Goal: Task Accomplishment & Management: Manage account settings

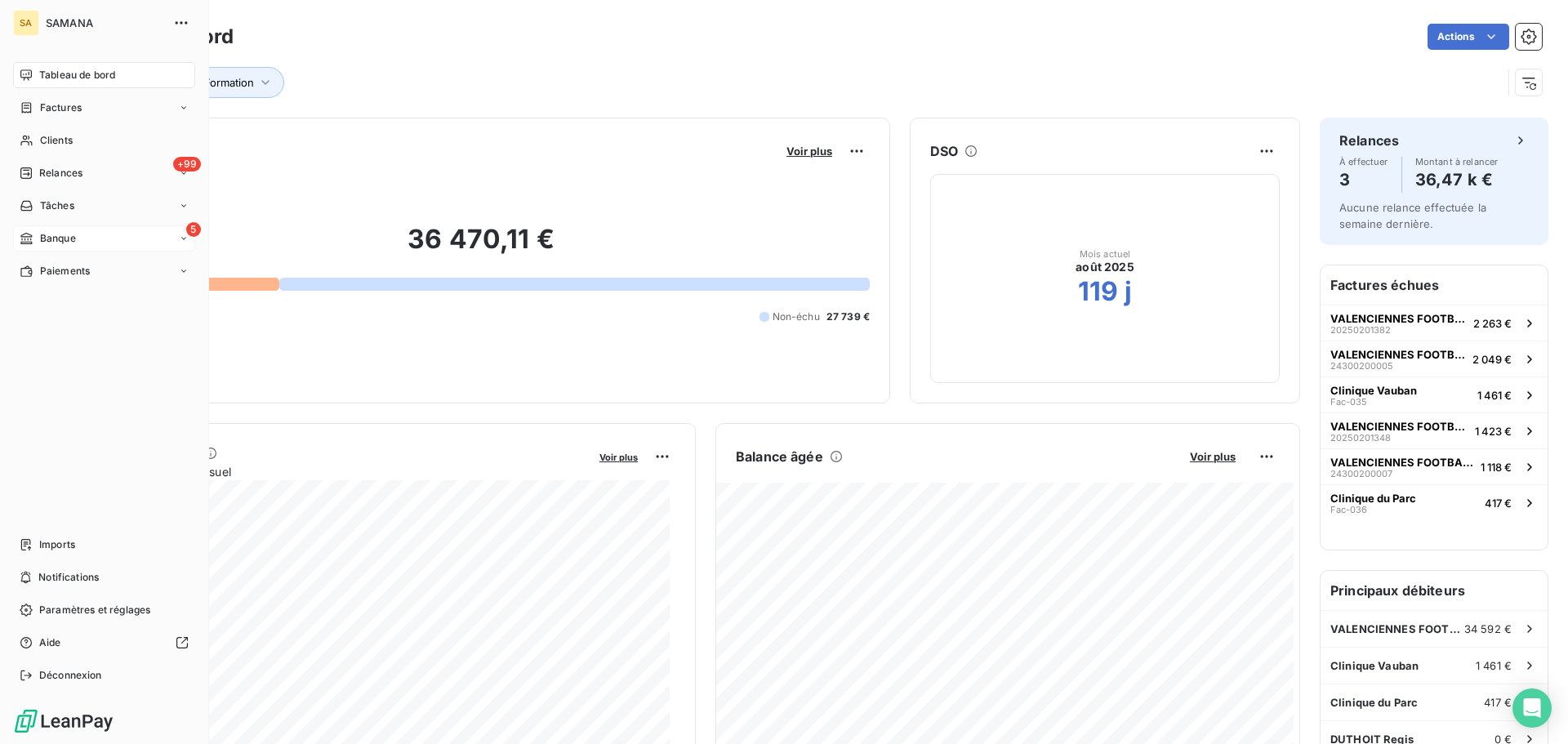
click at [103, 234] on div "5 Banque" at bounding box center [104, 239] width 182 height 26
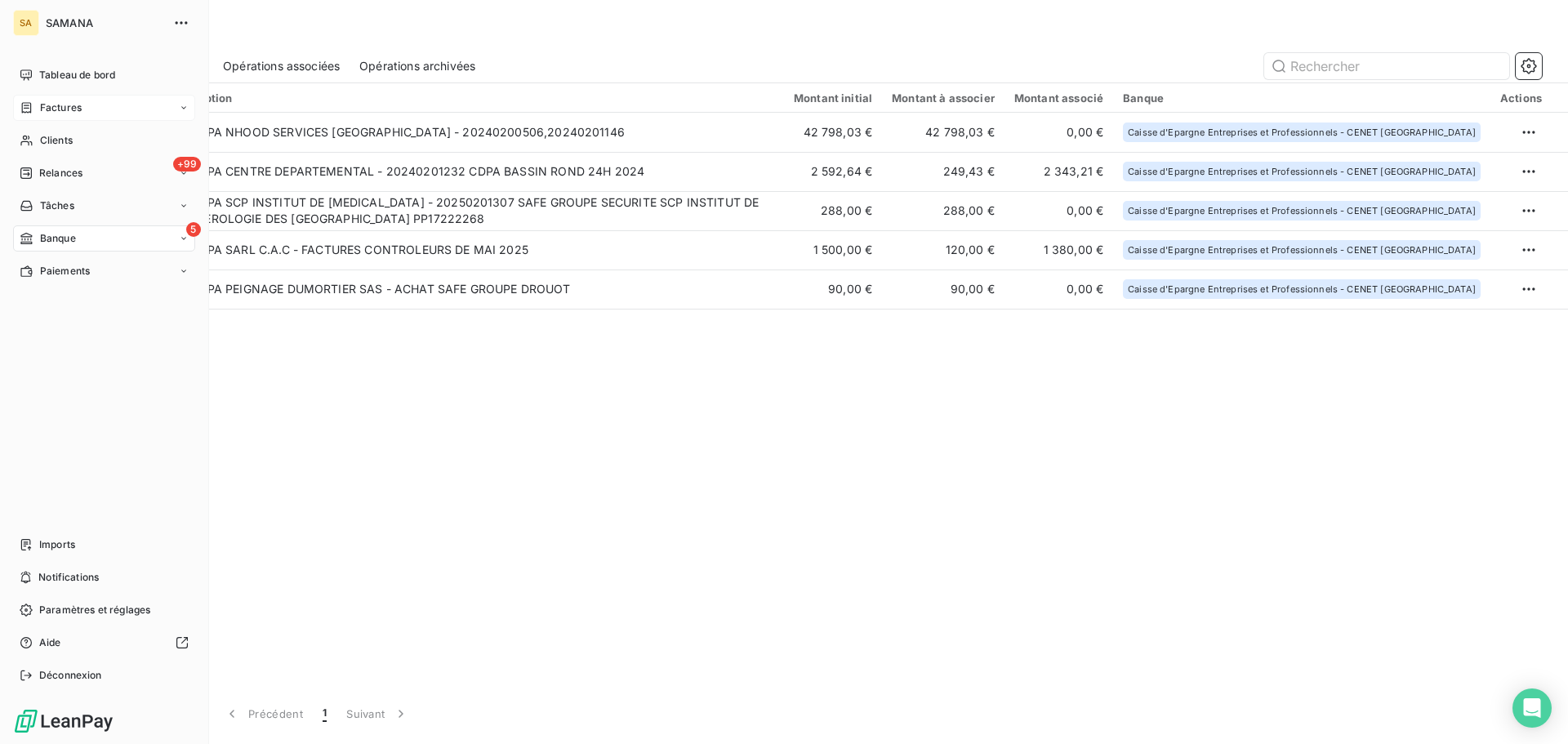
click at [37, 109] on div "Factures" at bounding box center [51, 108] width 62 height 15
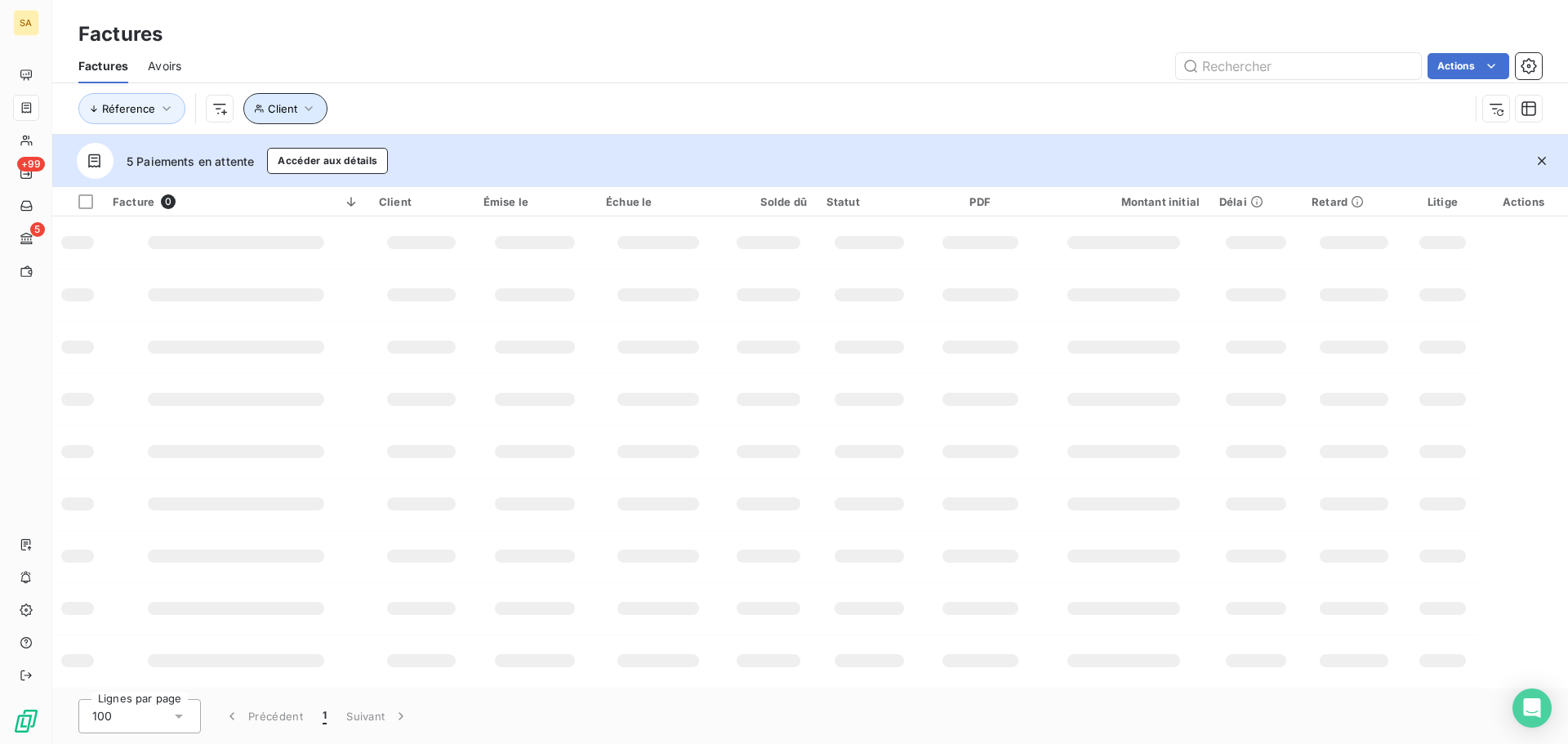
click at [280, 112] on span "Client" at bounding box center [282, 109] width 29 height 13
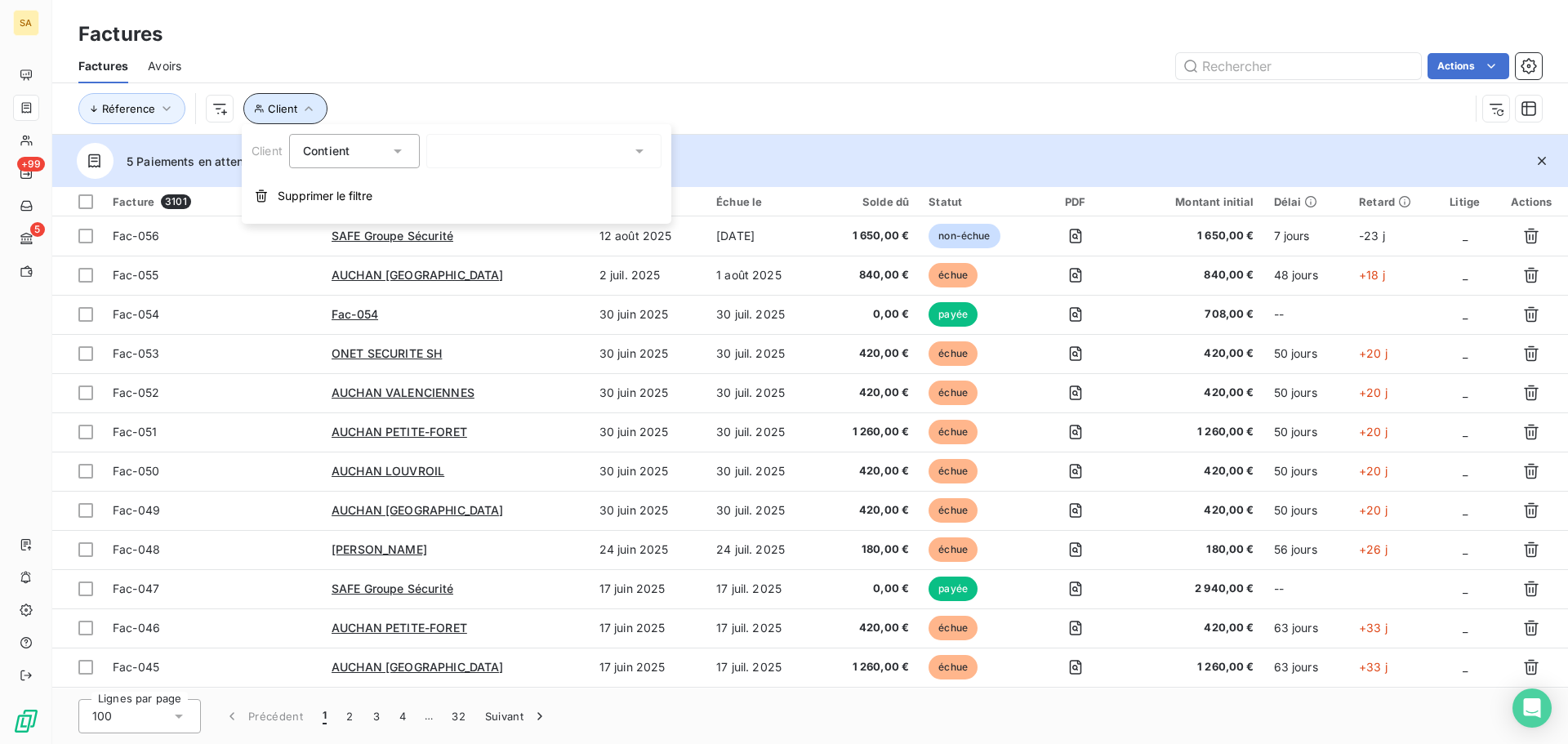
click at [158, 73] on div "Avoirs" at bounding box center [165, 66] width 34 height 35
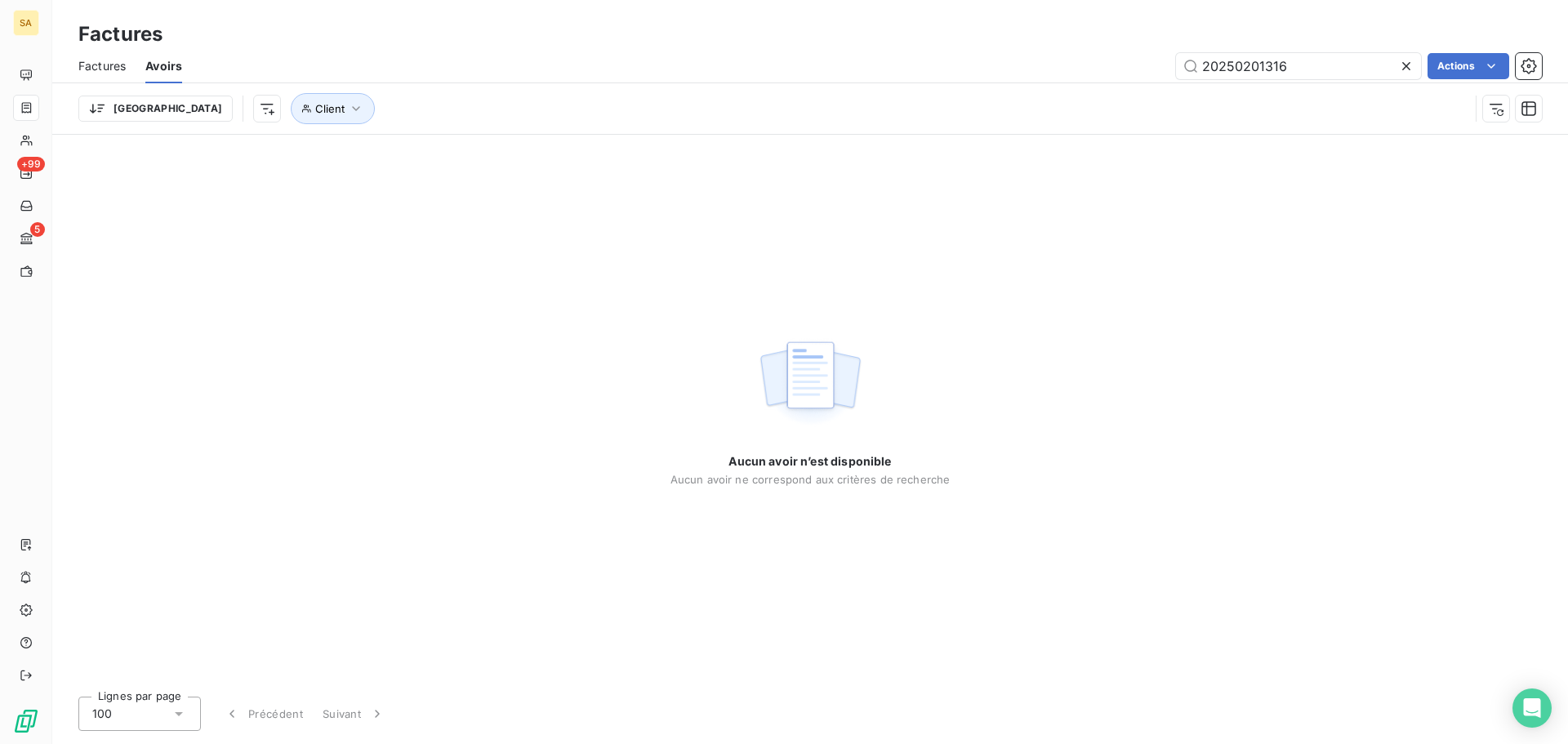
click at [1398, 66] on icon at bounding box center [1406, 66] width 16 height 16
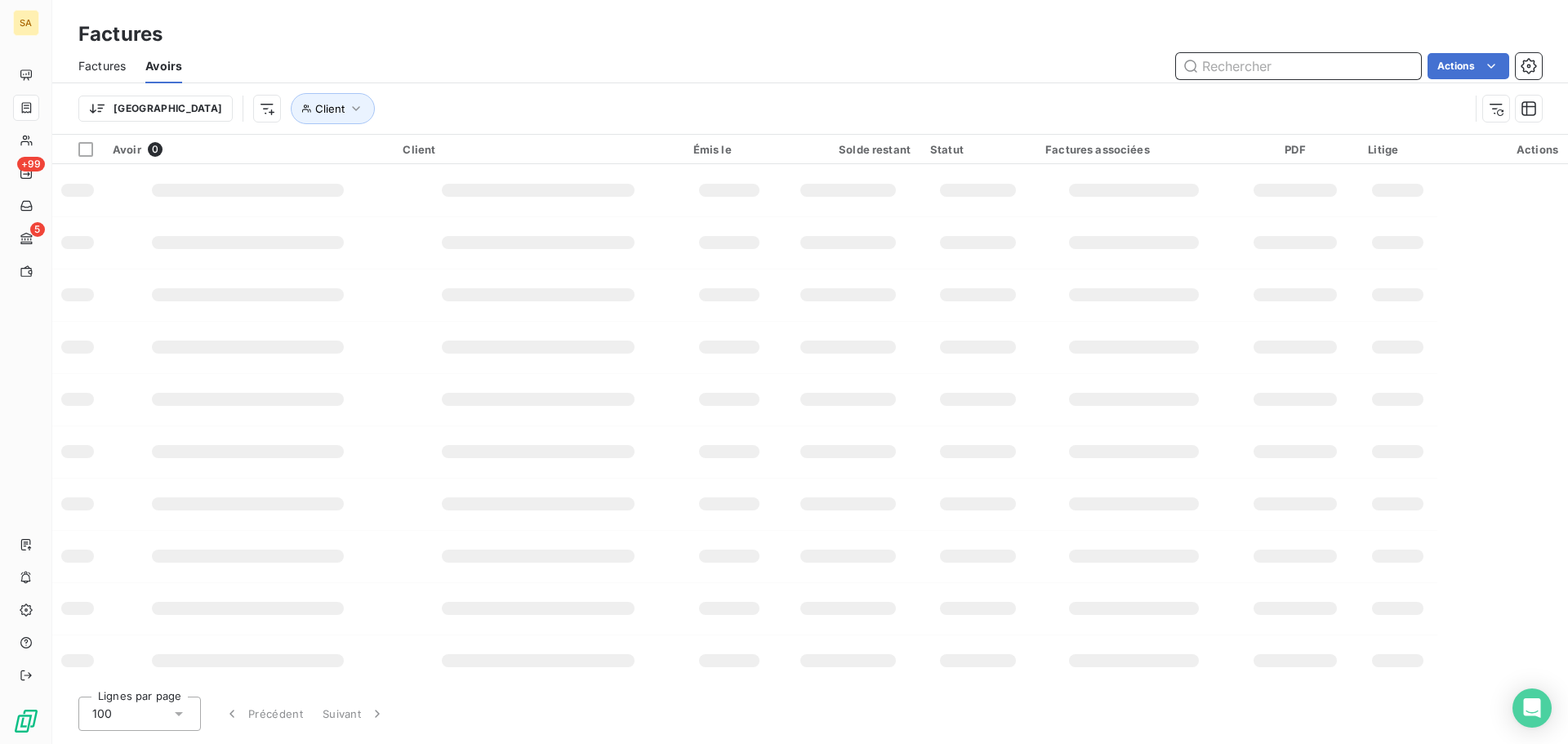
click at [1323, 63] on input "text" at bounding box center [1298, 67] width 245 height 26
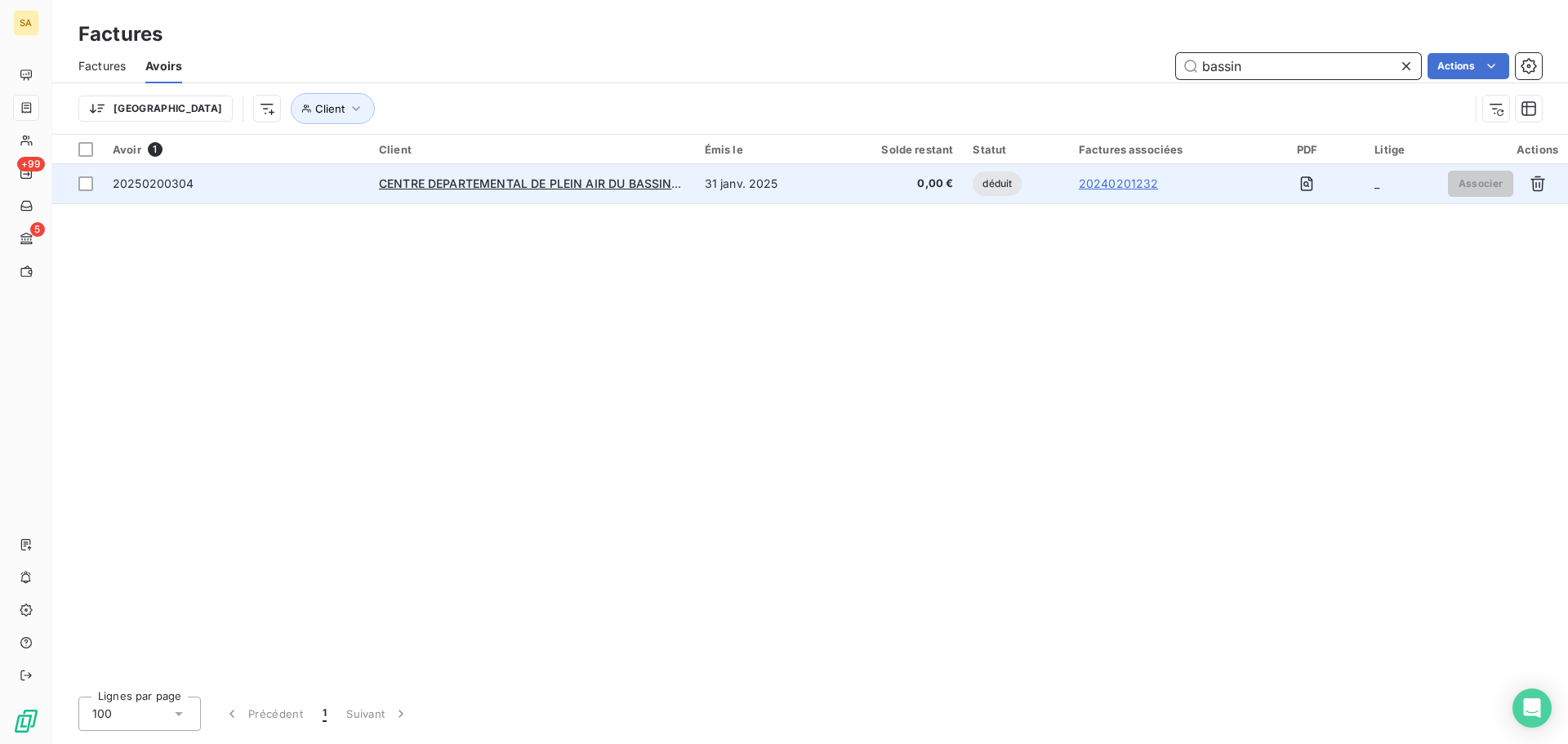
type input "bassin"
click at [115, 170] on td "20250200304" at bounding box center [236, 184] width 266 height 39
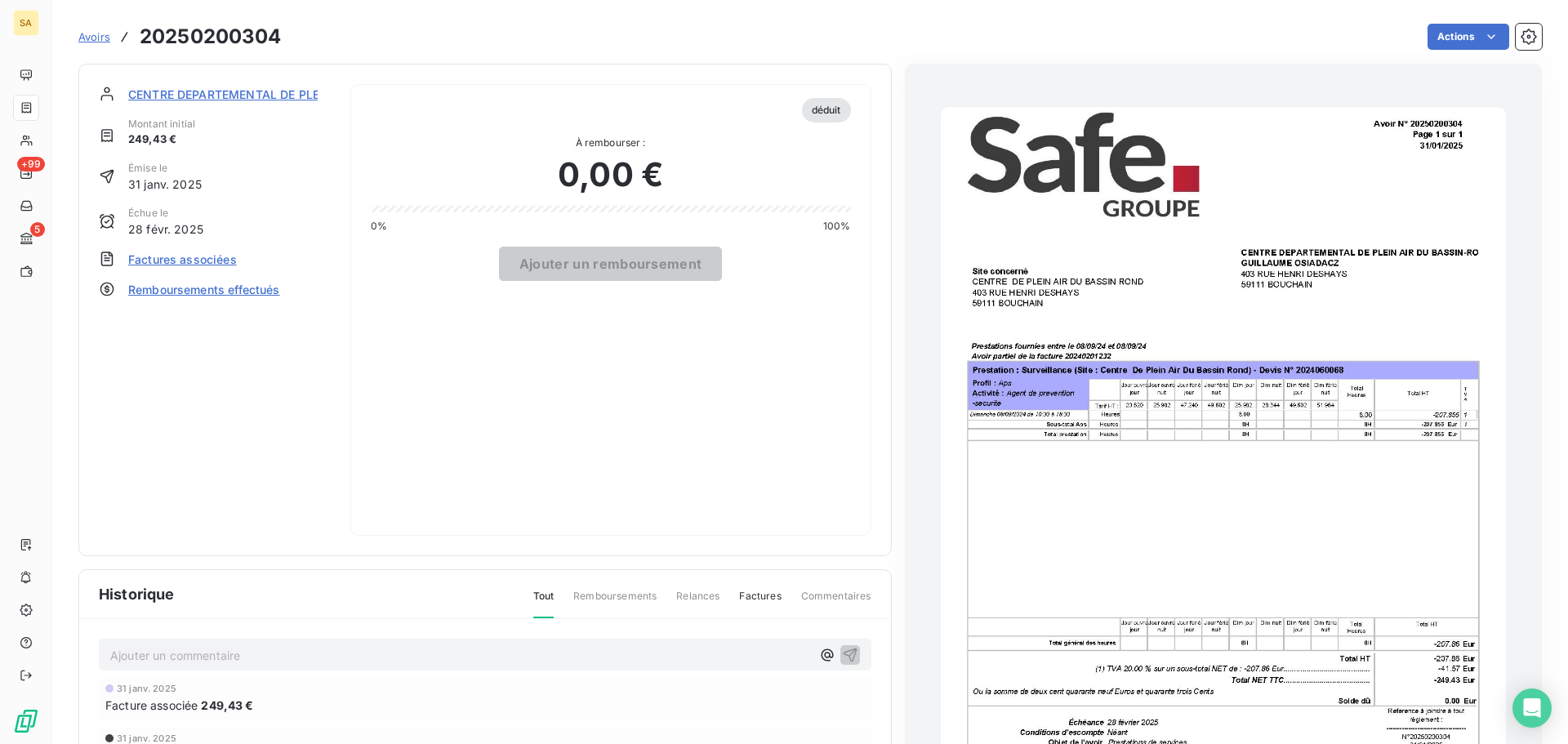
click at [204, 263] on span "Factures associées" at bounding box center [183, 260] width 109 height 17
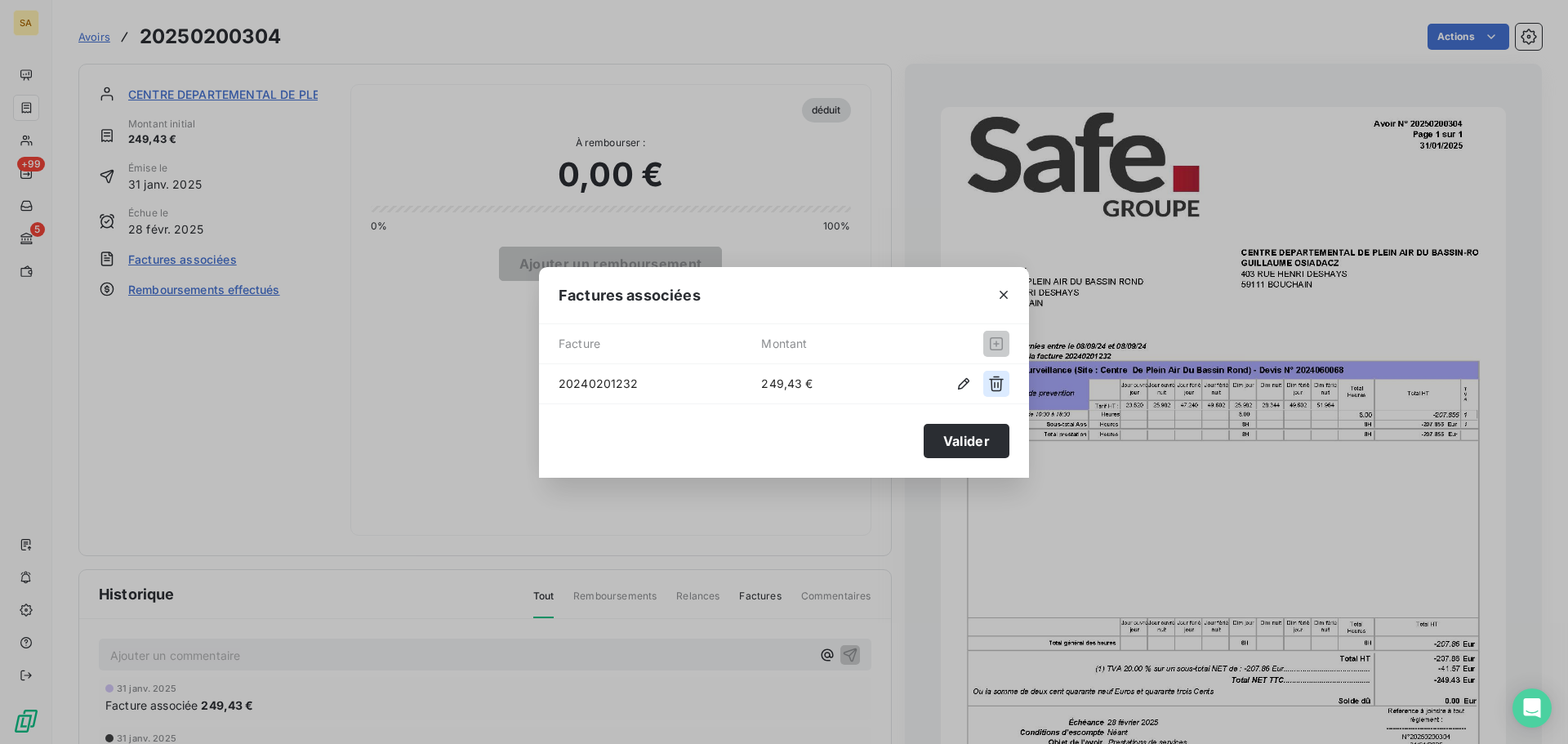
click at [1003, 385] on icon "button" at bounding box center [995, 383] width 16 height 16
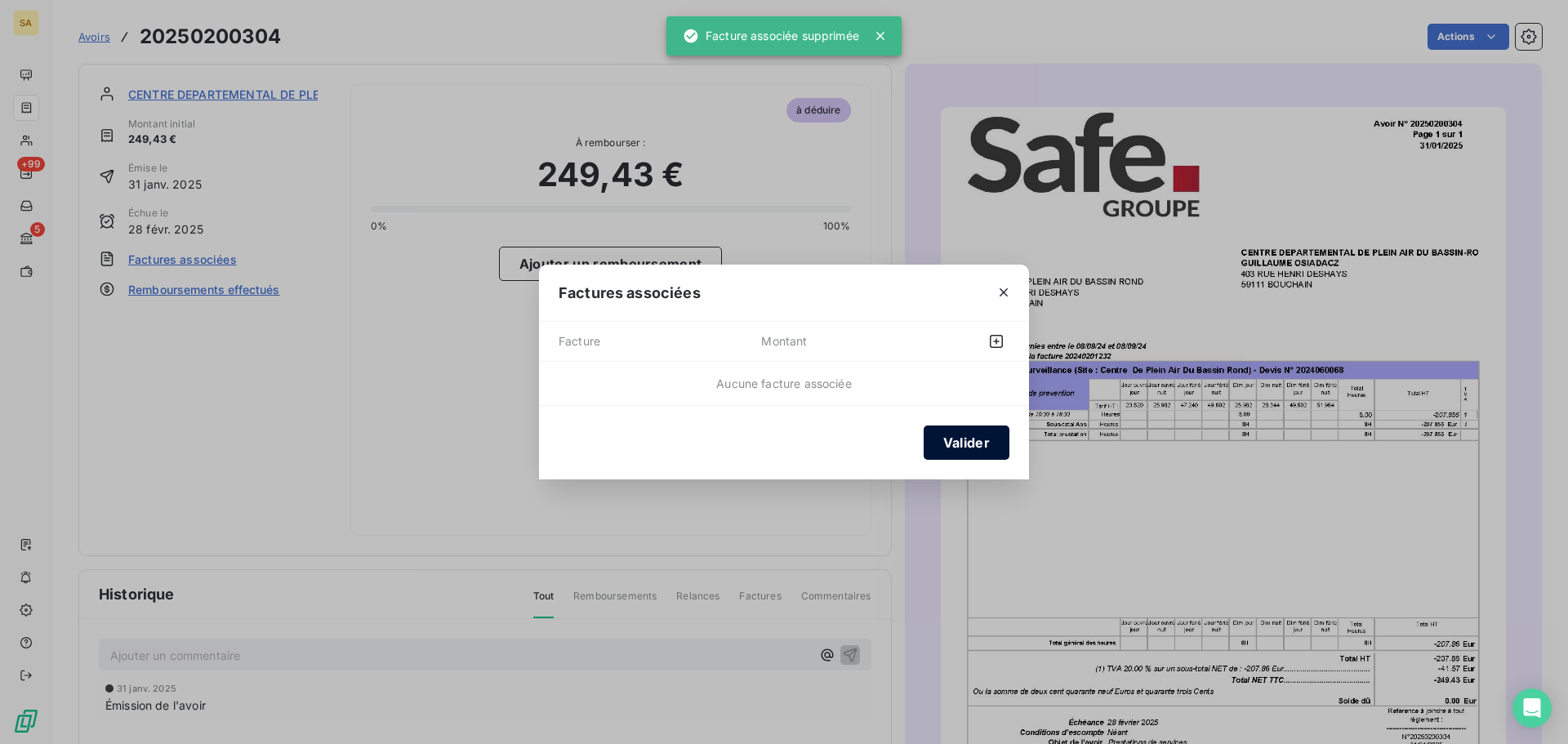
click at [979, 450] on button "Valider" at bounding box center [966, 442] width 85 height 35
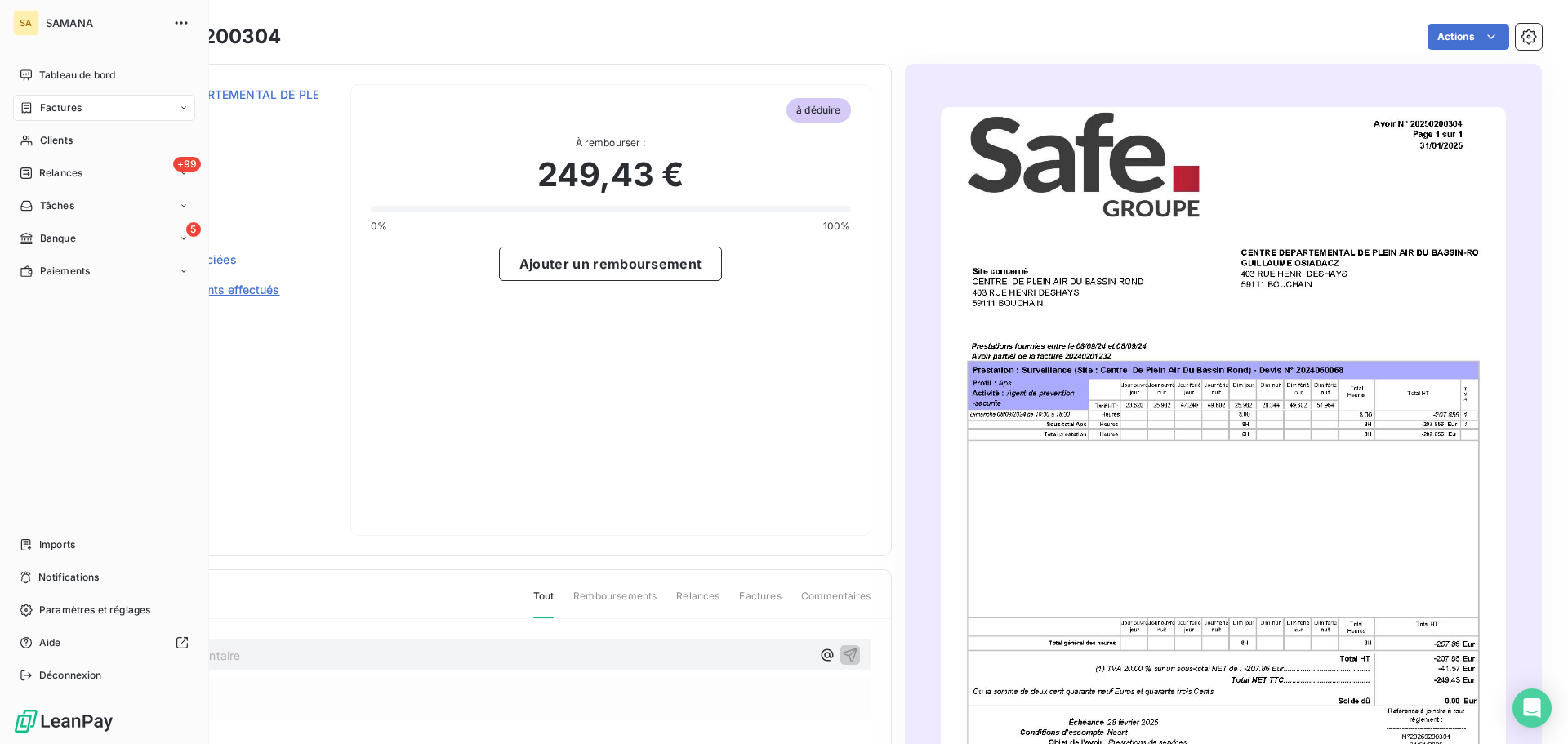
click at [38, 110] on div "Factures" at bounding box center [51, 108] width 62 height 15
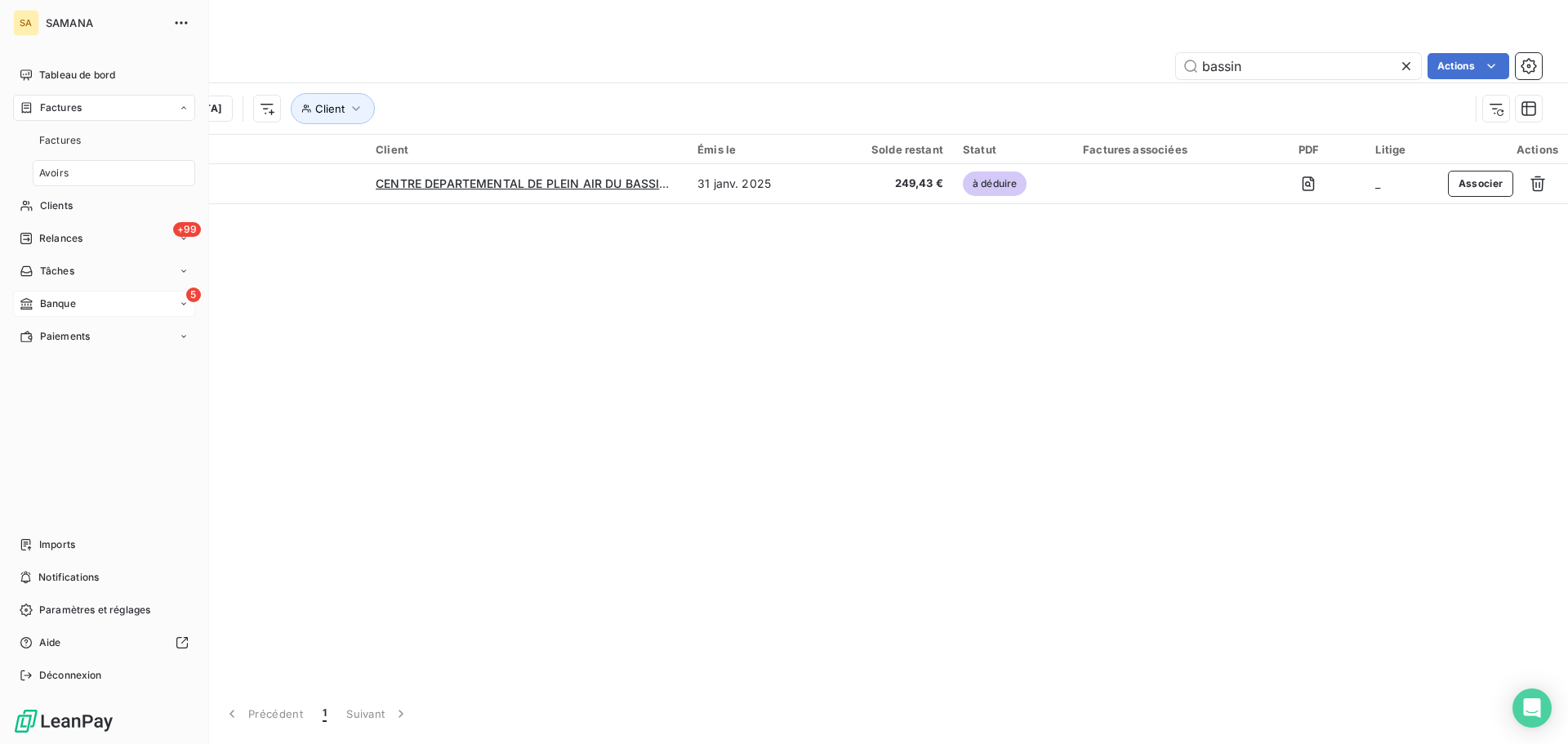
click at [67, 307] on span "Banque" at bounding box center [58, 304] width 36 height 15
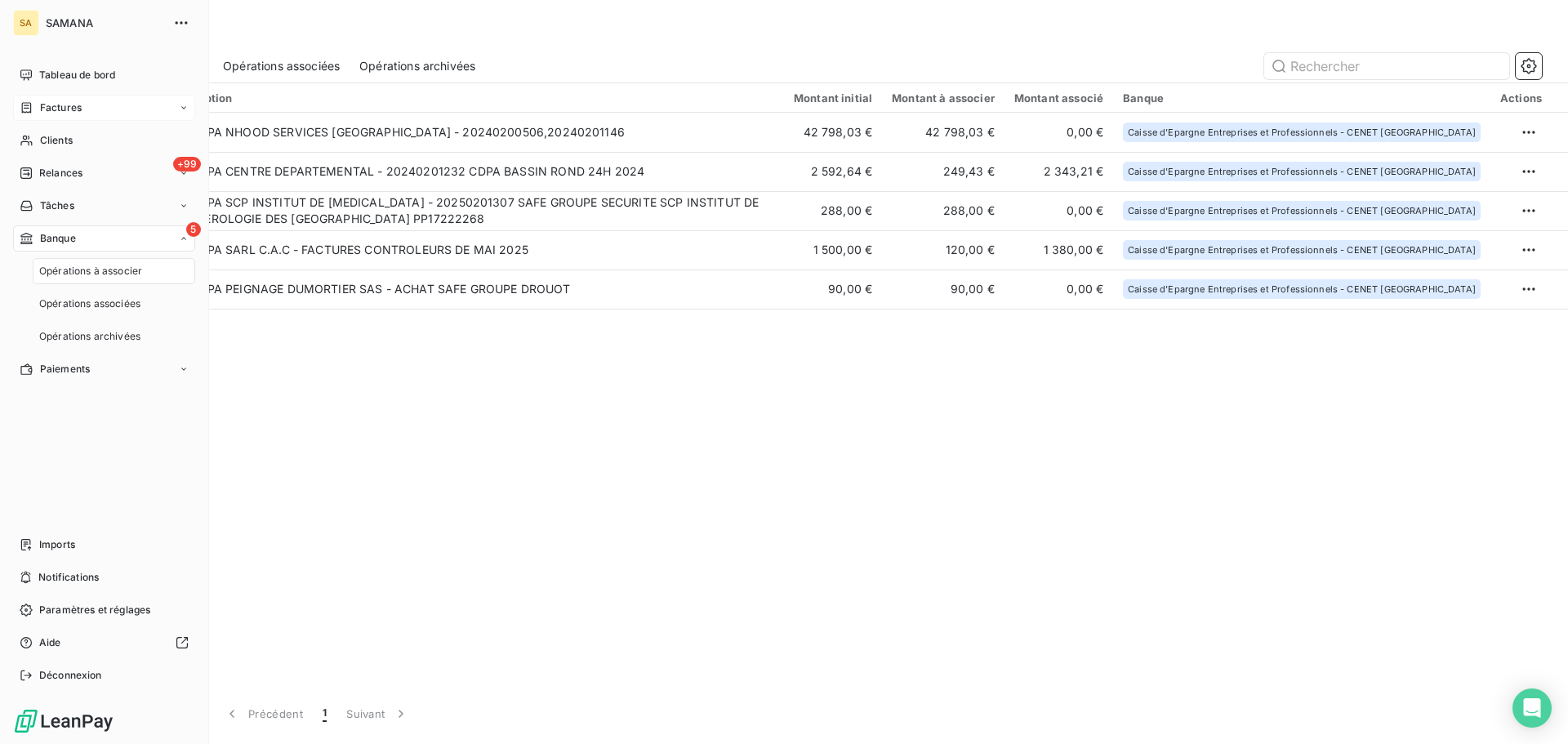
click at [55, 102] on span "Factures" at bounding box center [61, 108] width 41 height 15
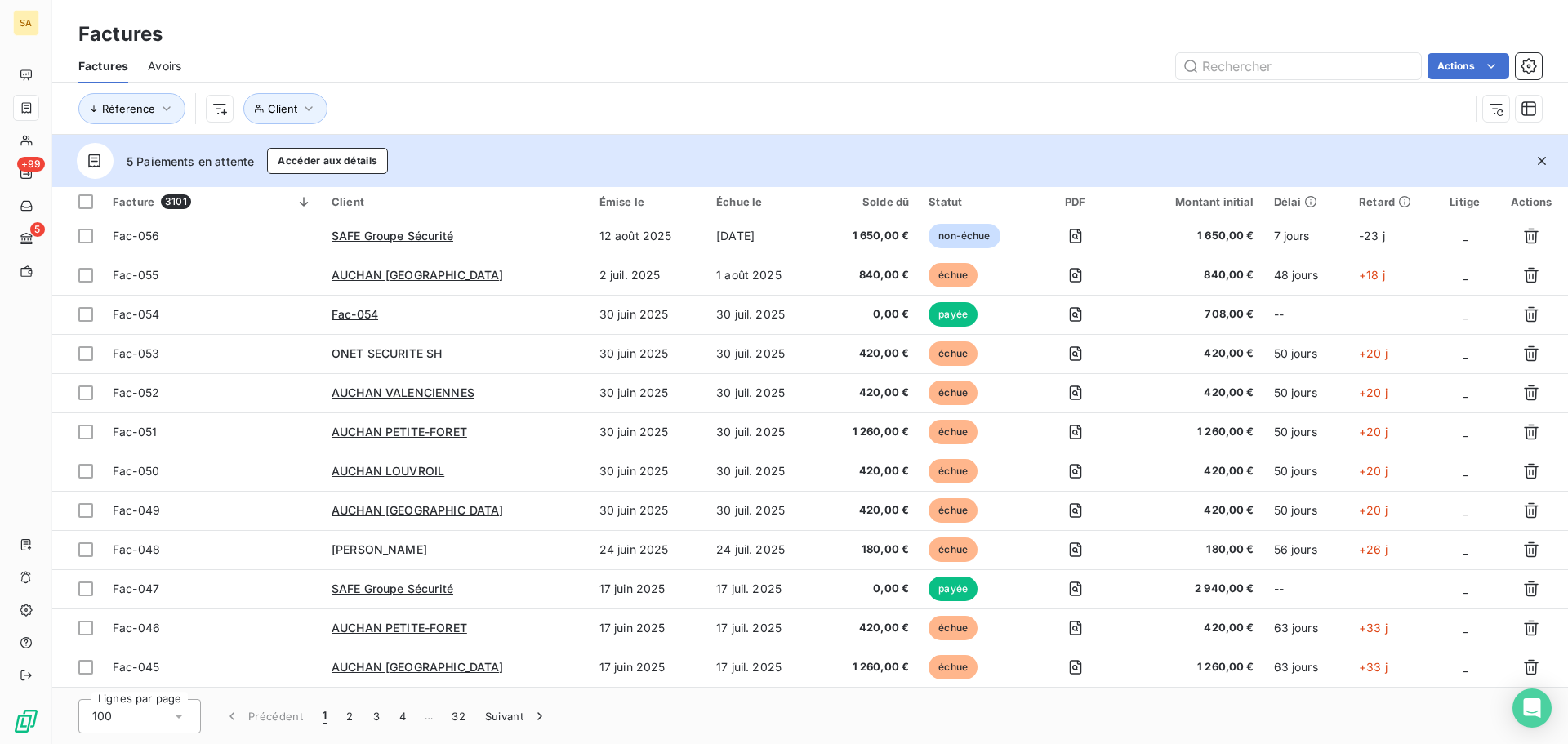
click at [163, 67] on span "Avoirs" at bounding box center [165, 66] width 34 height 16
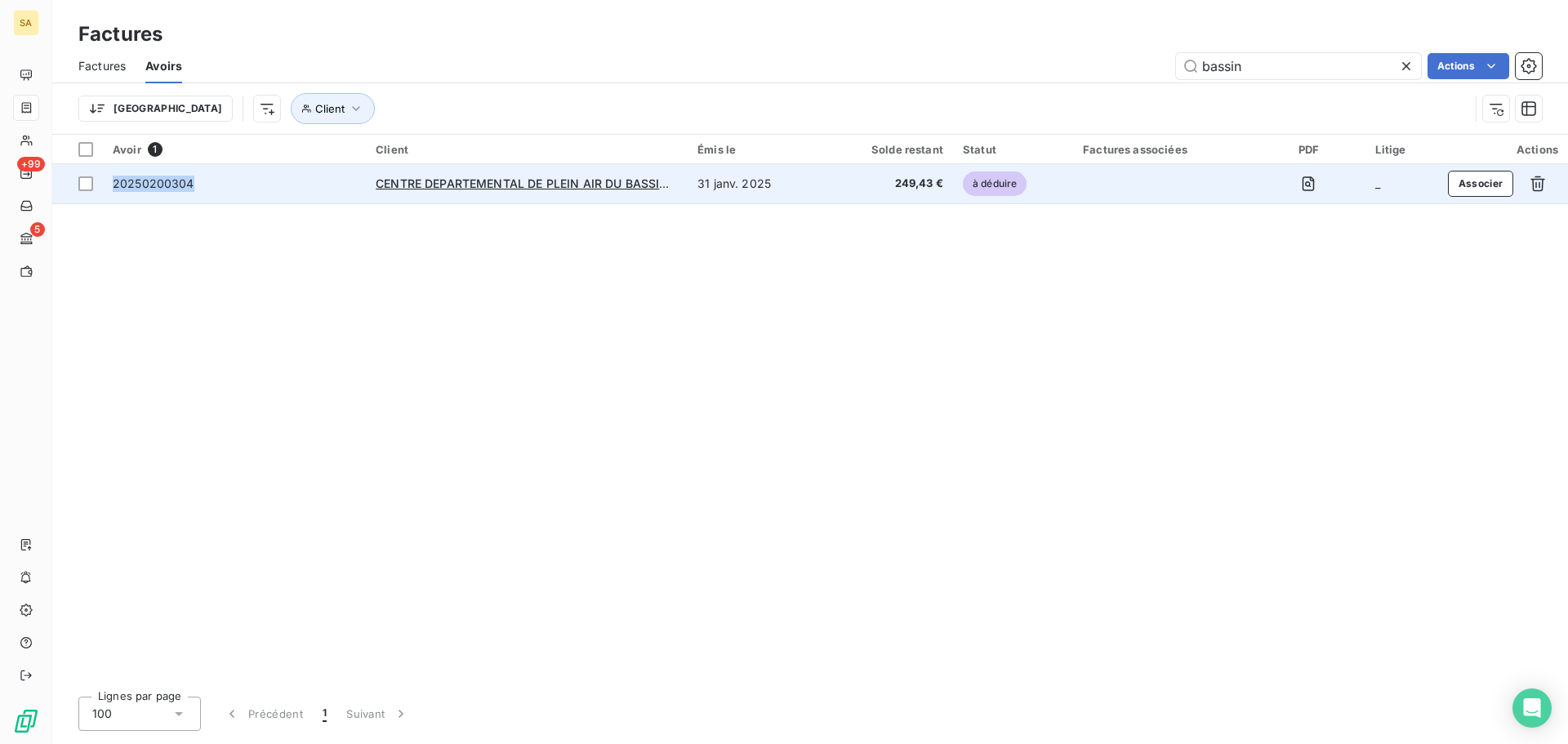
drag, startPoint x: 195, startPoint y: 187, endPoint x: 112, endPoint y: 183, distance: 83.1
click at [112, 183] on div "20250200304" at bounding box center [234, 183] width 244 height 16
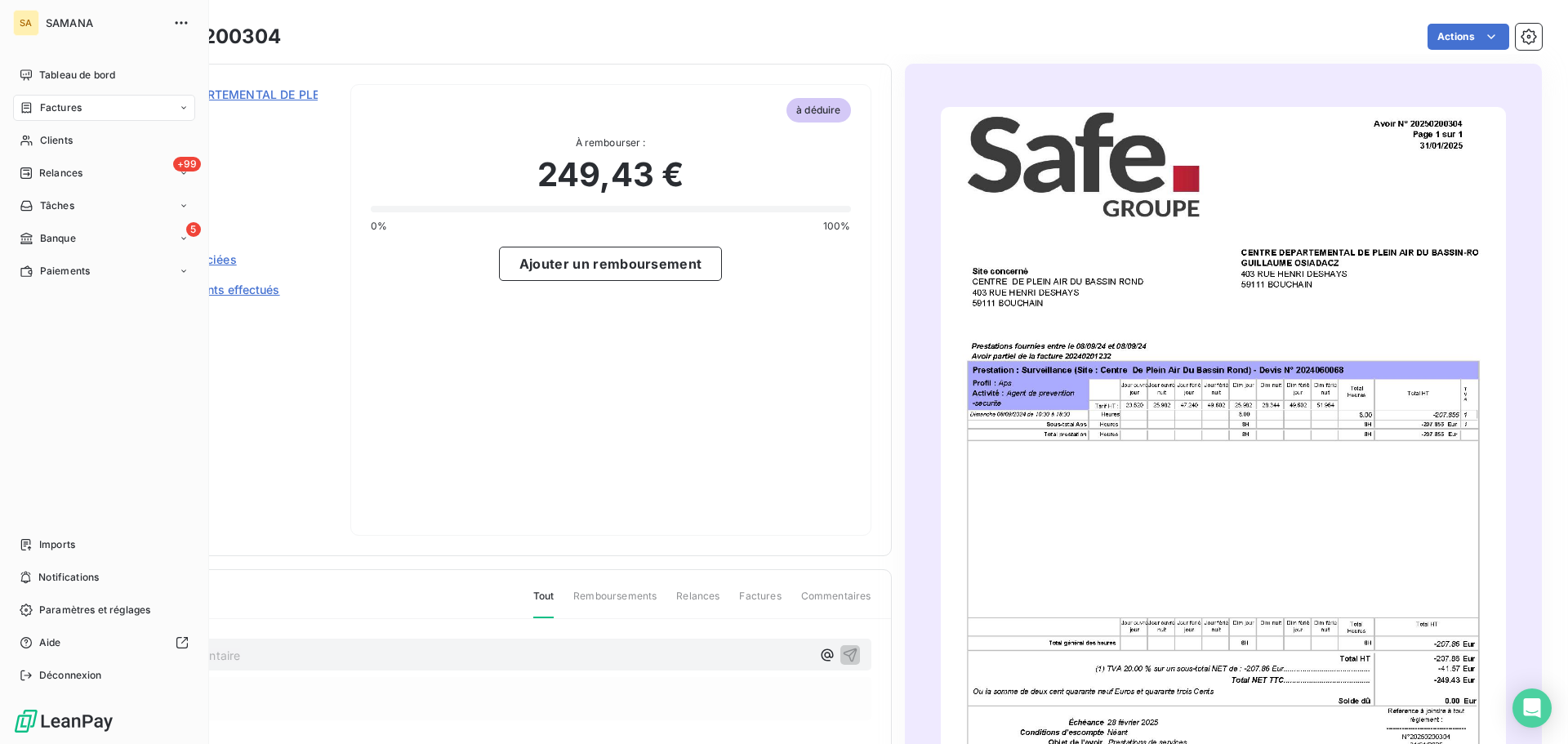
click at [35, 110] on div "Factures" at bounding box center [51, 108] width 62 height 15
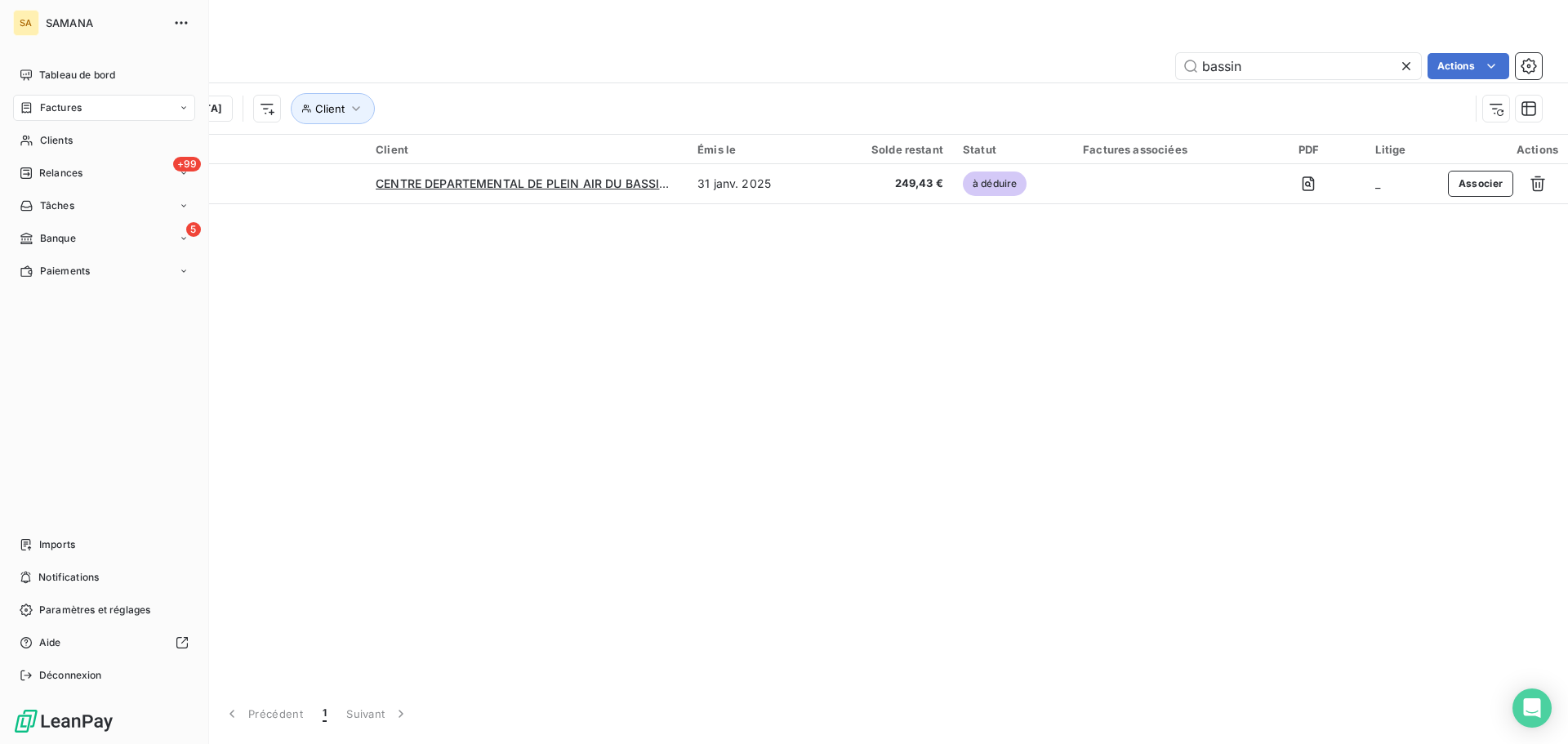
click at [46, 239] on span "Banque" at bounding box center [58, 239] width 36 height 15
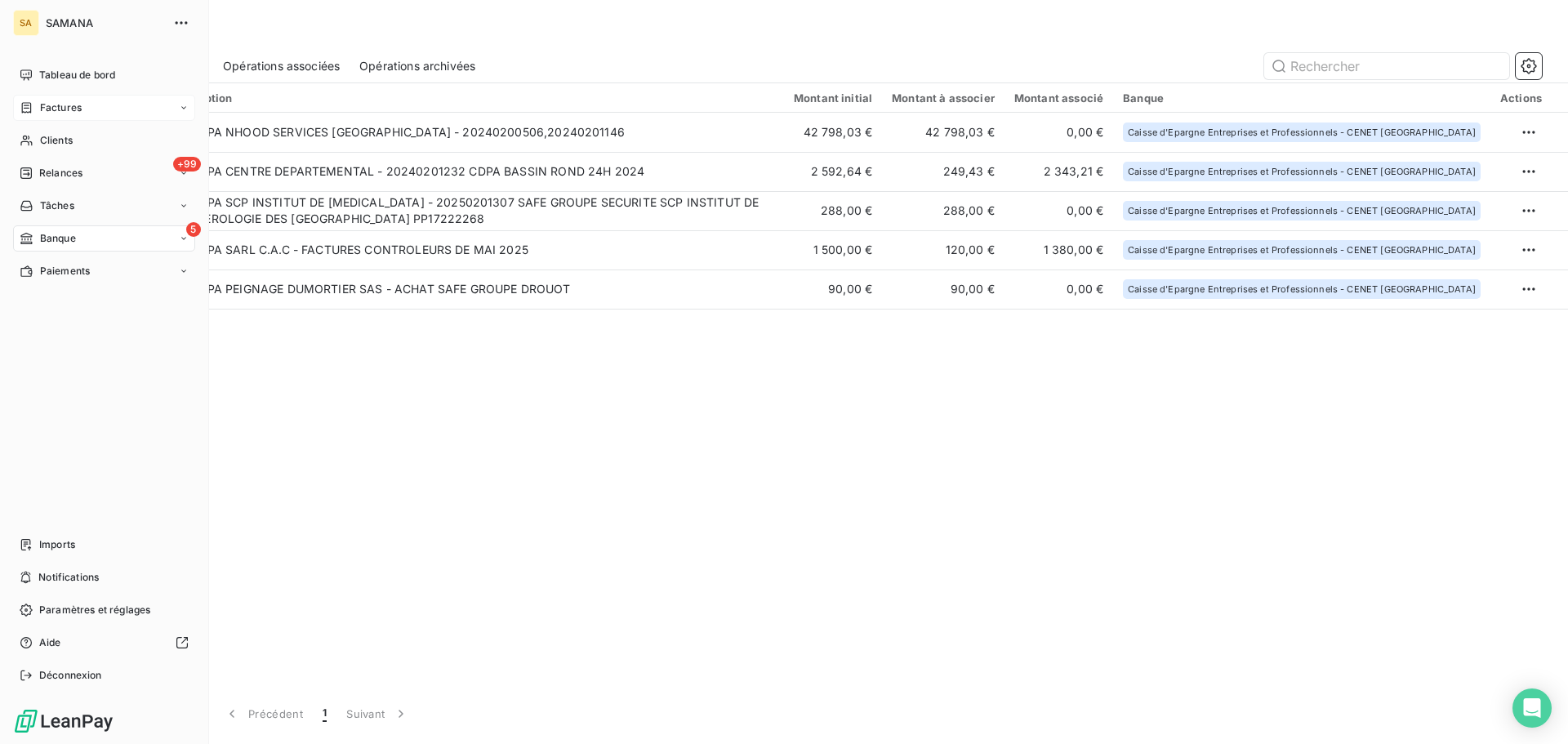
click at [61, 111] on span "Factures" at bounding box center [61, 108] width 41 height 15
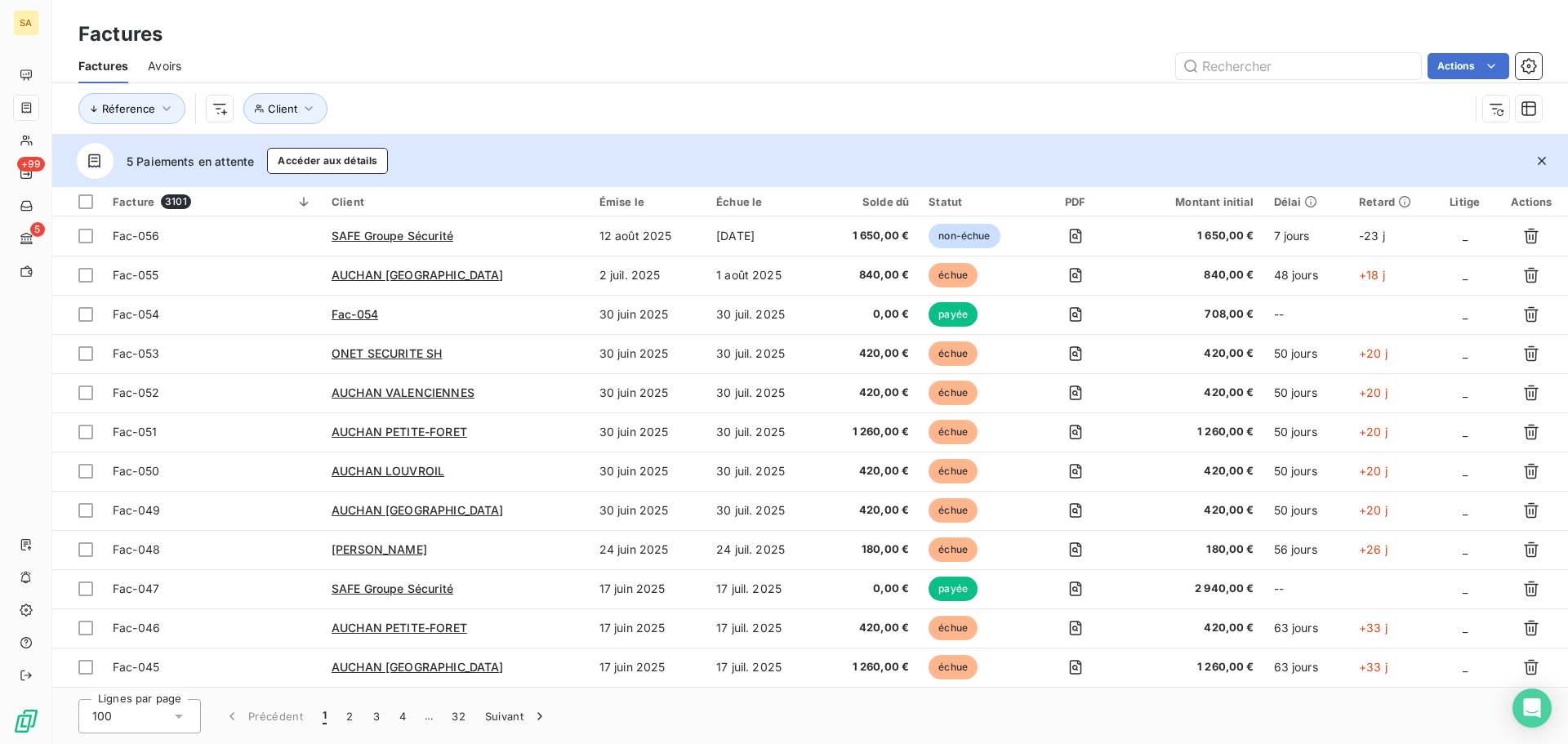
click at [165, 69] on span "Avoirs" at bounding box center [165, 66] width 34 height 16
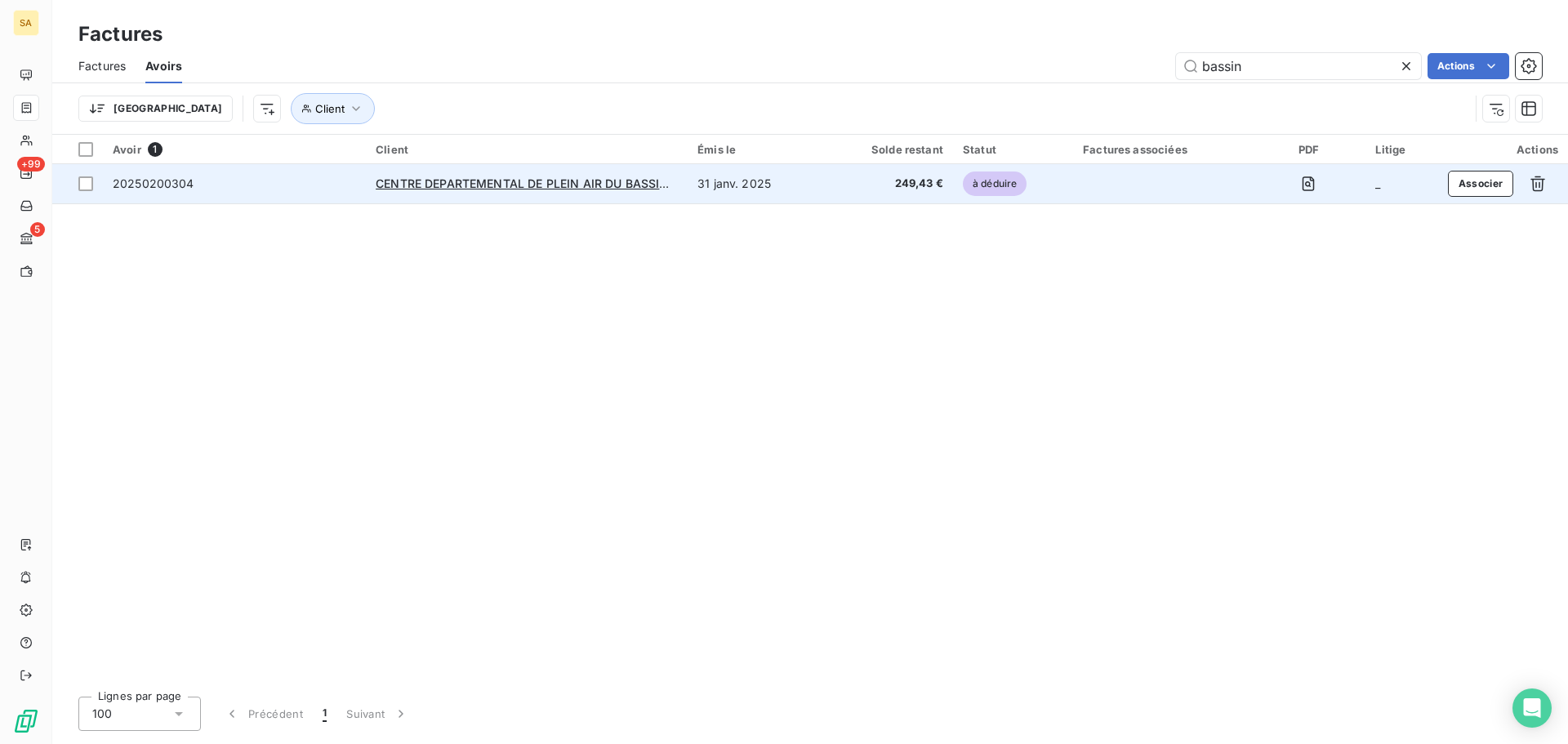
click at [143, 182] on span "20250200304" at bounding box center [153, 183] width 82 height 14
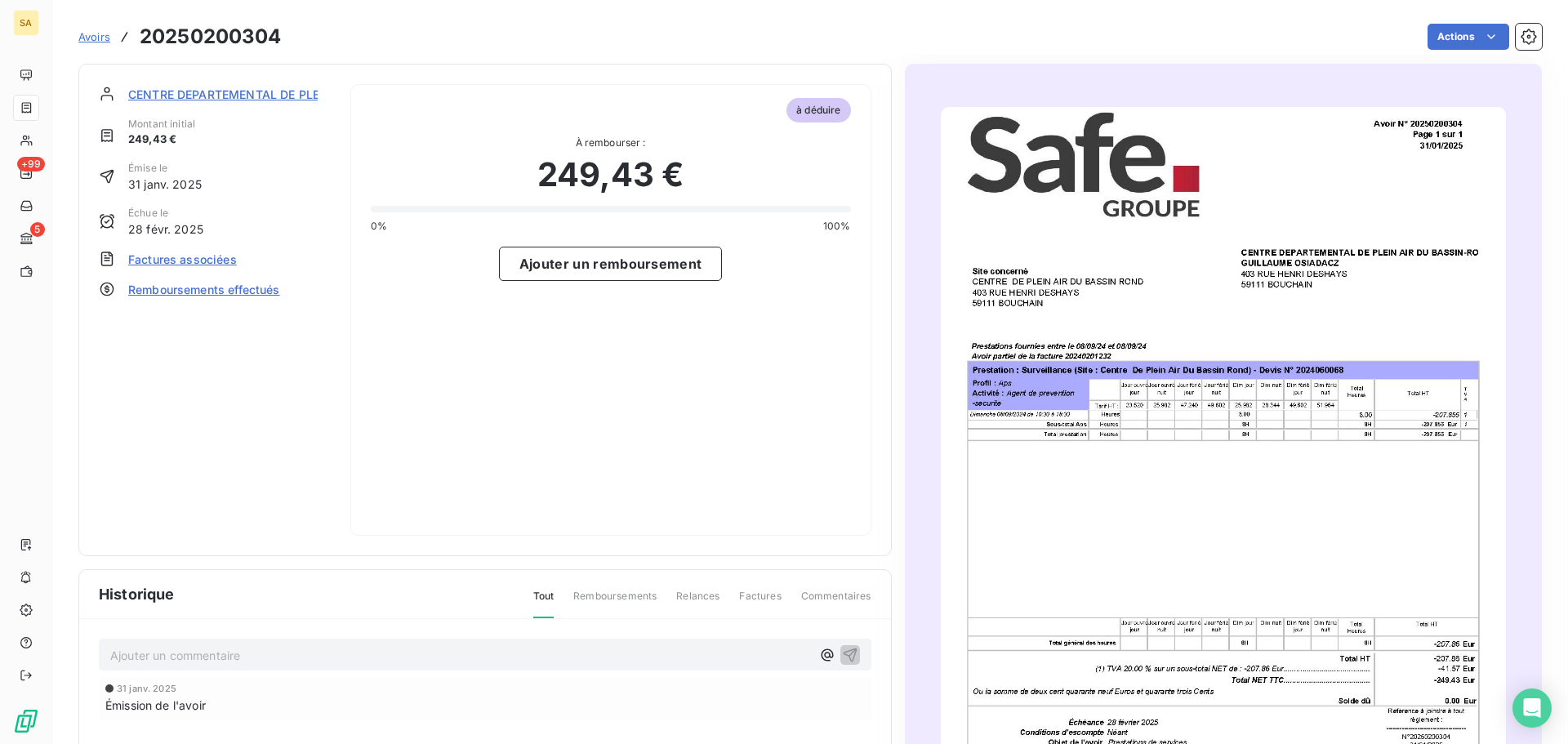
click at [184, 288] on span "Remboursements effectués" at bounding box center [204, 290] width 152 height 17
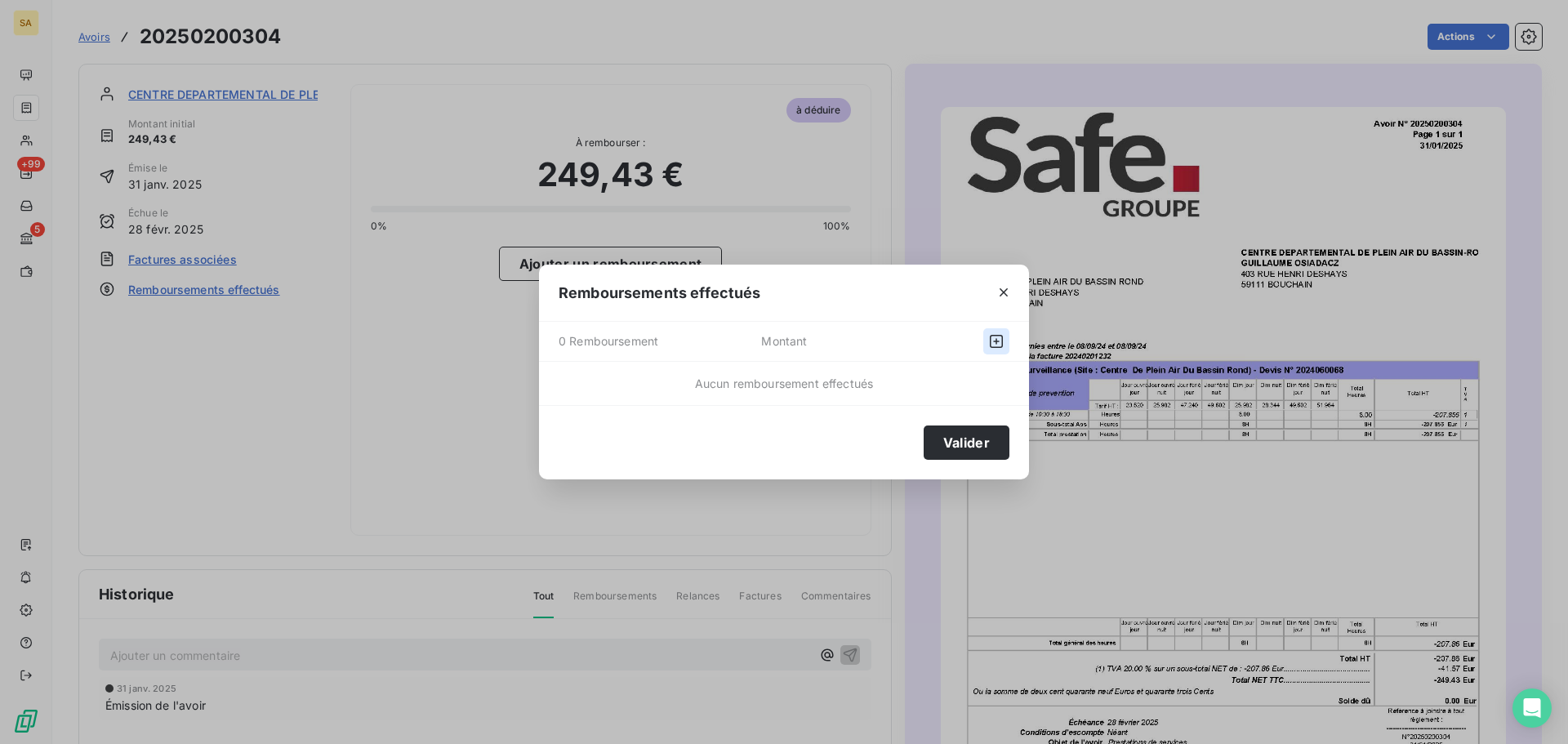
click at [994, 339] on icon "button" at bounding box center [995, 341] width 16 height 16
select select "7"
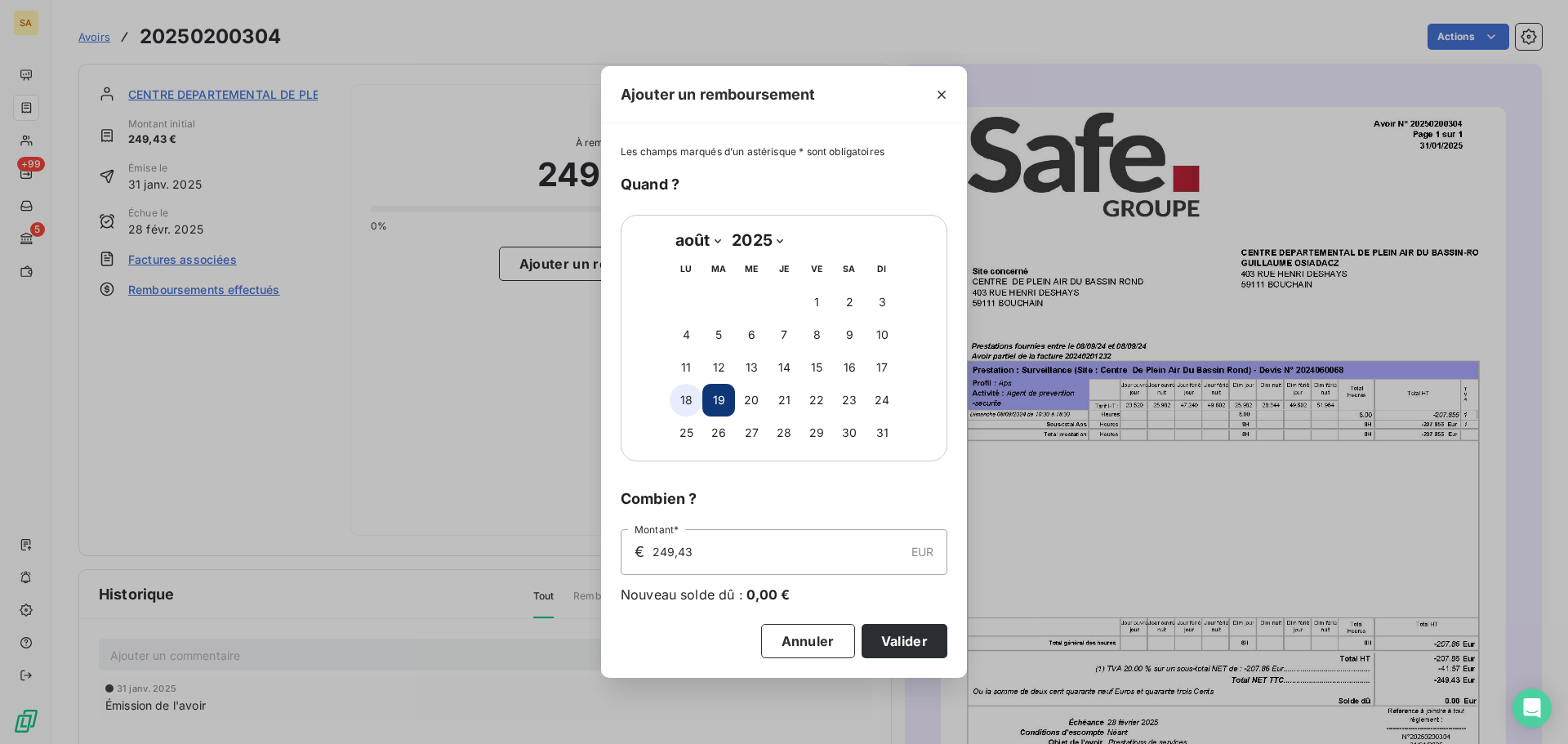
click at [681, 403] on button "18" at bounding box center [686, 400] width 33 height 33
click at [922, 642] on button "Valider" at bounding box center [903, 641] width 85 height 35
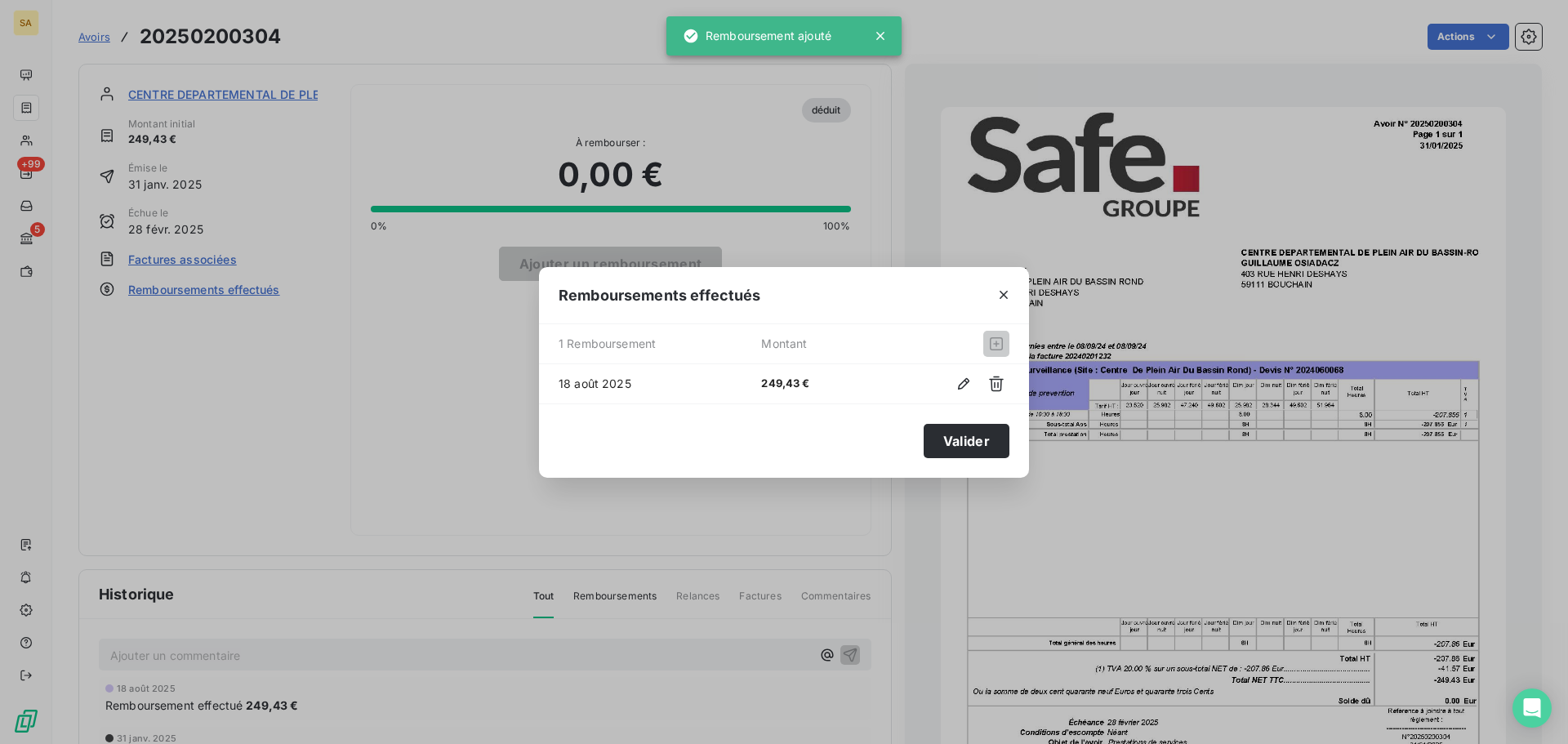
drag, startPoint x: 975, startPoint y: 448, endPoint x: 963, endPoint y: 448, distance: 12.0
click at [974, 448] on button "Valider" at bounding box center [966, 440] width 85 height 35
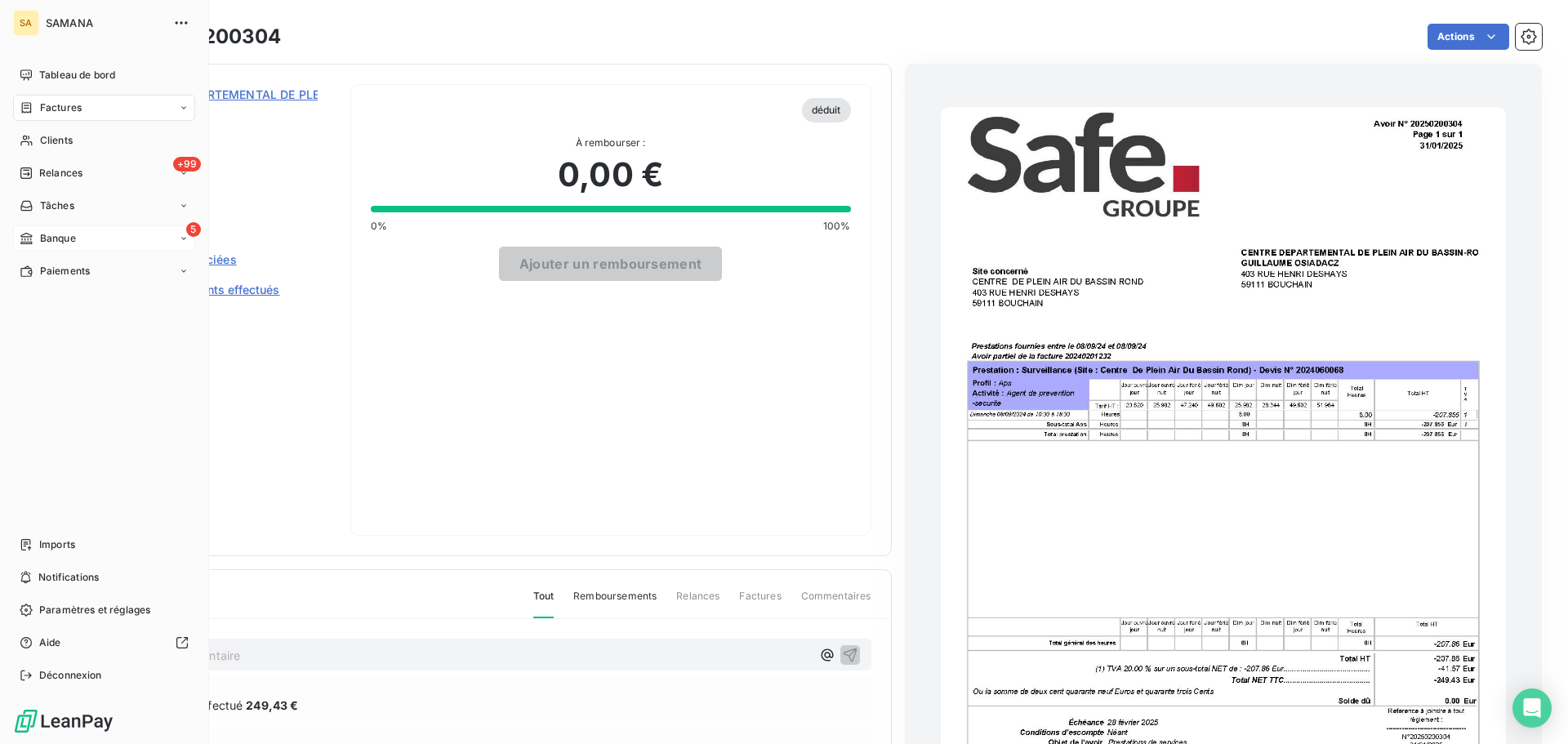
click at [45, 238] on span "Banque" at bounding box center [58, 239] width 36 height 15
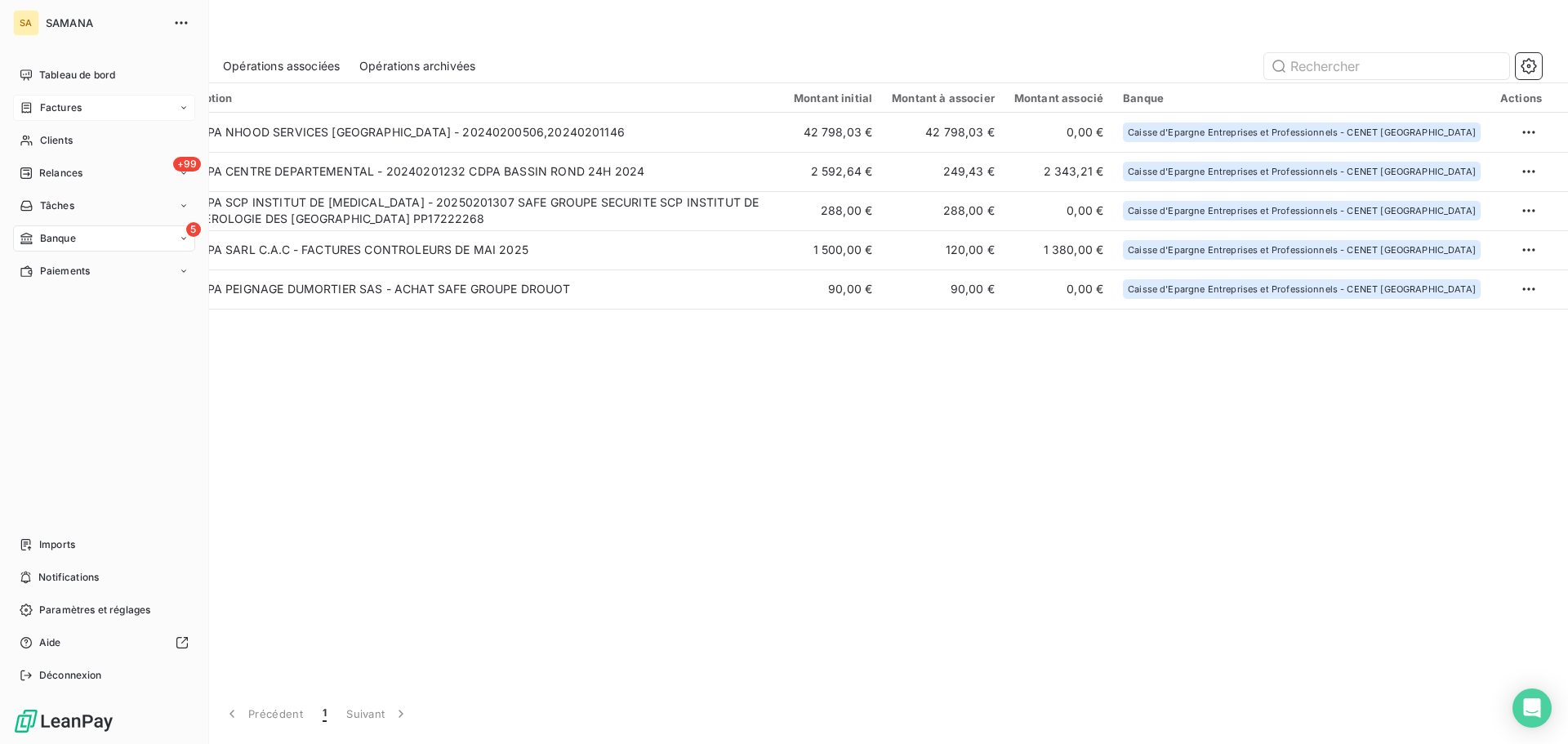
click at [51, 103] on span "Factures" at bounding box center [61, 108] width 41 height 15
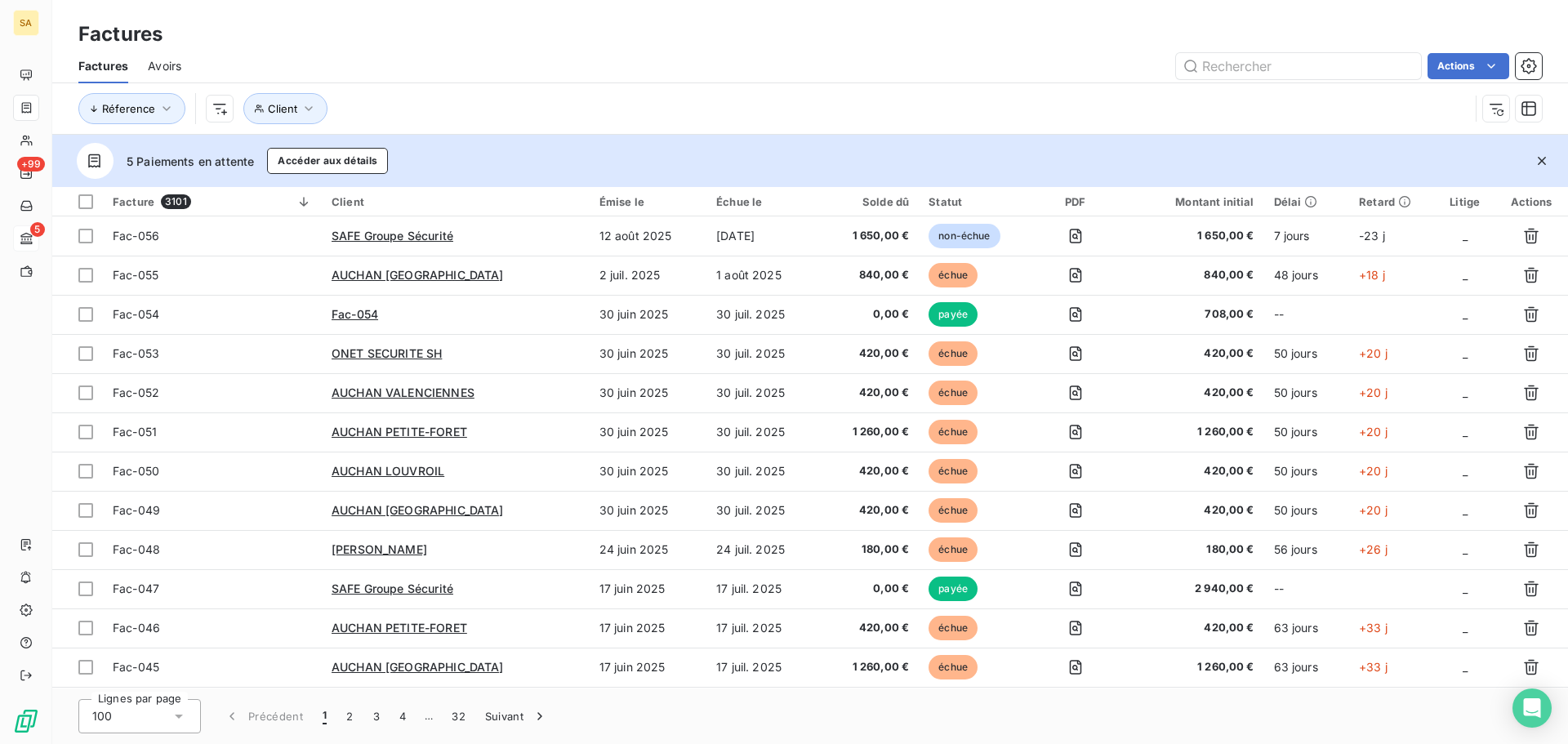
click at [181, 67] on span "Avoirs" at bounding box center [165, 66] width 34 height 16
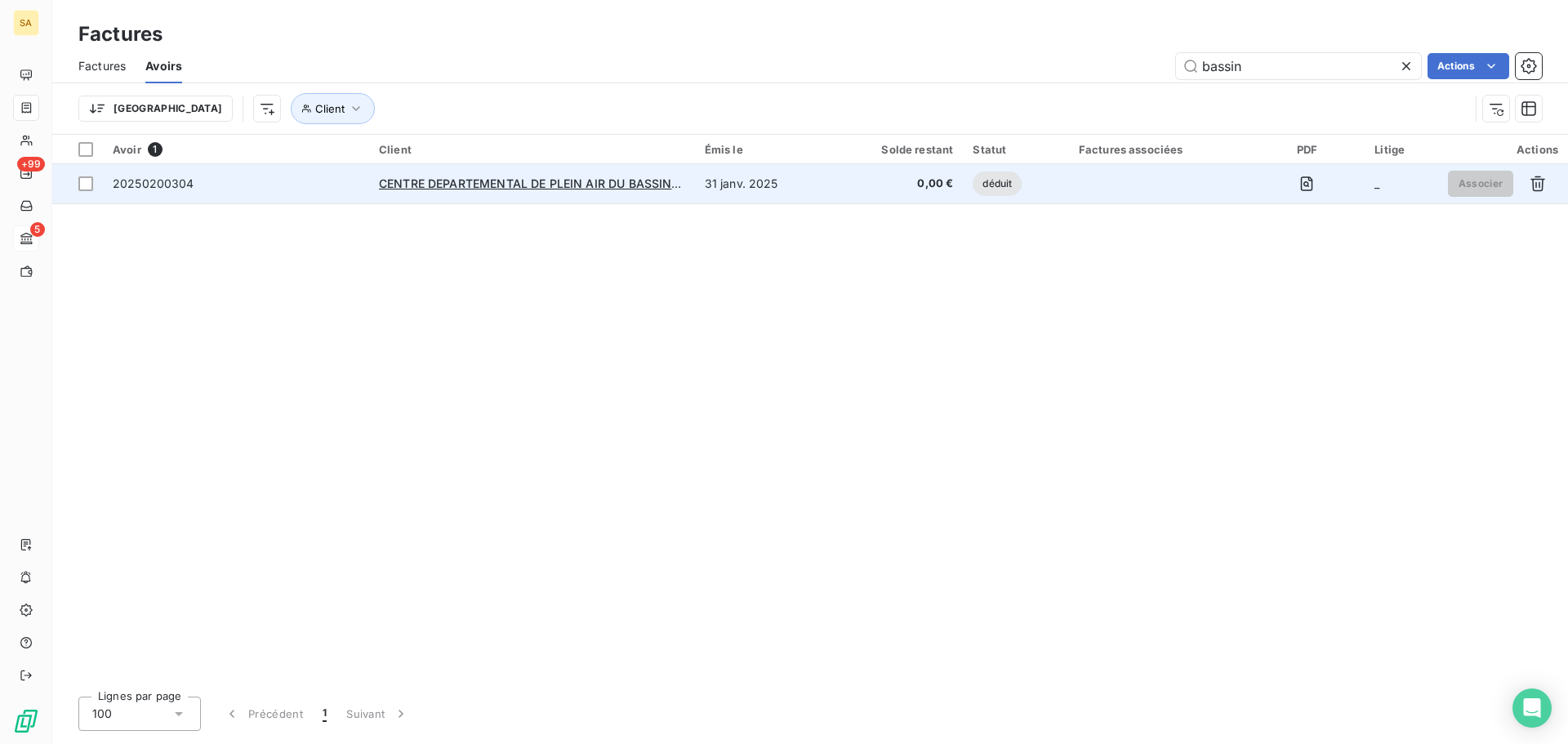
click at [166, 175] on div "20250200304" at bounding box center [153, 183] width 82 height 16
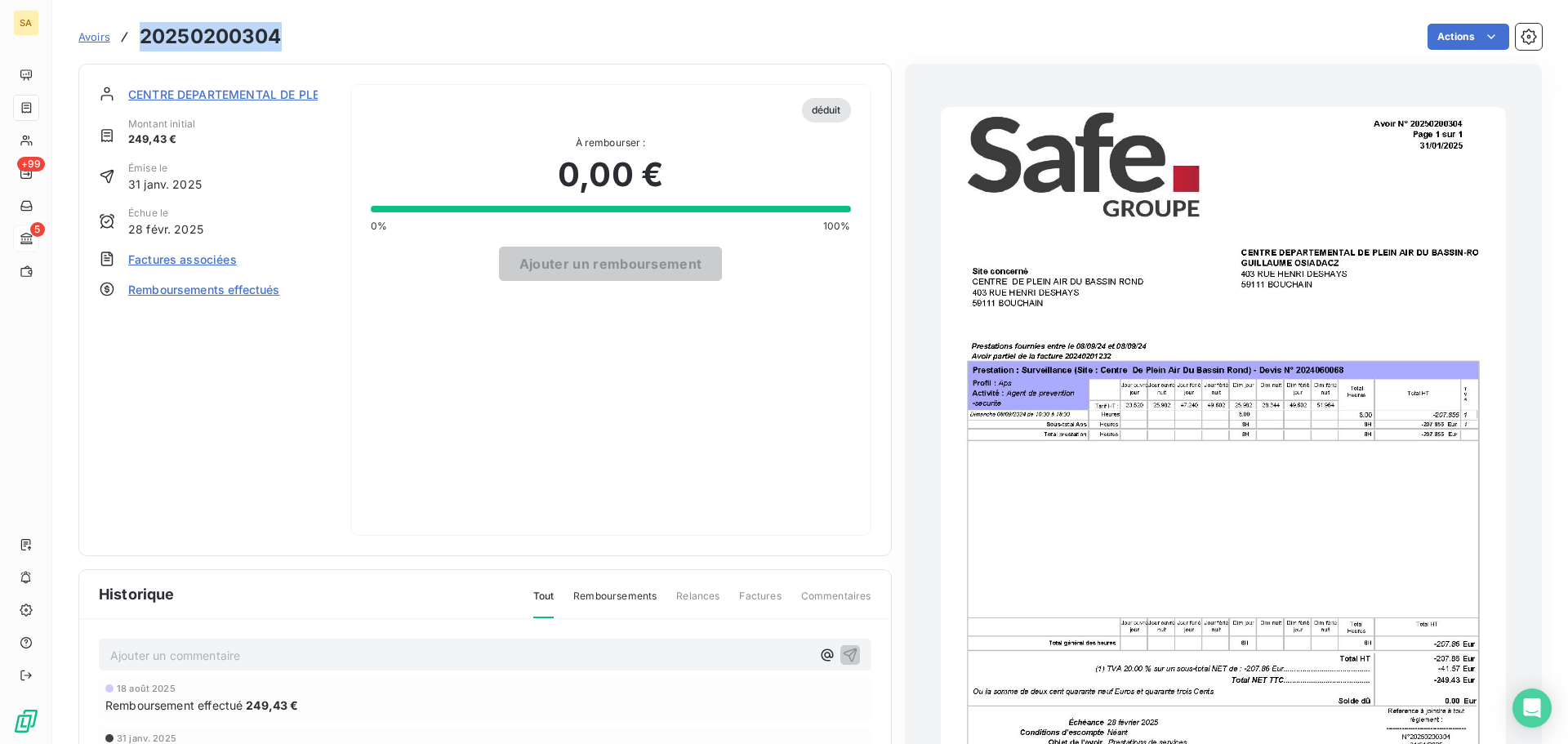
drag, startPoint x: 288, startPoint y: 42, endPoint x: 142, endPoint y: 39, distance: 146.0
click at [142, 39] on div "Avoirs 20250200304 Actions" at bounding box center [811, 37] width 1464 height 35
copy h3 "20250200304"
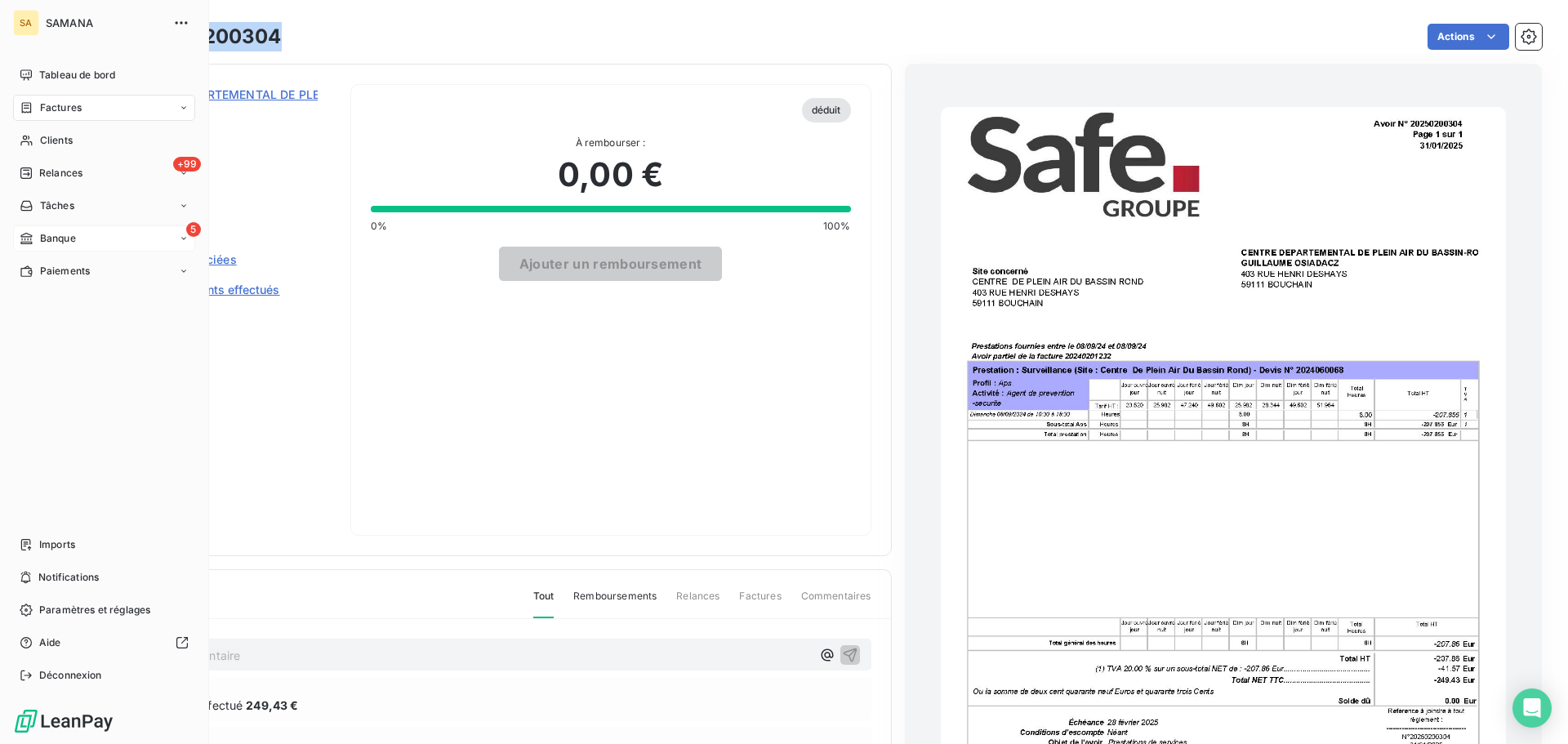
click at [52, 244] on span "Banque" at bounding box center [58, 239] width 36 height 15
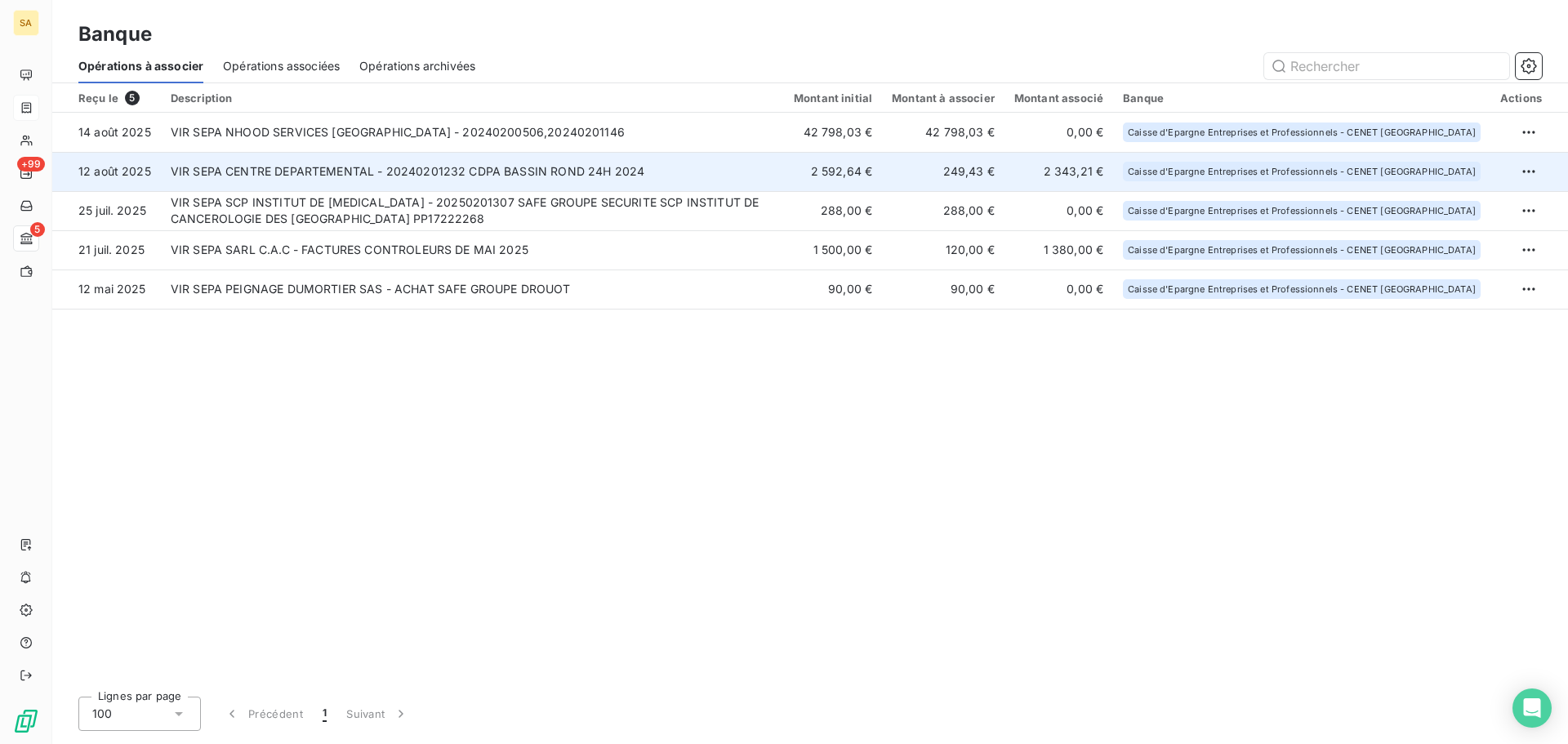
click at [307, 167] on td "VIR SEPA CENTRE DEPARTEMENTAL - 20240201232 CDPA BASSIN ROND 24H 2024" at bounding box center [472, 171] width 623 height 39
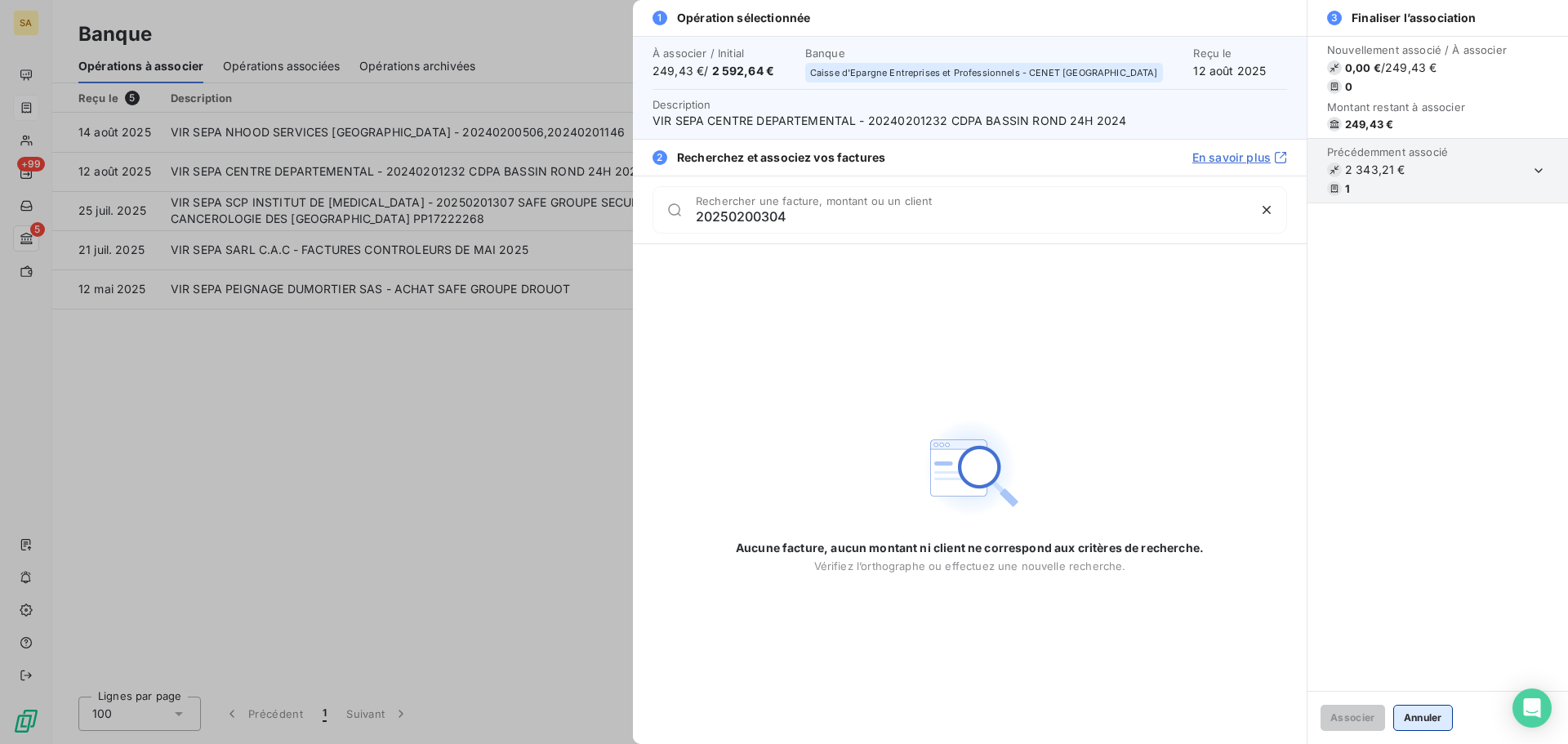
type input "20250200304"
click at [1419, 721] on button "Annuler" at bounding box center [1424, 718] width 60 height 26
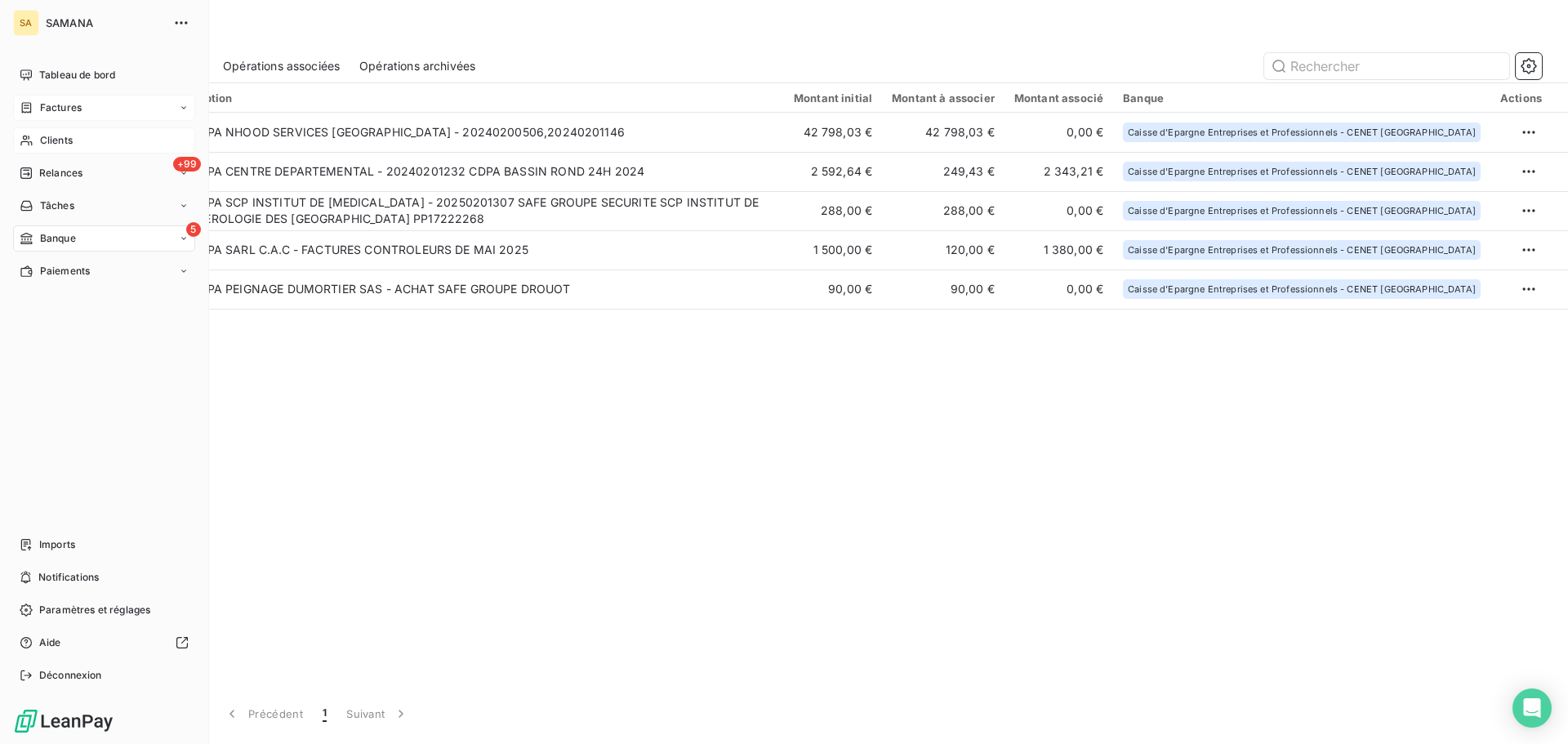
click at [73, 136] on span "Clients" at bounding box center [56, 141] width 33 height 15
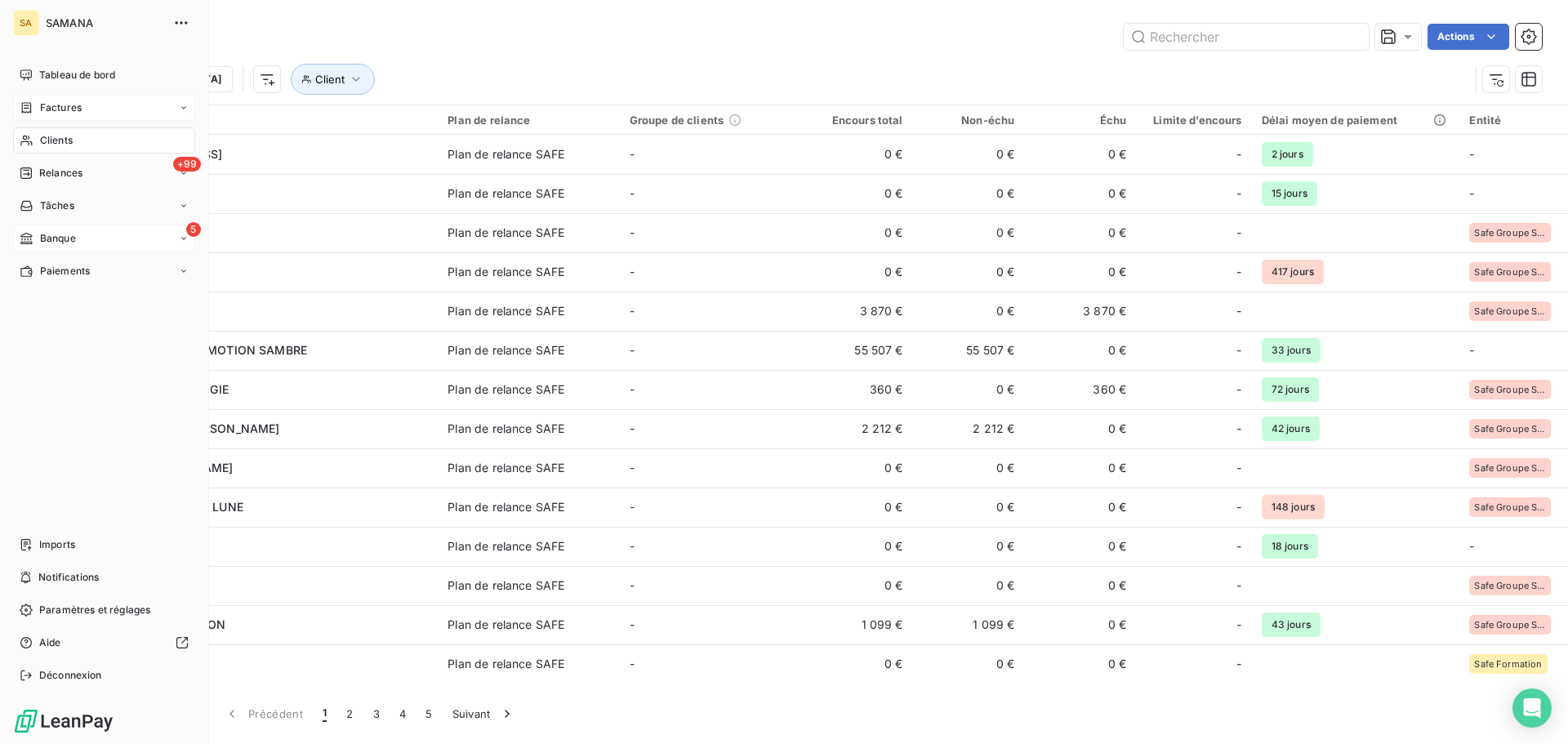
click at [38, 112] on div "Factures" at bounding box center [51, 108] width 62 height 15
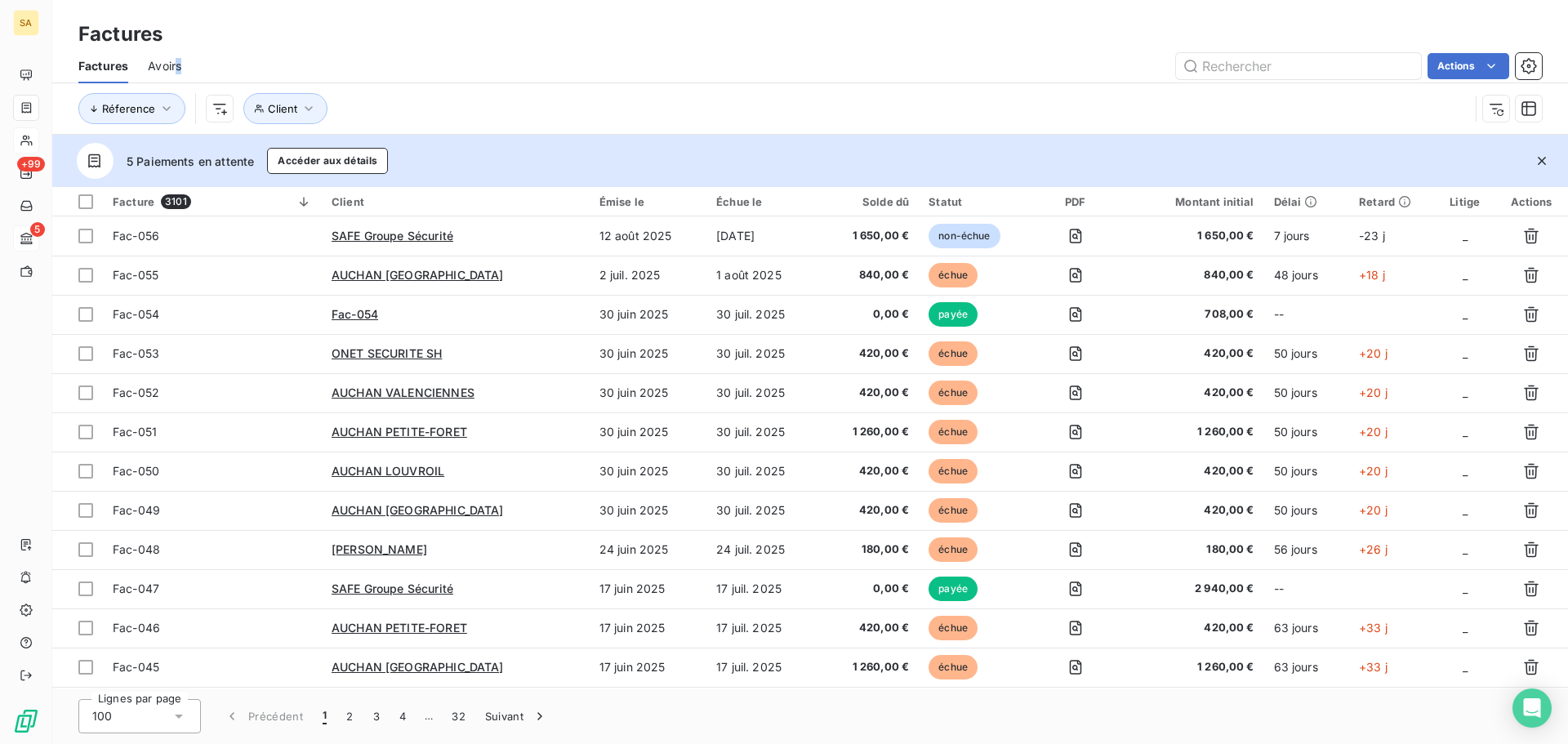
click at [178, 67] on div "Factures Avoirs Actions" at bounding box center [810, 66] width 1516 height 35
click at [169, 70] on span "Avoirs" at bounding box center [165, 66] width 34 height 16
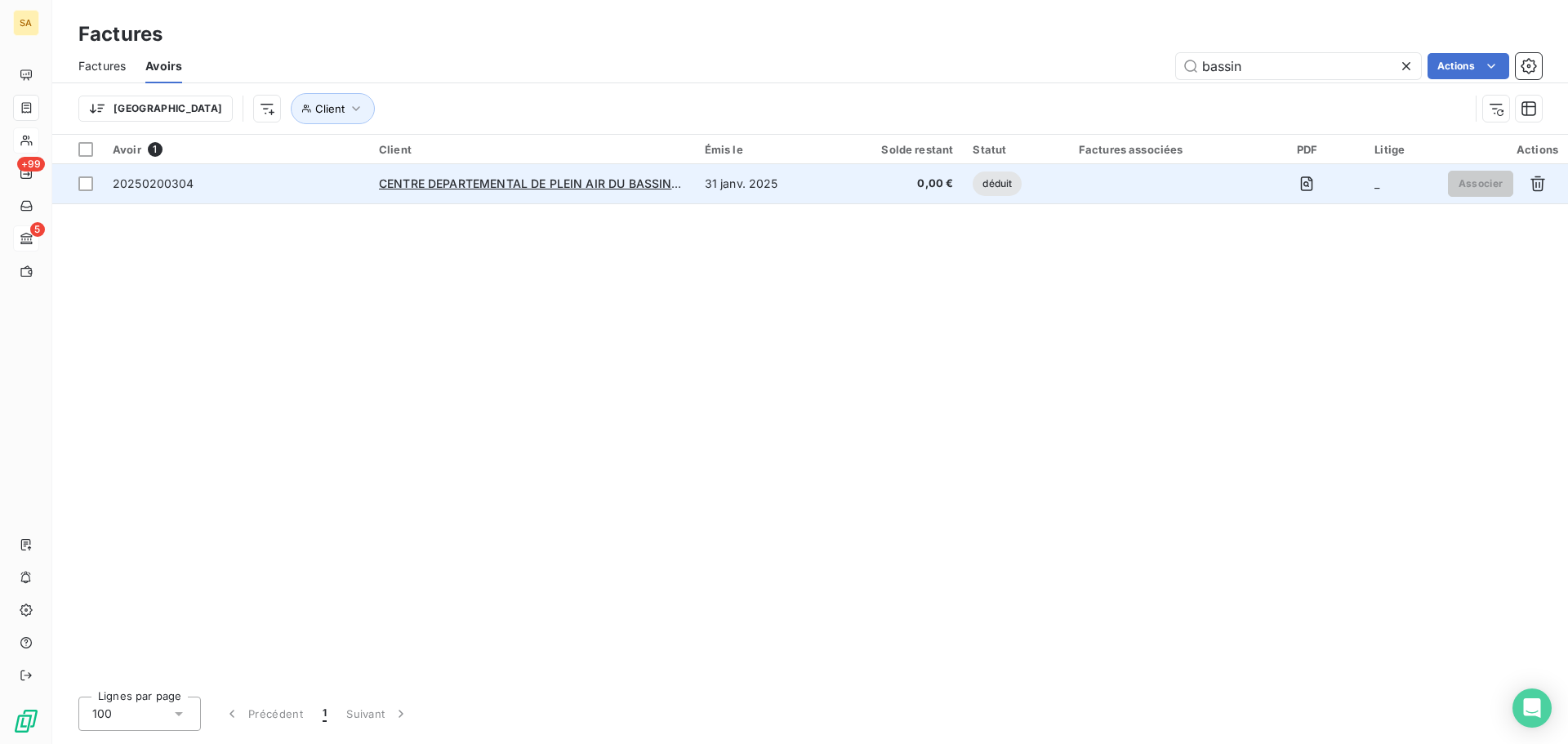
click at [159, 177] on span "20250200304" at bounding box center [153, 183] width 82 height 14
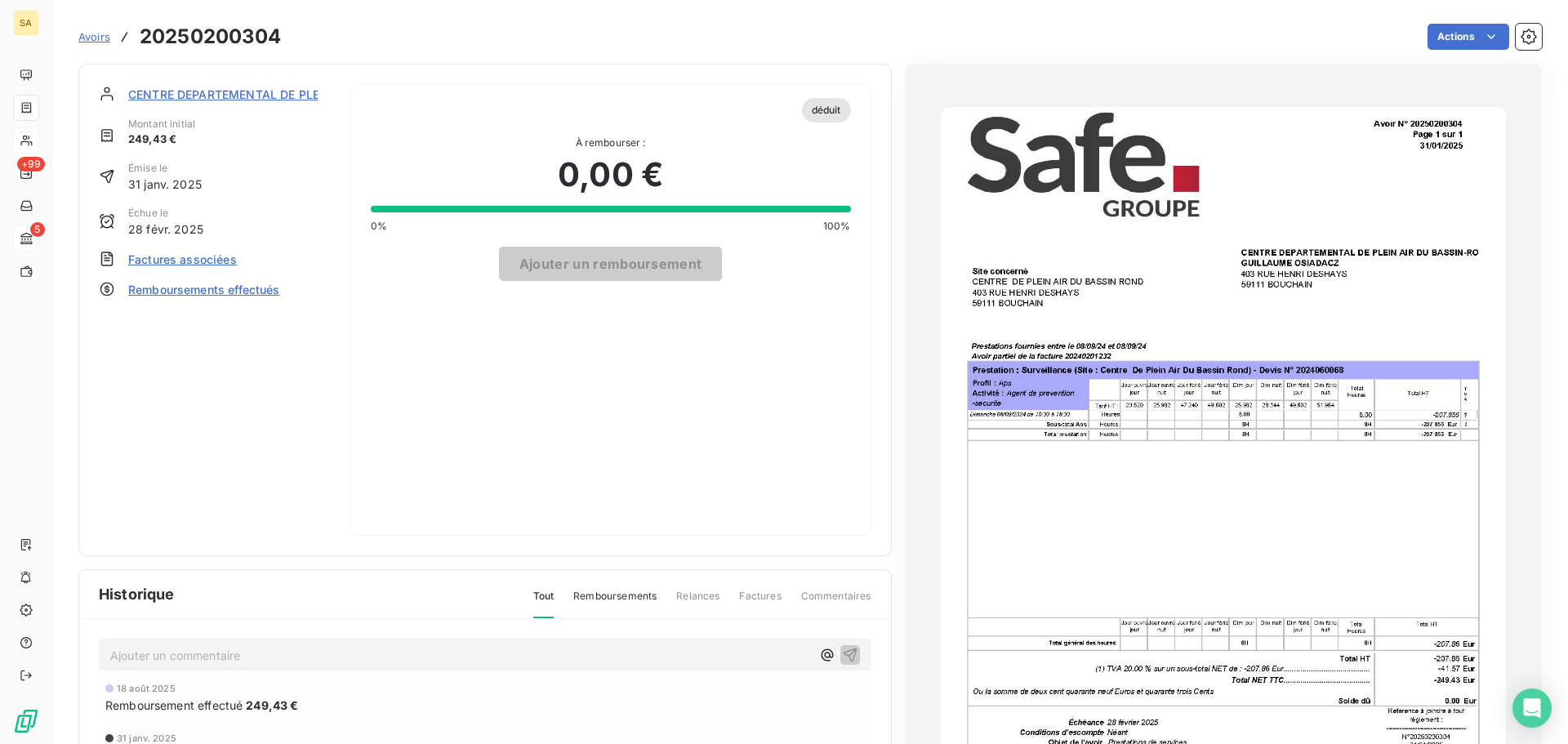
click at [203, 284] on span "Remboursements effectués" at bounding box center [204, 290] width 152 height 17
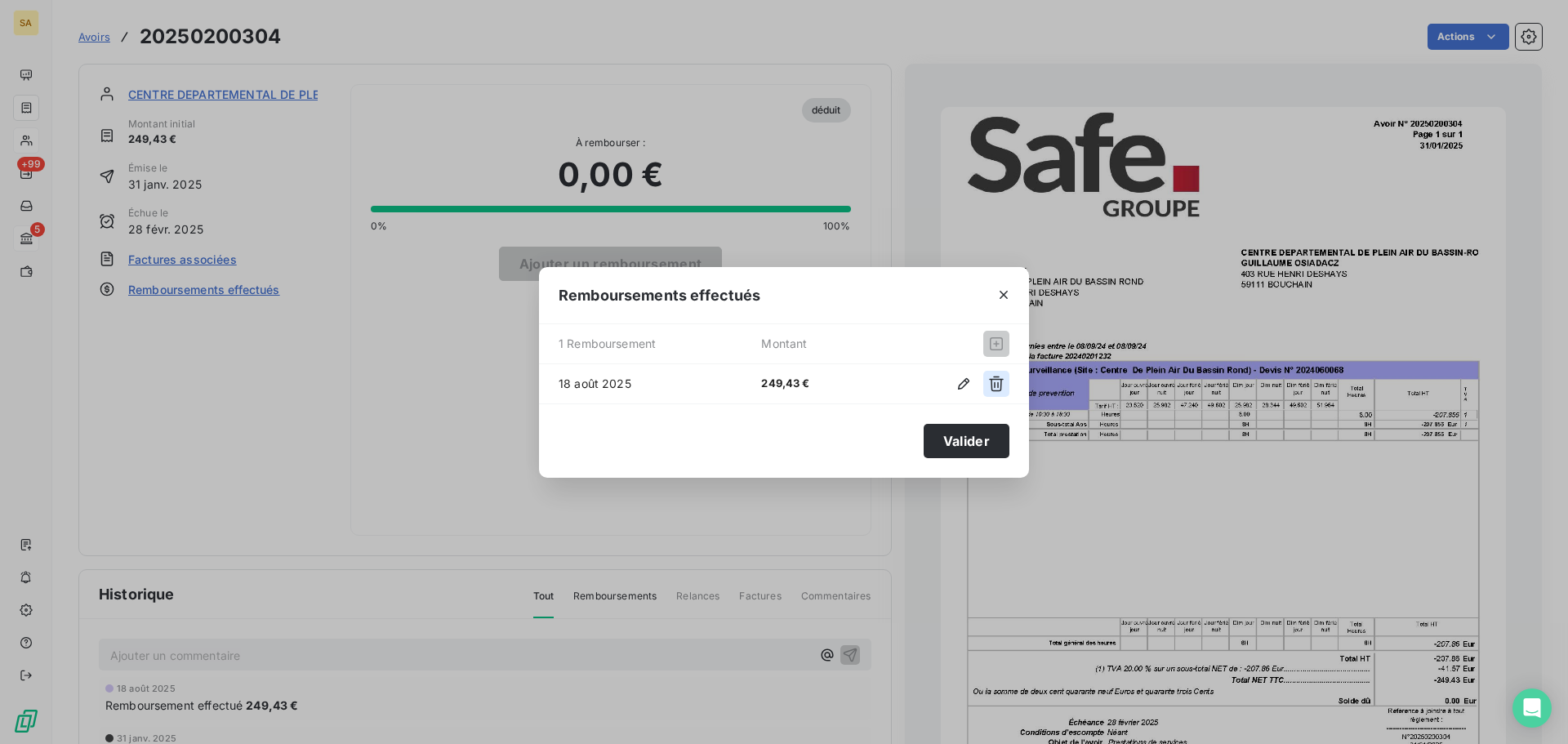
click at [994, 380] on icon "button" at bounding box center [995, 383] width 16 height 16
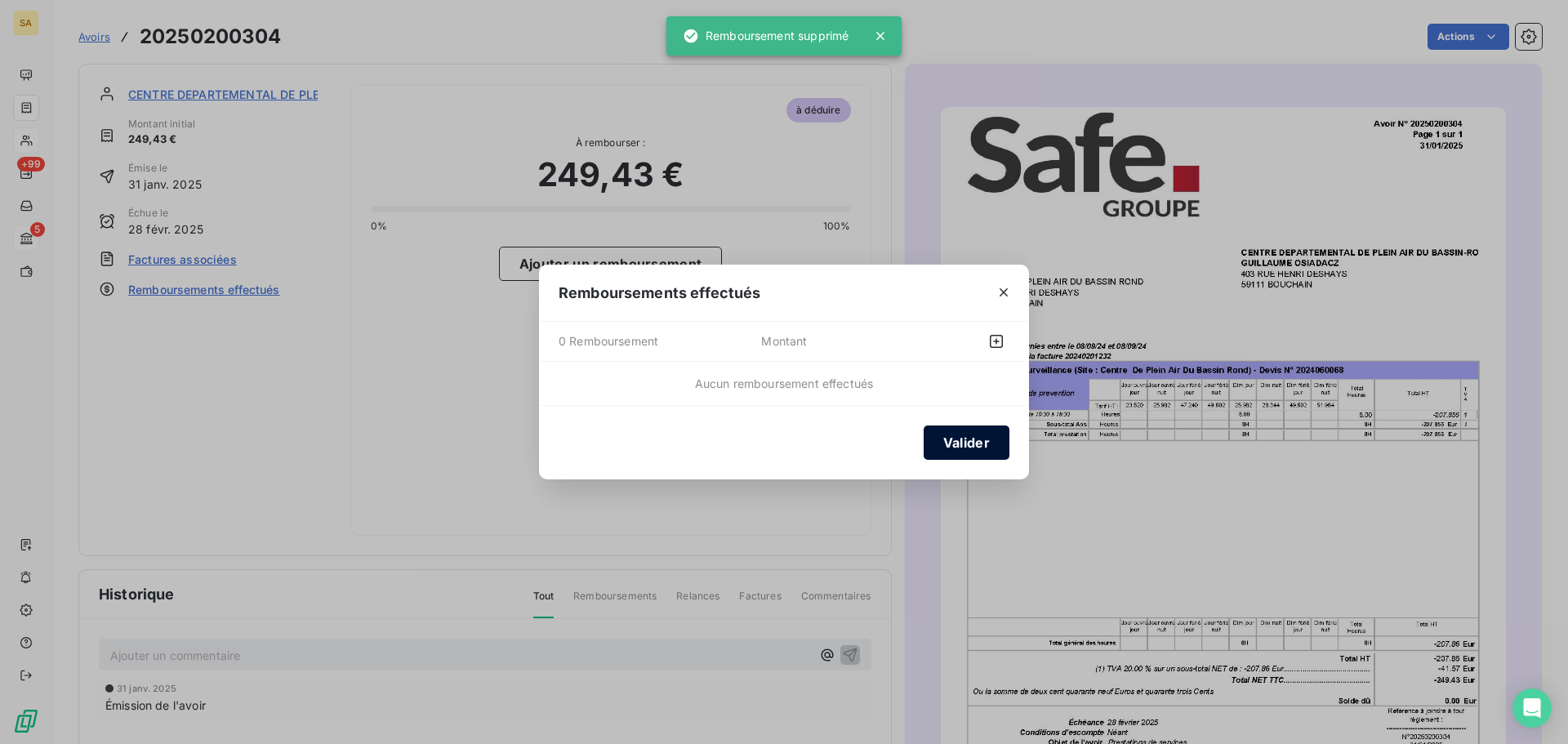
click at [947, 444] on button "Valider" at bounding box center [966, 442] width 85 height 35
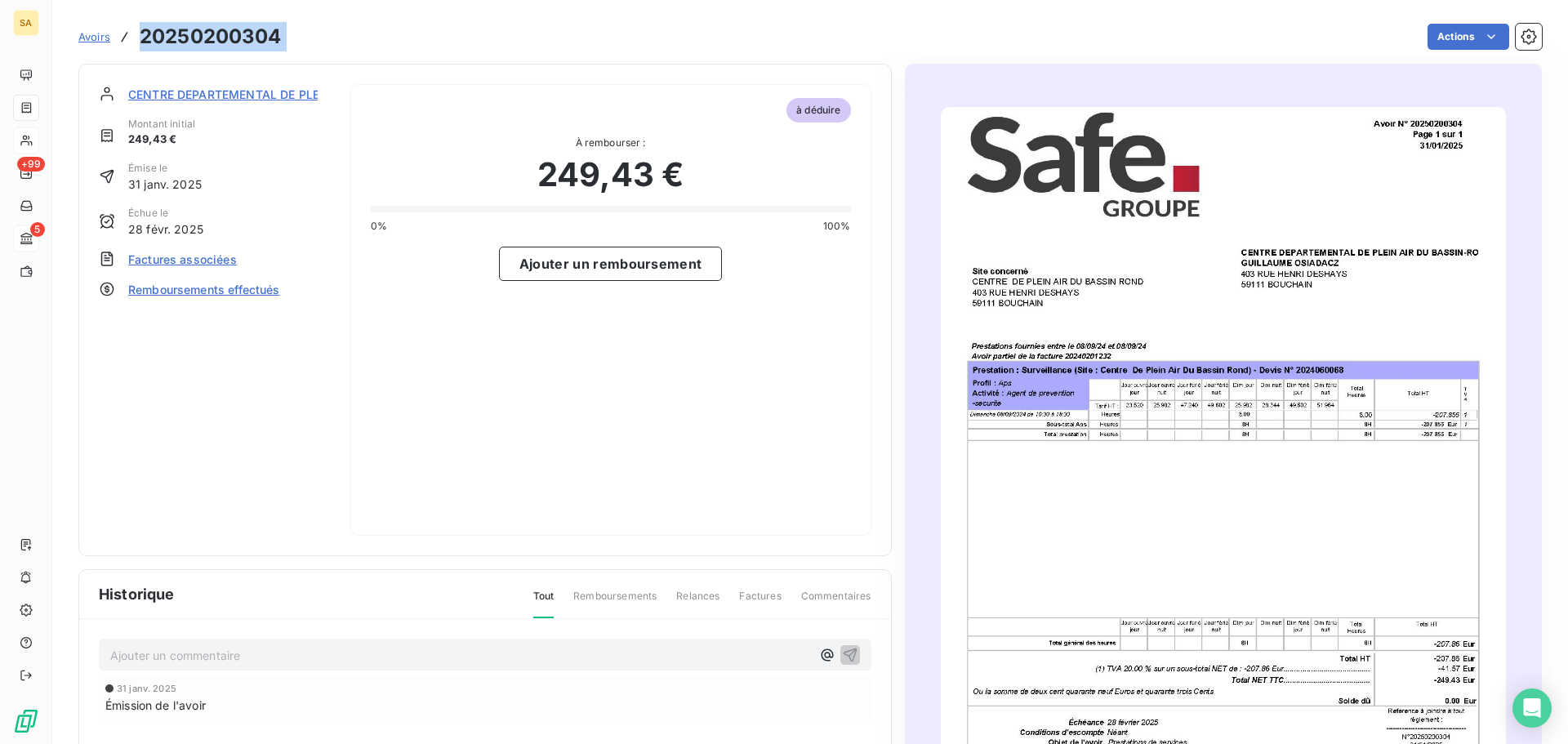
drag, startPoint x: 291, startPoint y: 39, endPoint x: 134, endPoint y: 45, distance: 157.1
click at [134, 44] on div "Avoirs 20250200304 Actions" at bounding box center [811, 37] width 1464 height 35
copy main "20250200304 Actions"
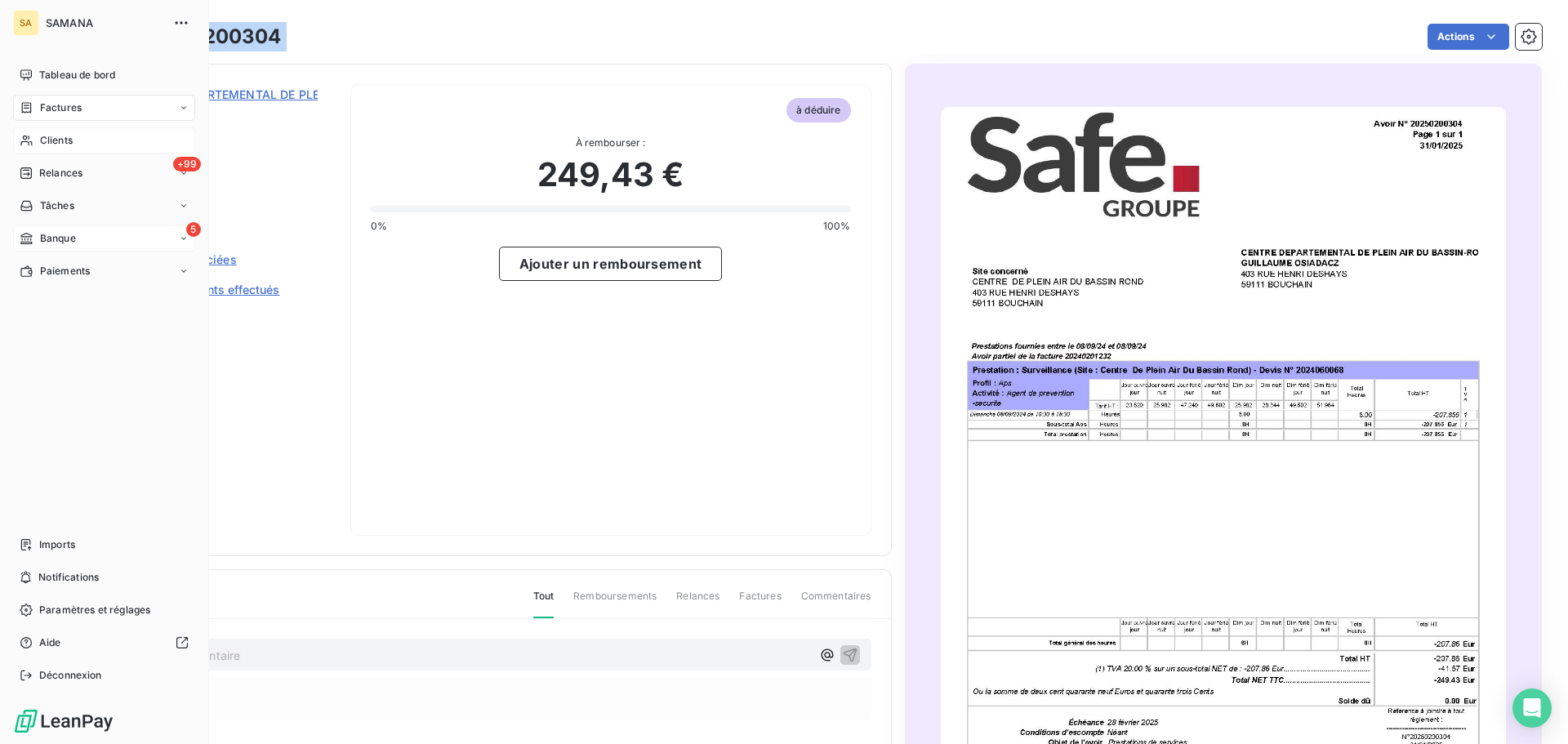
click at [66, 243] on span "Banque" at bounding box center [58, 239] width 36 height 15
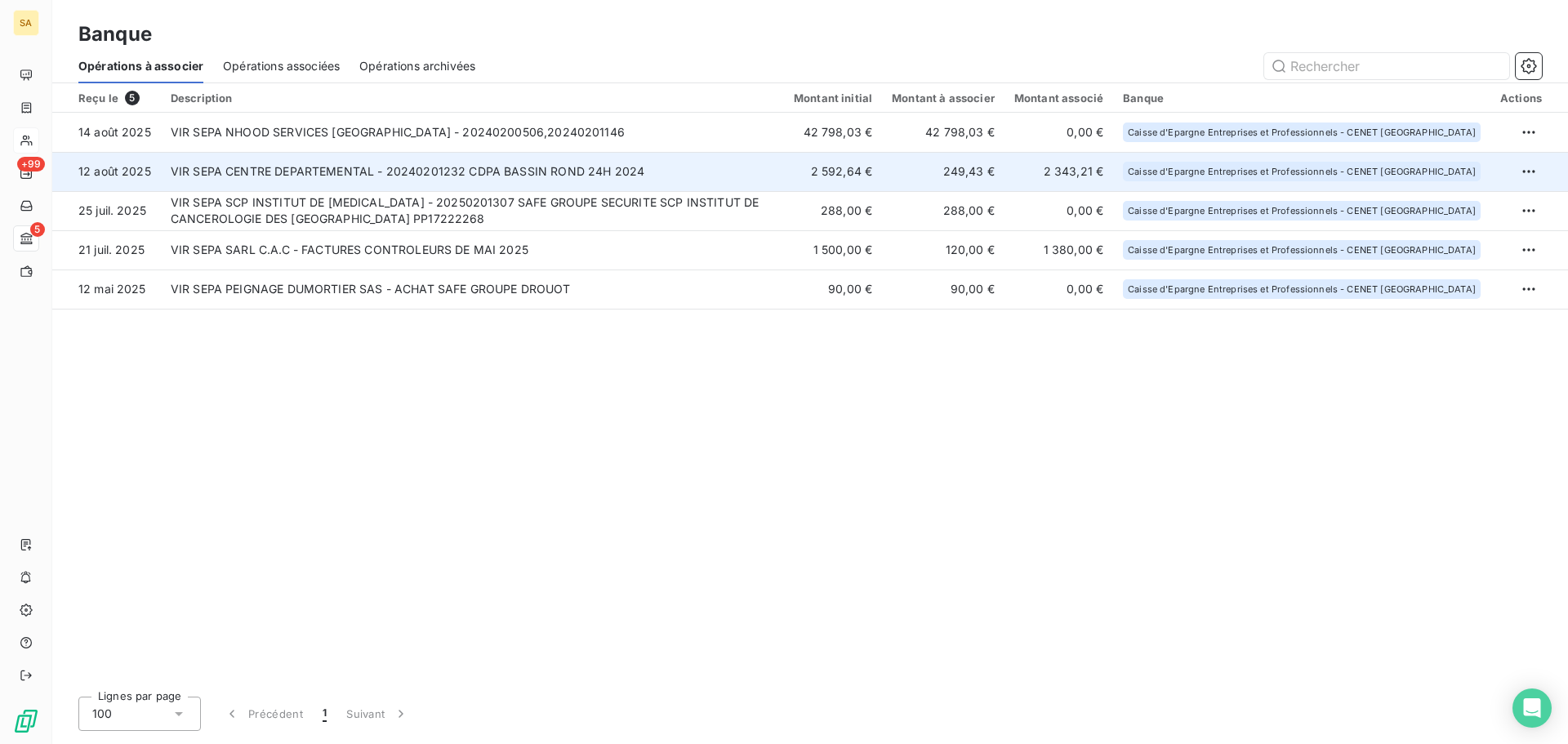
click at [368, 174] on td "VIR SEPA CENTRE DEPARTEMENTAL - 20240201232 CDPA BASSIN ROND 24H 2024" at bounding box center [472, 171] width 623 height 39
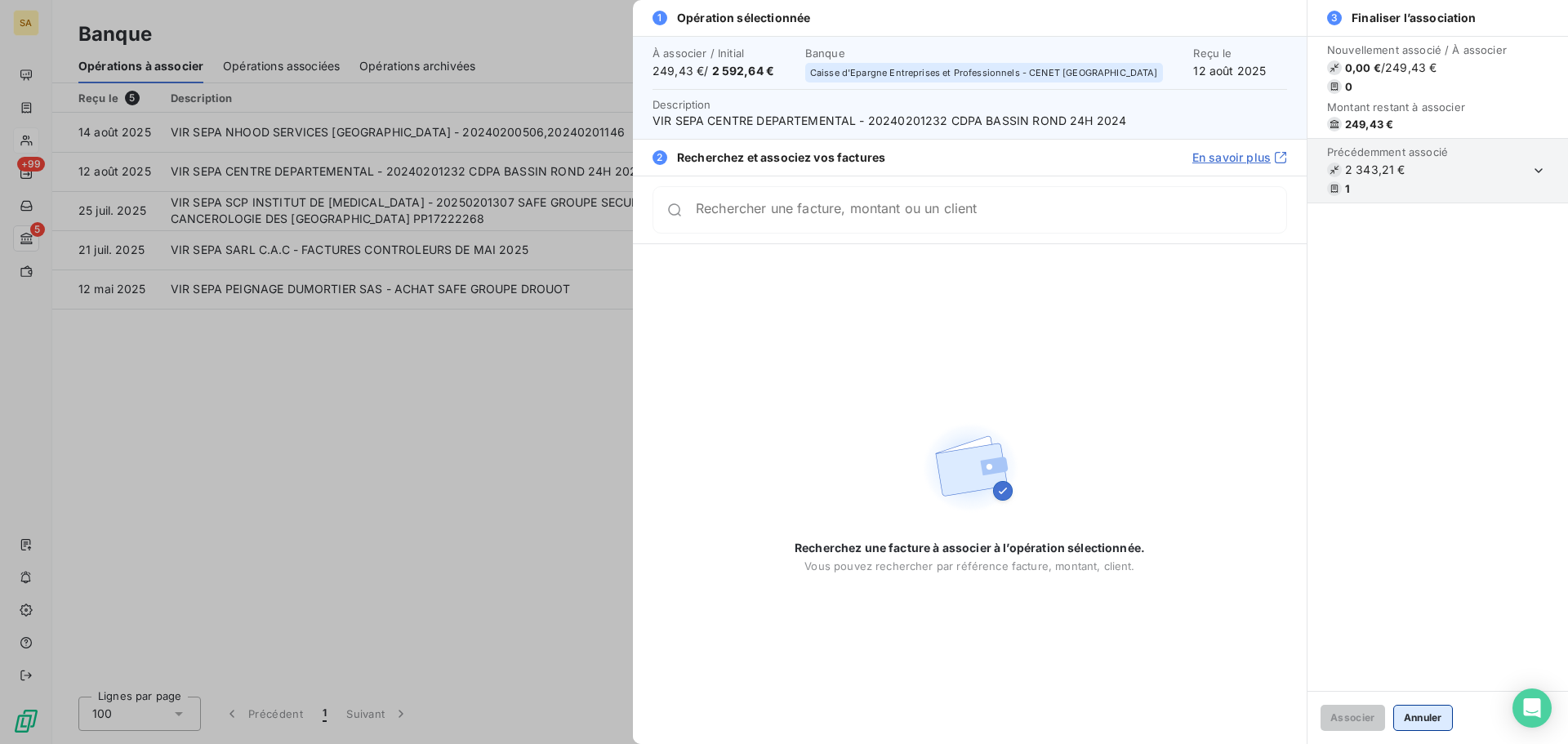
click at [1444, 722] on button "Annuler" at bounding box center [1424, 718] width 60 height 26
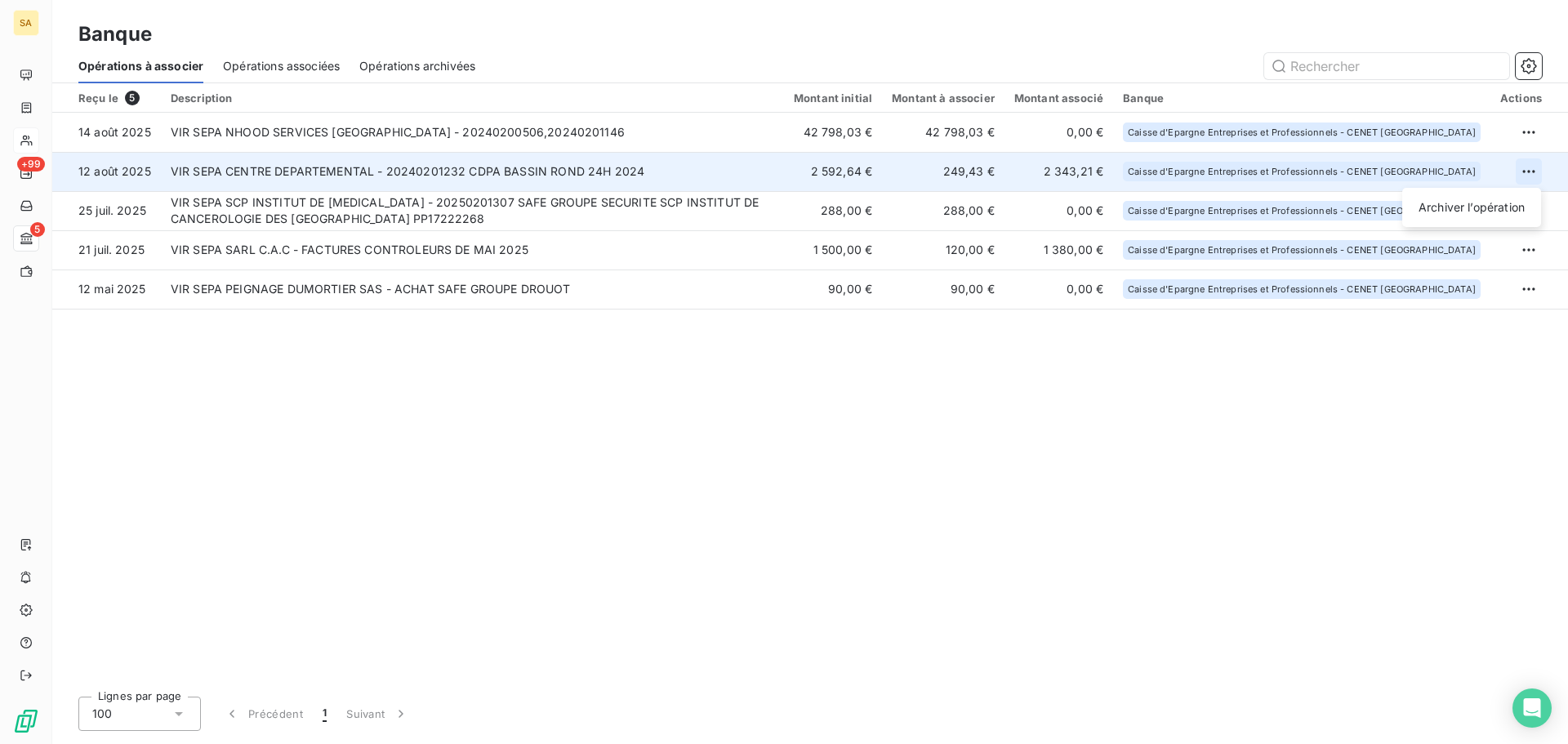
click at [1521, 173] on html "SA +99 5 Banque Opérations à associer Opérations associées Opérations archivées…" at bounding box center [784, 372] width 1568 height 744
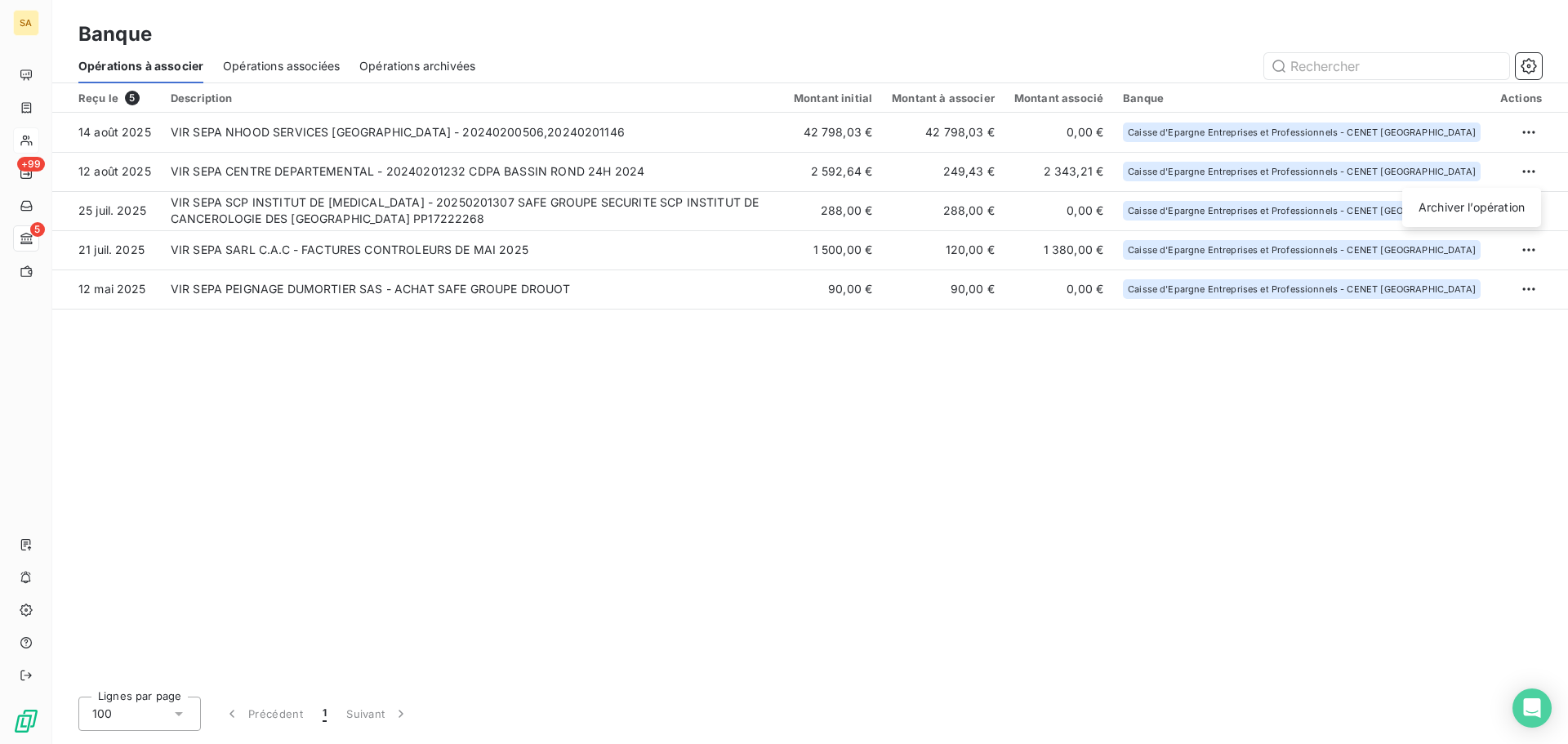
drag, startPoint x: 1514, startPoint y: 199, endPoint x: 956, endPoint y: 403, distance: 594.1
click at [962, 409] on html "SA +99 5 Banque Opérations à associer Opérations associées Opérations archivées…" at bounding box center [784, 372] width 1568 height 744
click at [731, 176] on html "SA +99 5 Banque Opérations à associer Opérations associées Opérations archivées…" at bounding box center [784, 372] width 1568 height 744
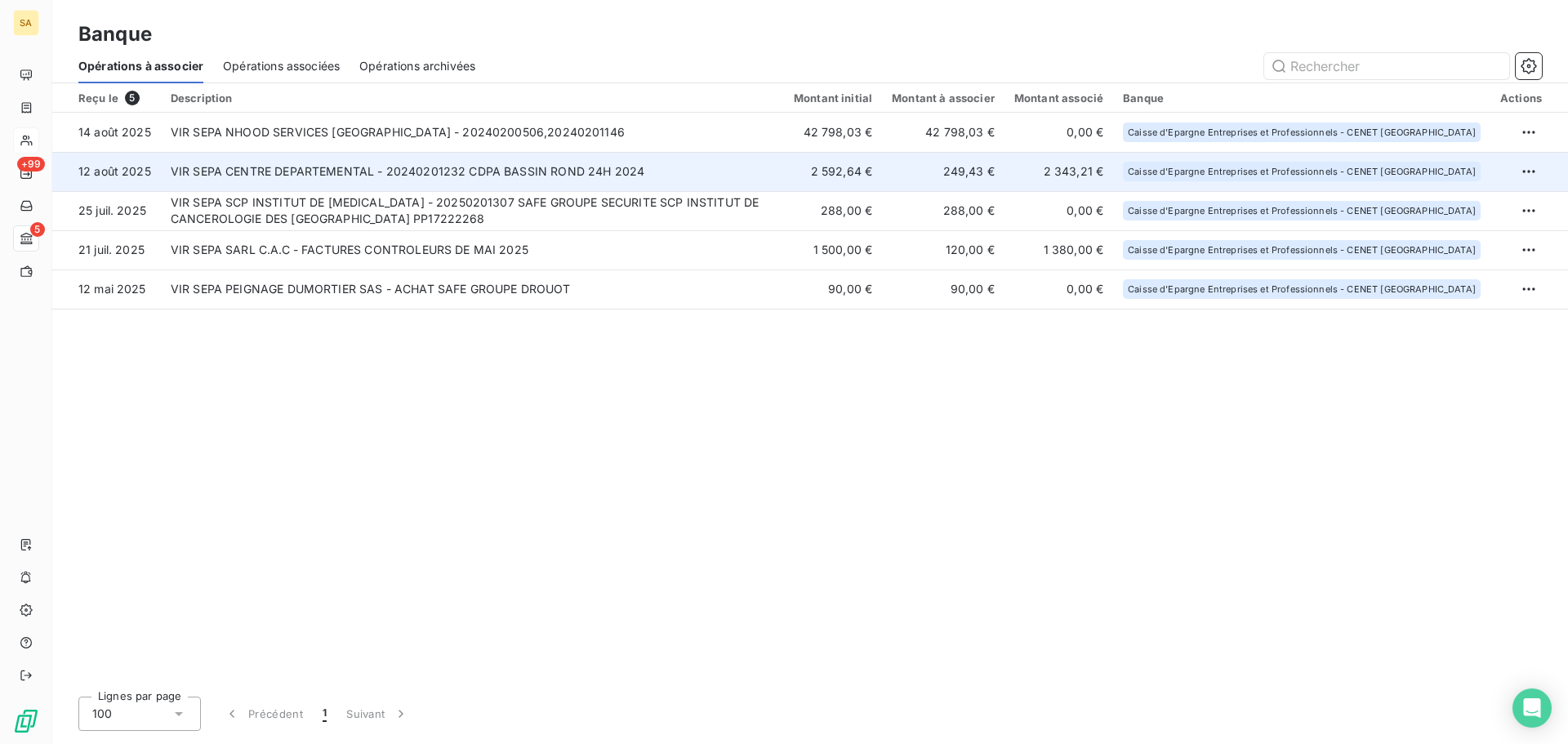
click at [545, 170] on td "VIR SEPA CENTRE DEPARTEMENTAL - 20240201232 CDPA BASSIN ROND 24H 2024" at bounding box center [472, 171] width 623 height 39
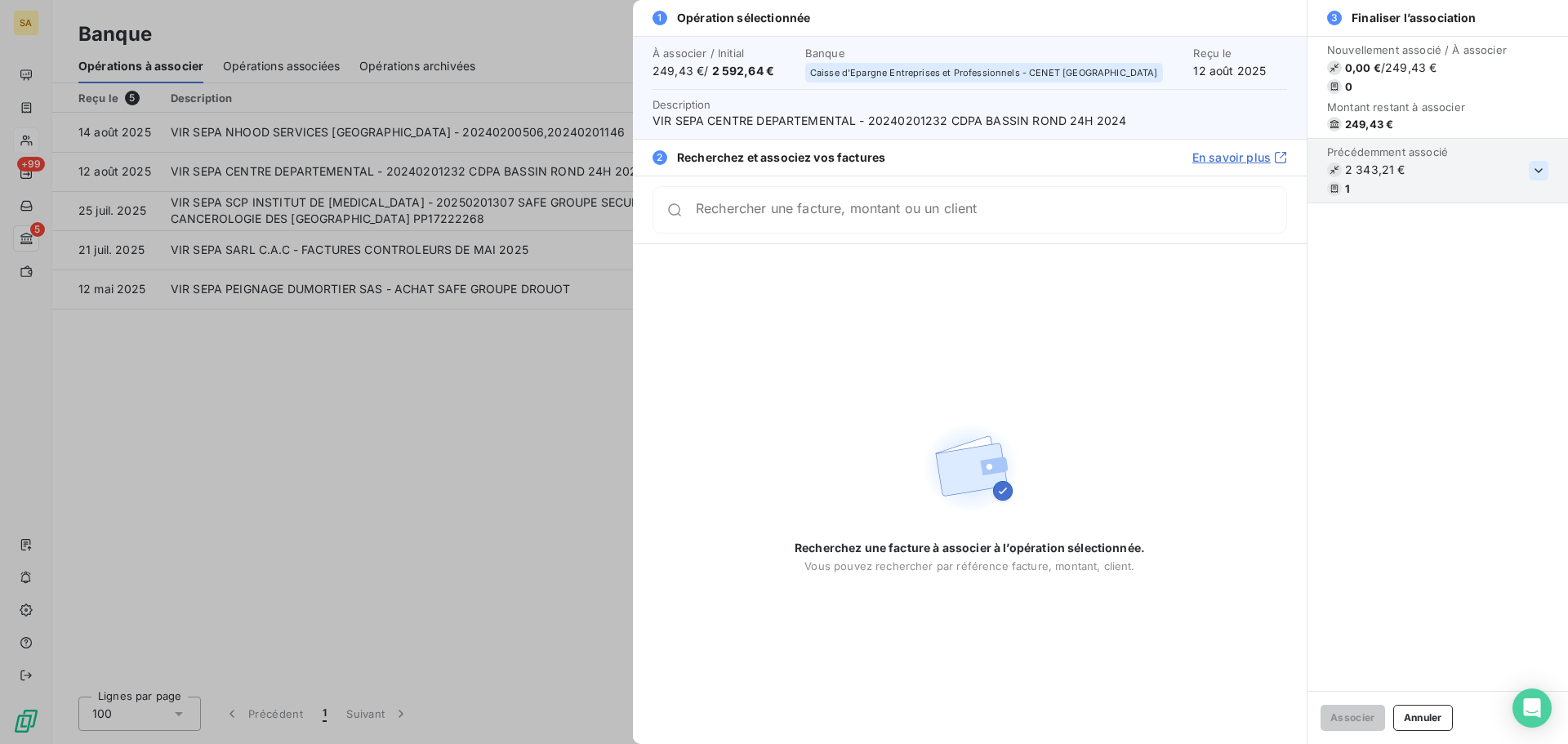
click at [1537, 168] on icon "button" at bounding box center [1538, 170] width 16 height 16
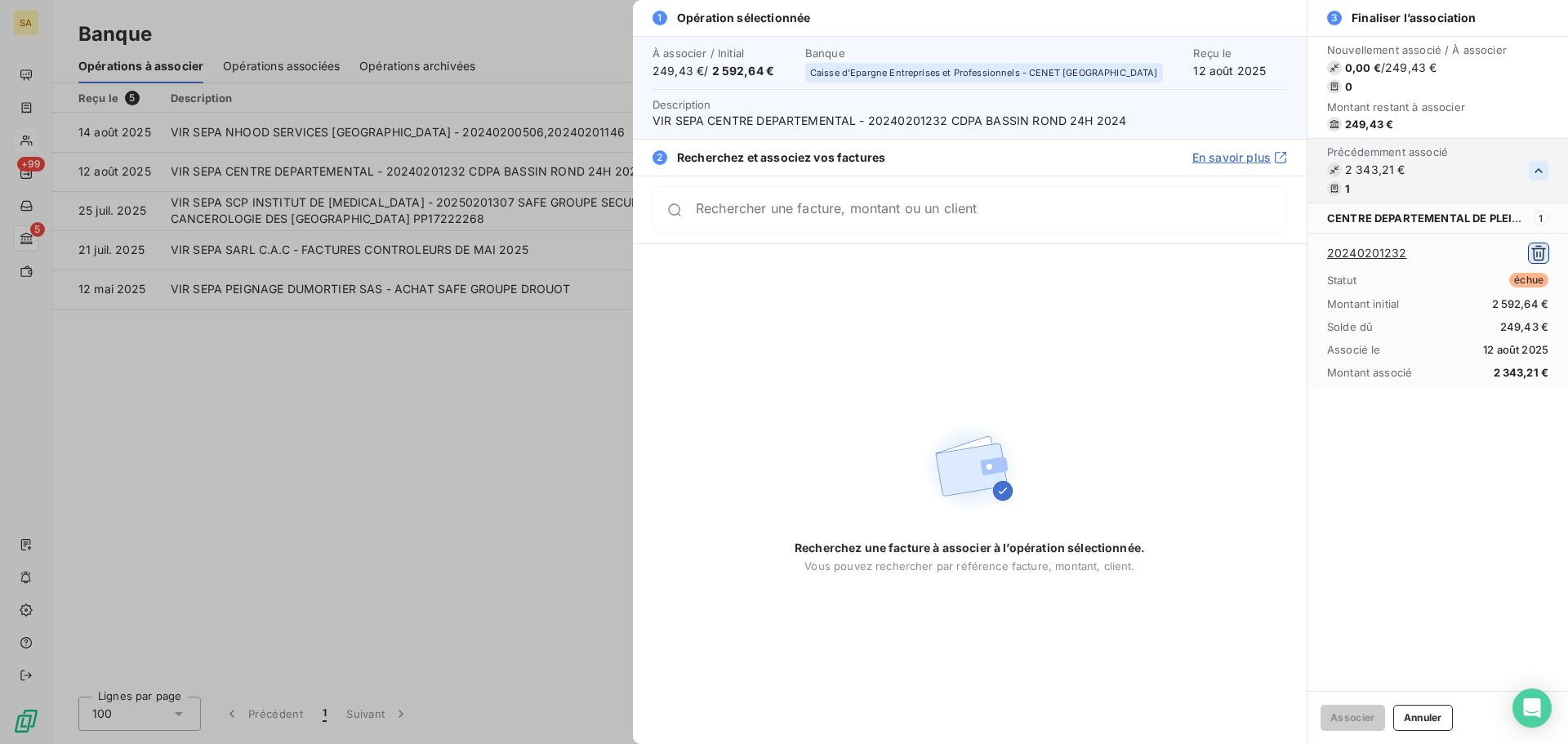
click at [1537, 251] on icon "button" at bounding box center [1538, 252] width 16 height 16
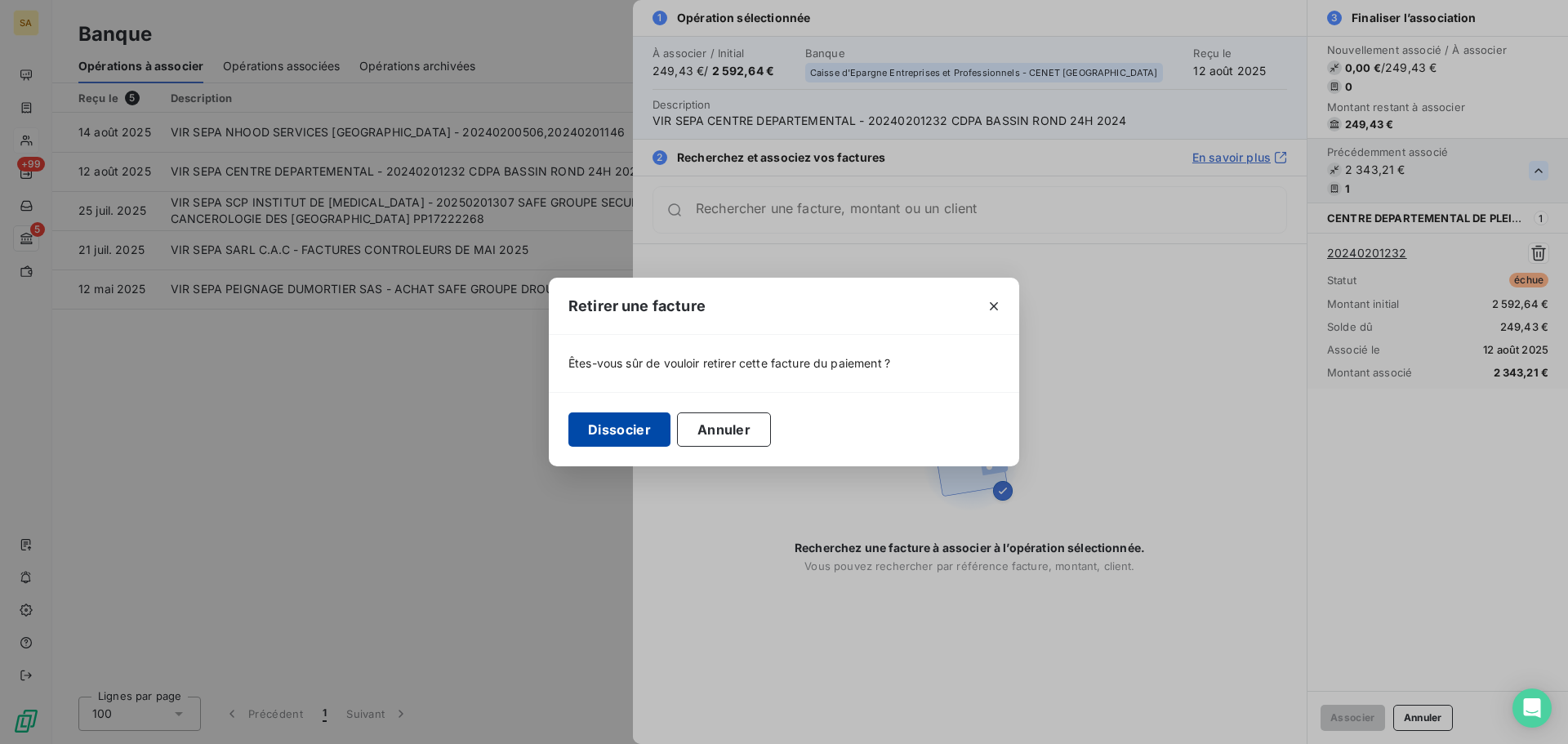
click at [614, 428] on button "Dissocier" at bounding box center [619, 429] width 102 height 35
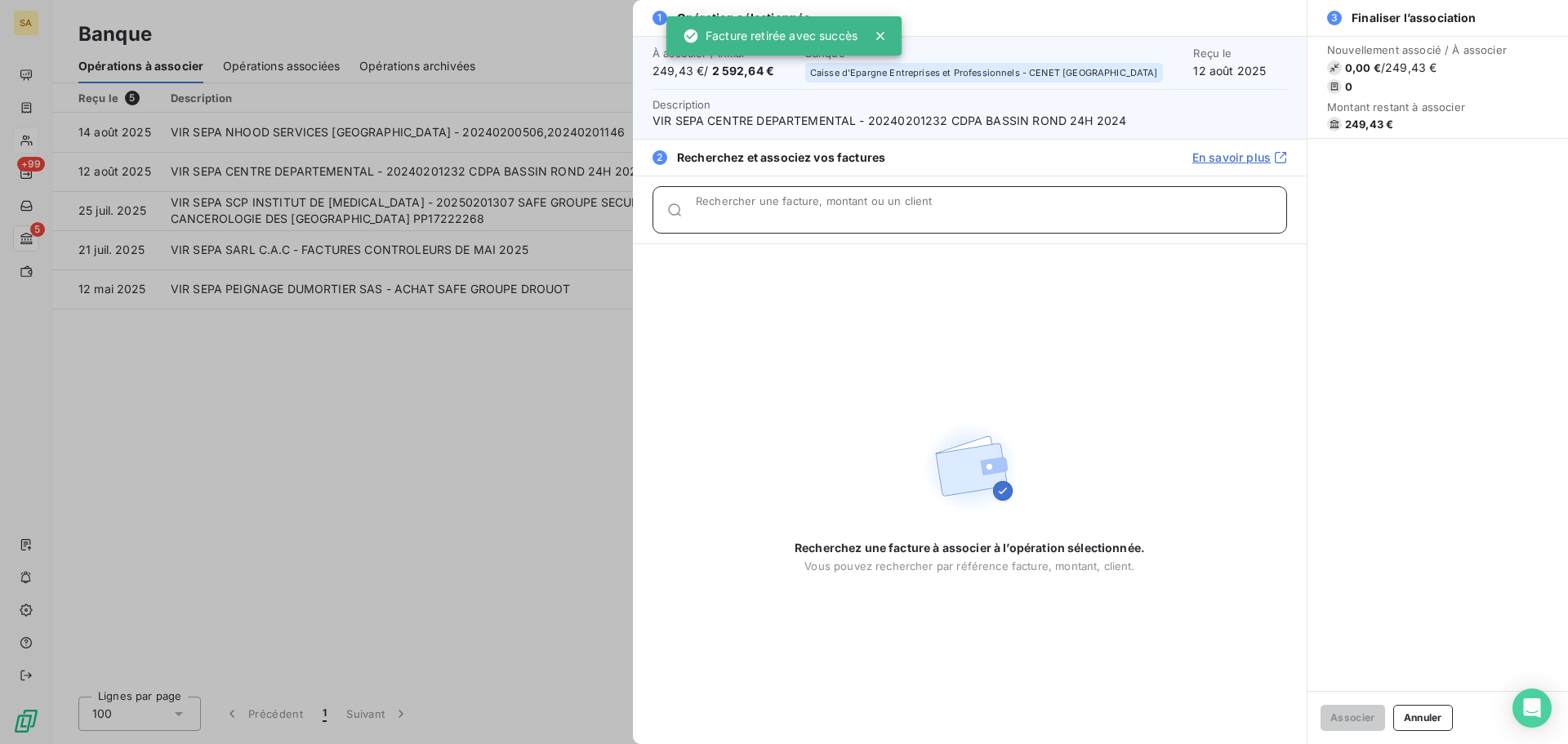
click at [830, 203] on div "Rechercher une facture, montant ou un client" at bounding box center [991, 209] width 590 height 16
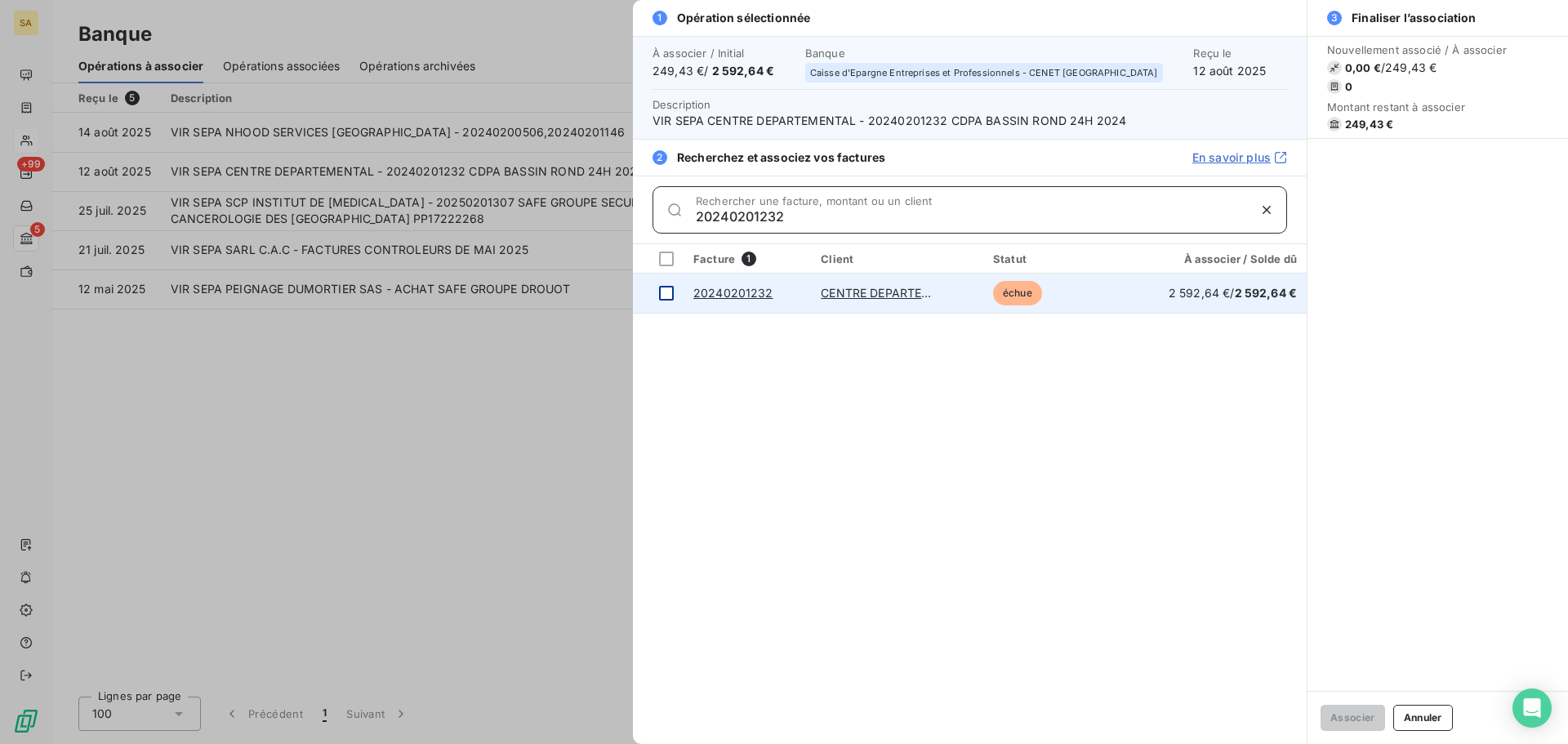
type input "20240201232"
click at [660, 292] on div at bounding box center [666, 293] width 15 height 15
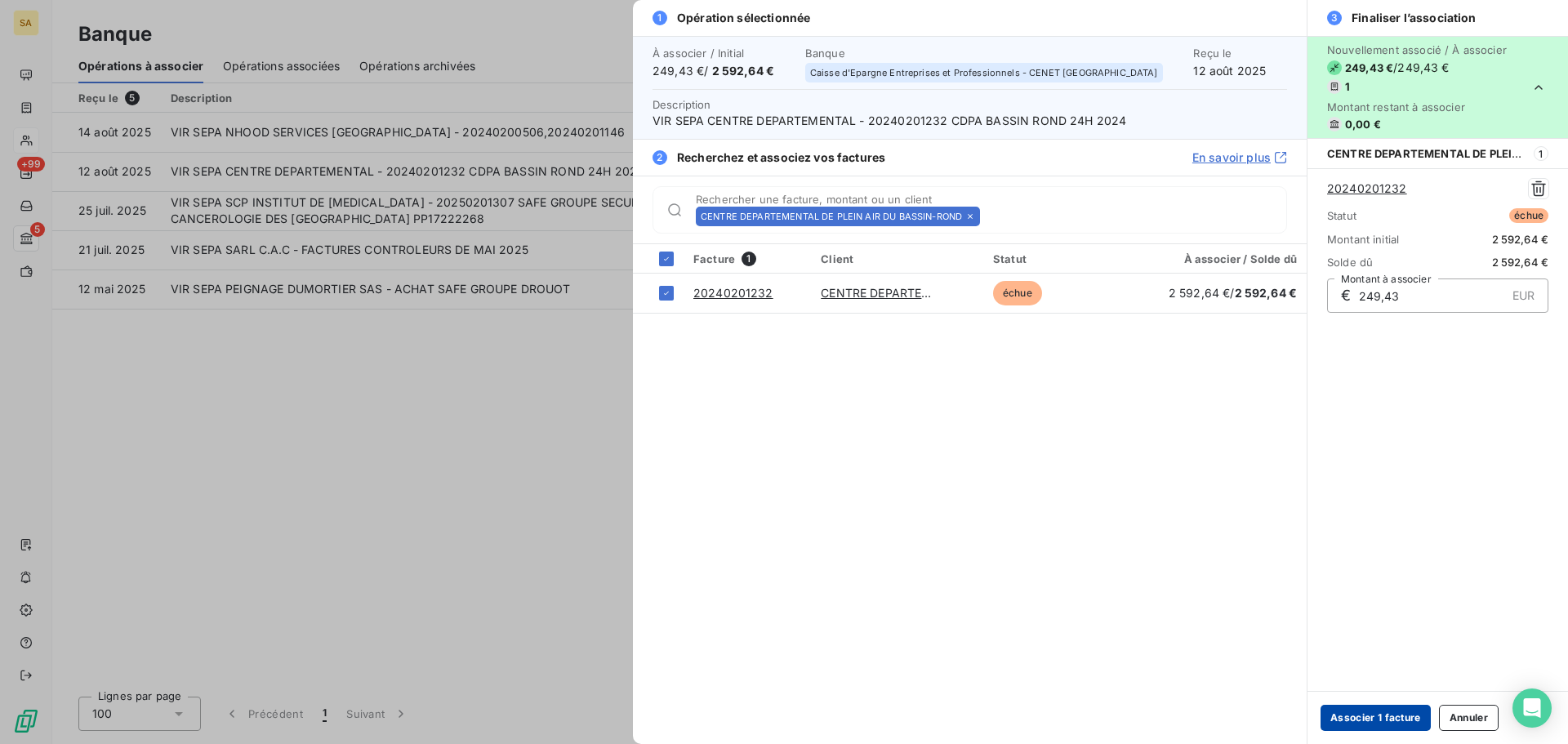
click at [1355, 721] on button "Associer 1 facture" at bounding box center [1376, 718] width 111 height 26
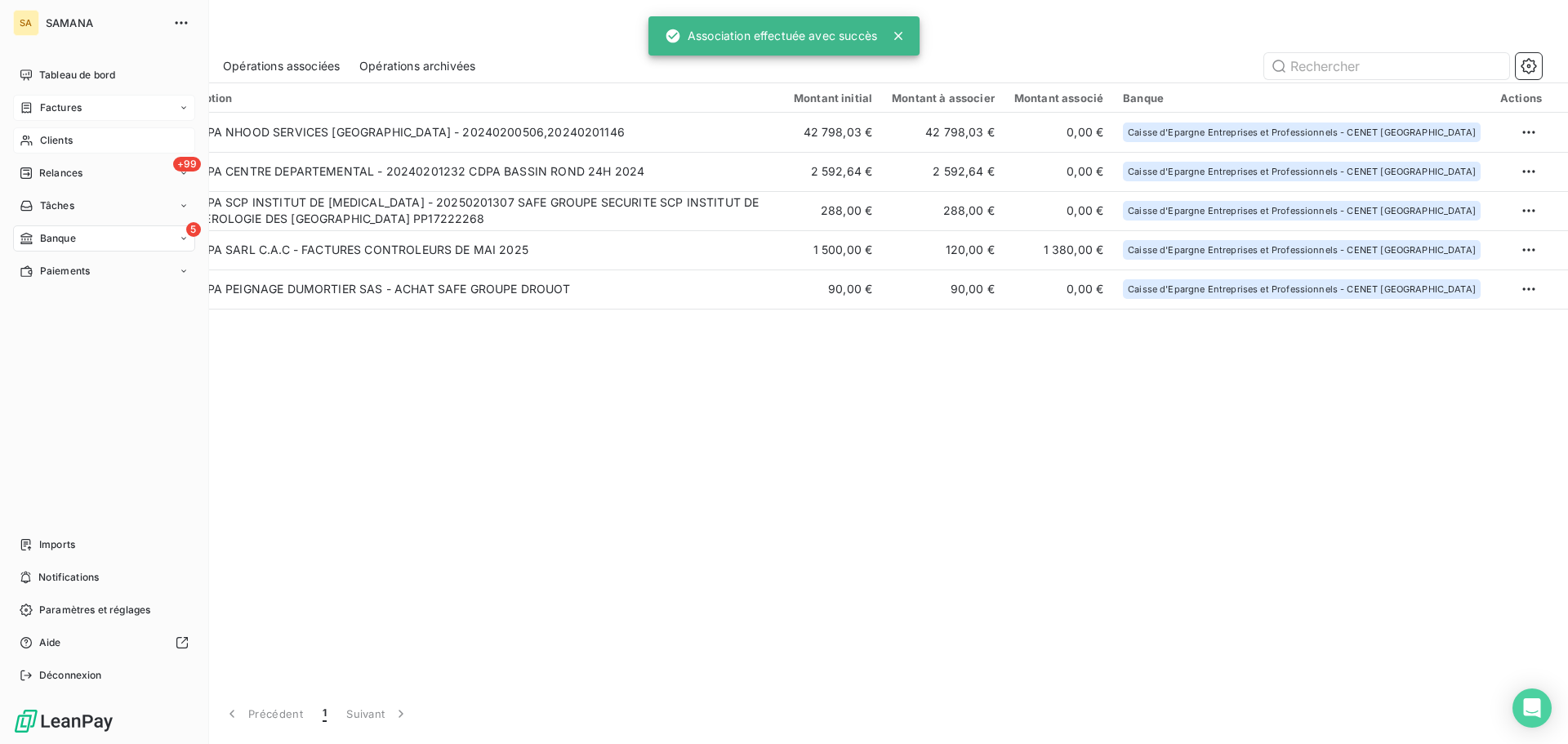
click at [63, 105] on span "Factures" at bounding box center [61, 108] width 41 height 15
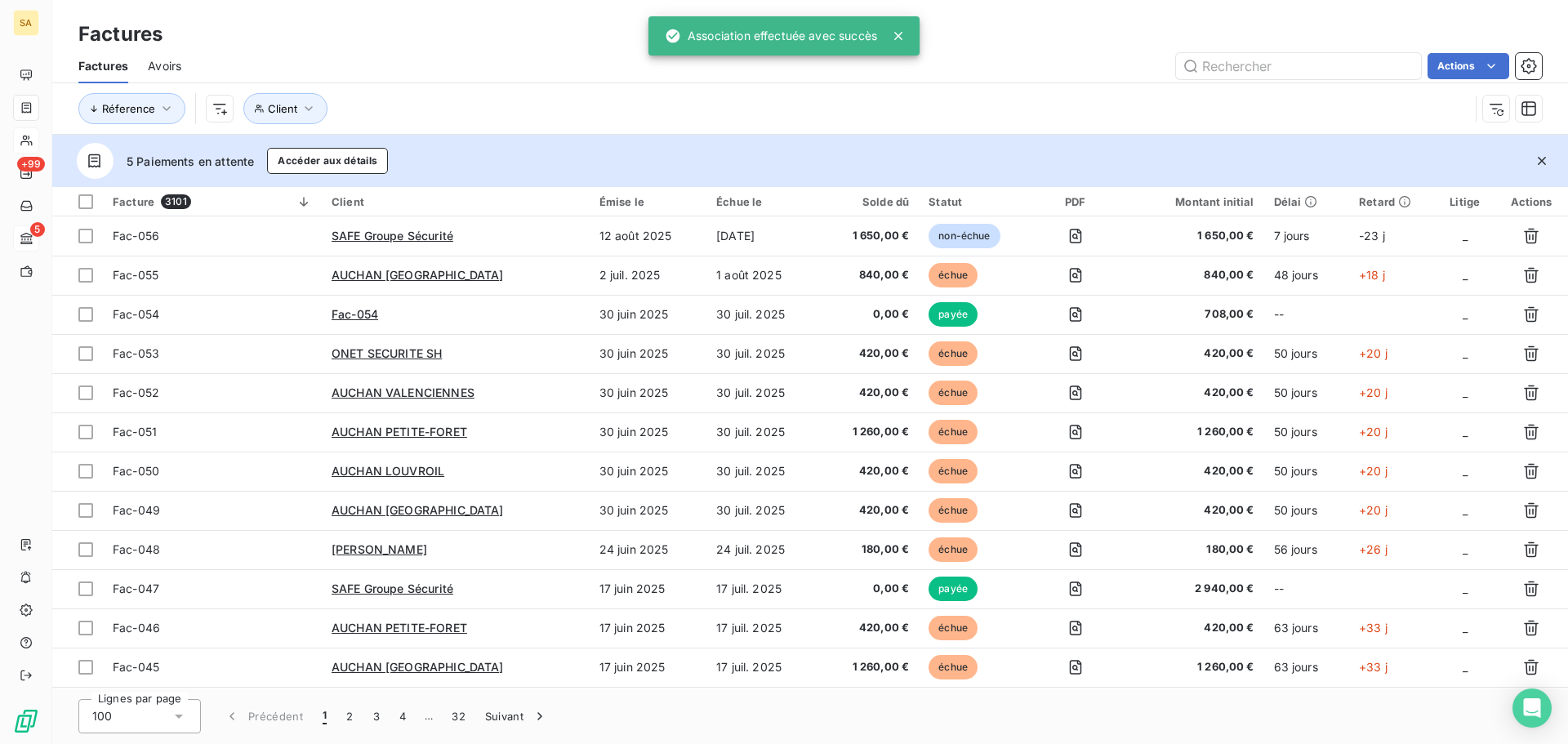
drag, startPoint x: 300, startPoint y: 55, endPoint x: 257, endPoint y: 53, distance: 43.0
click at [300, 54] on div "Actions" at bounding box center [871, 67] width 1341 height 26
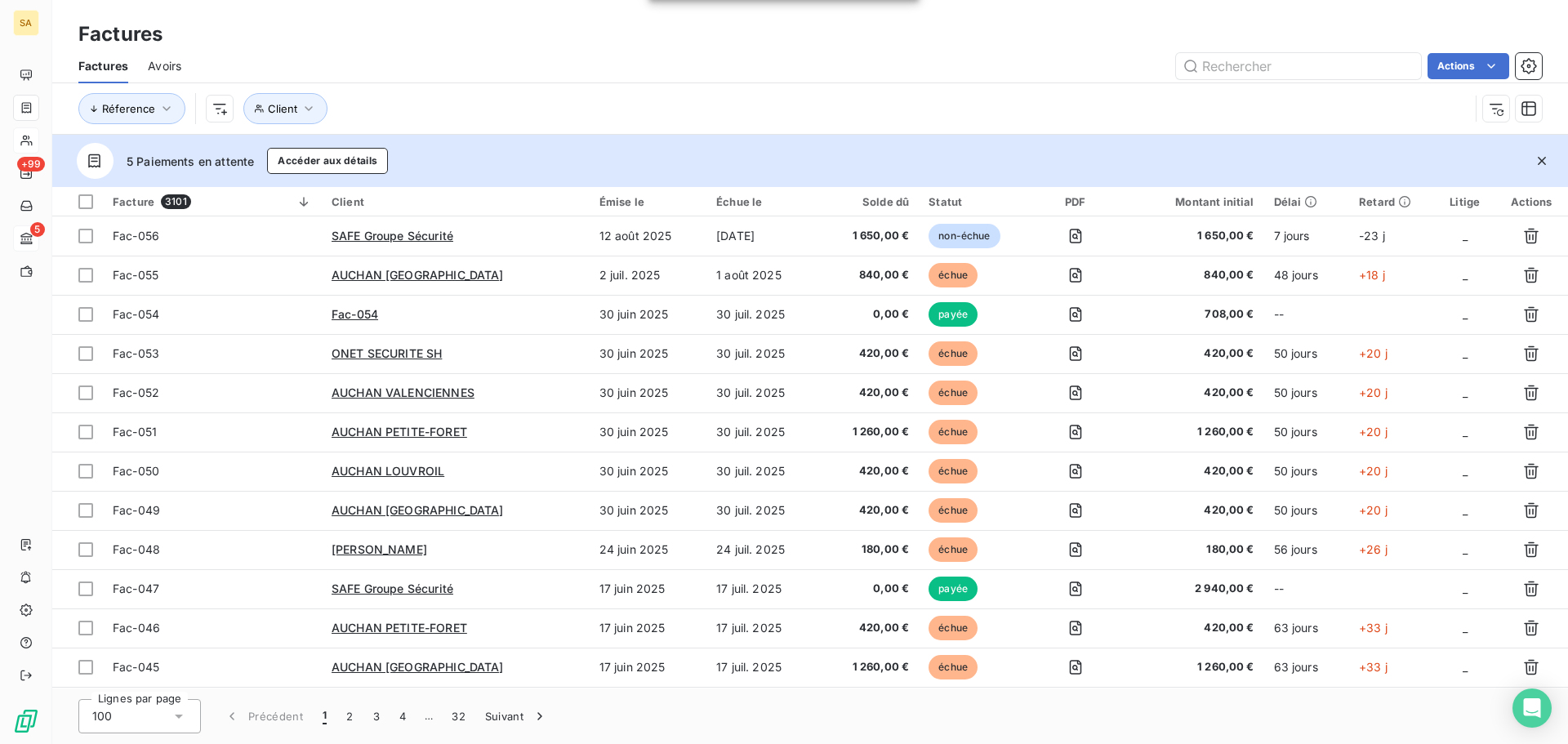
click at [161, 67] on span "Avoirs" at bounding box center [165, 66] width 34 height 16
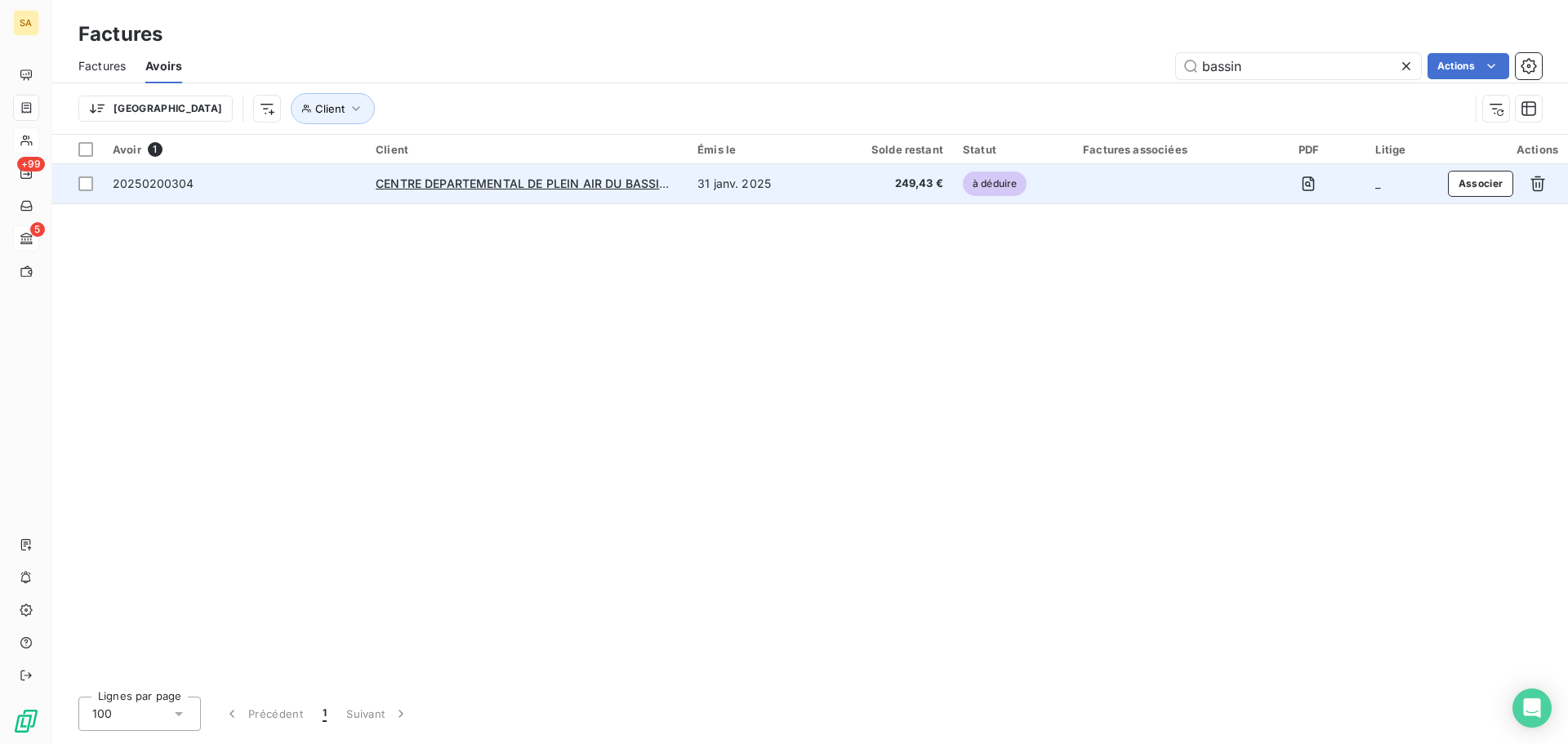
click at [170, 190] on div "20250200304" at bounding box center [153, 183] width 82 height 16
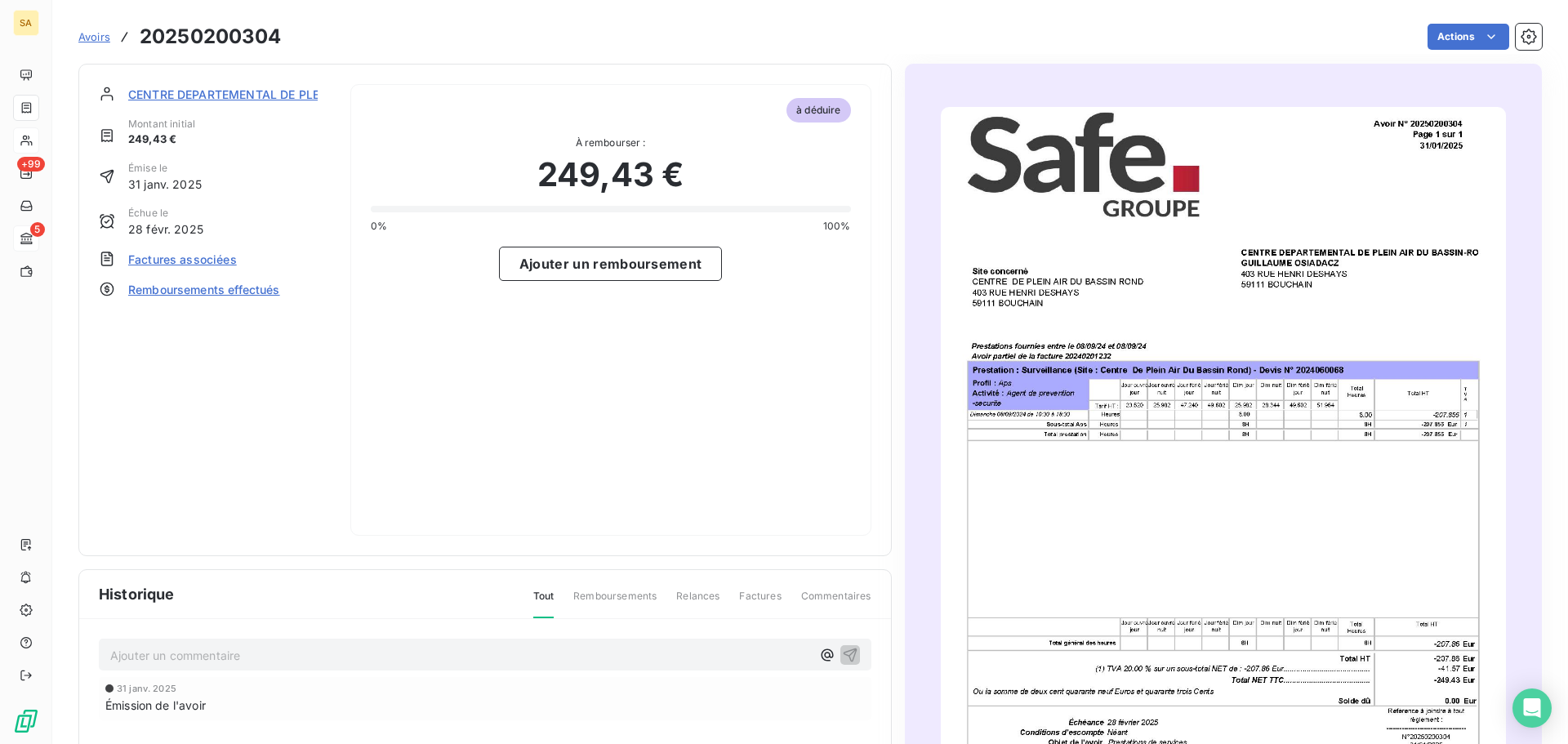
click at [149, 292] on span "Remboursements effectués" at bounding box center [204, 290] width 152 height 17
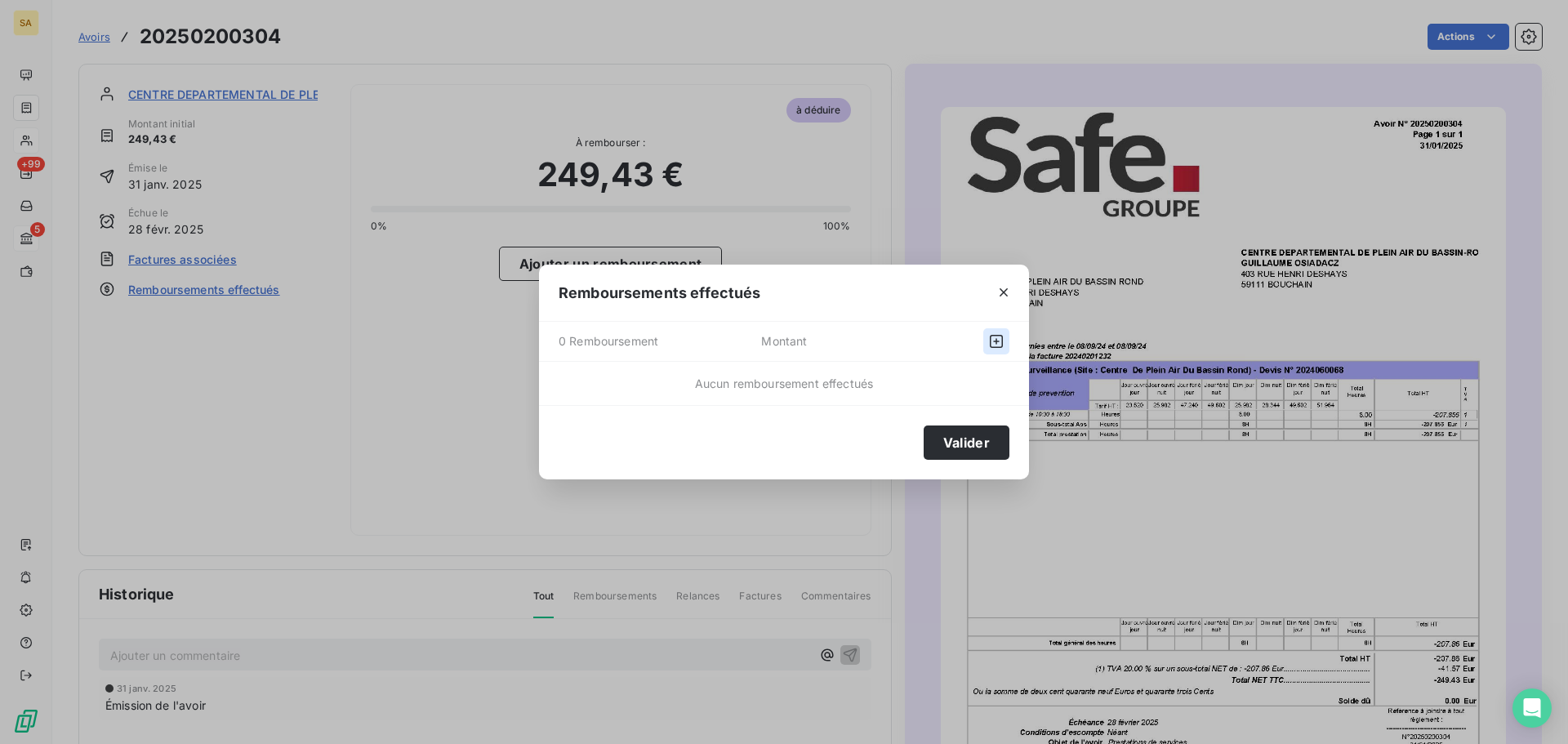
click at [1000, 351] on button "button" at bounding box center [996, 341] width 26 height 26
select select "7"
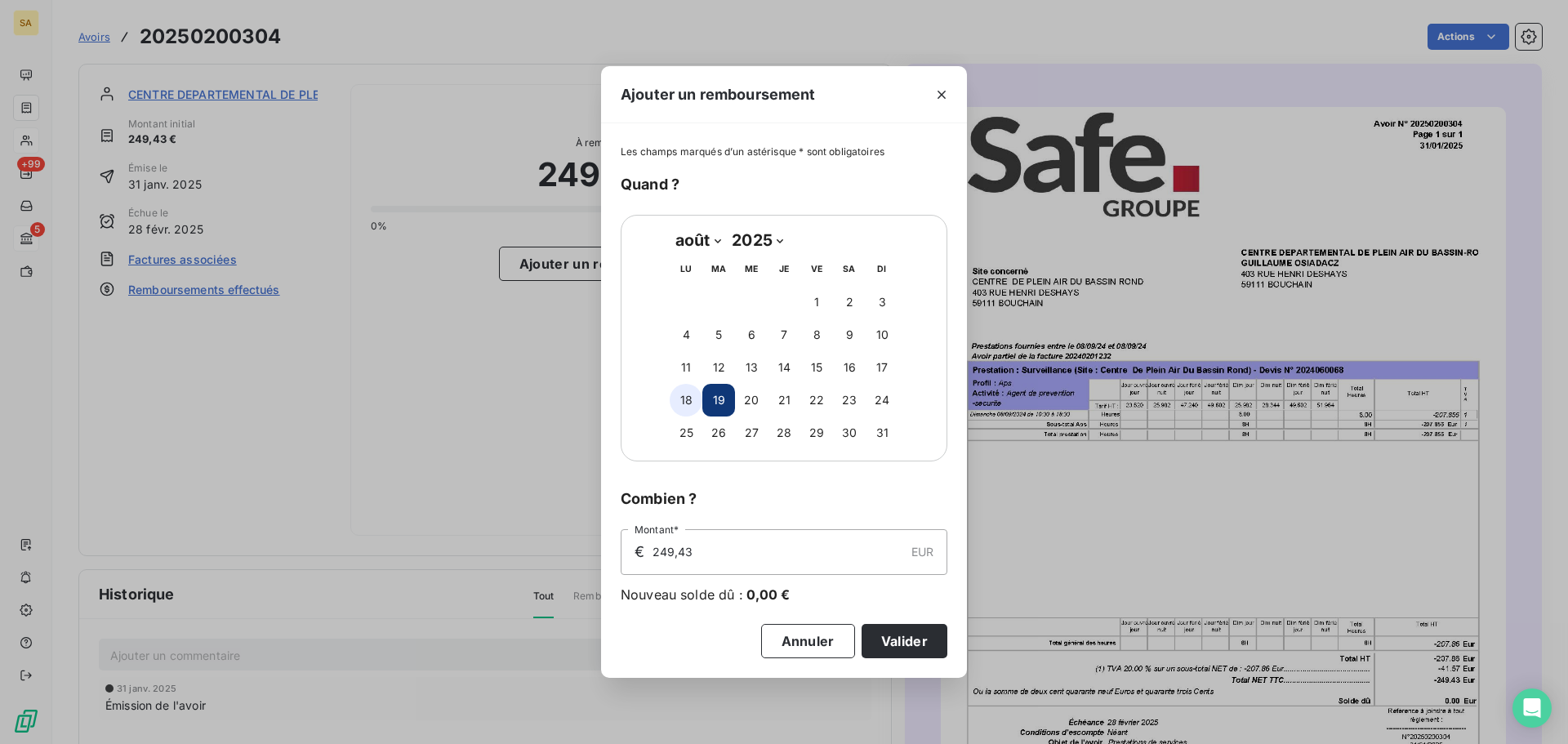
click at [686, 409] on button "18" at bounding box center [686, 400] width 33 height 33
click at [904, 647] on button "Valider" at bounding box center [903, 641] width 85 height 35
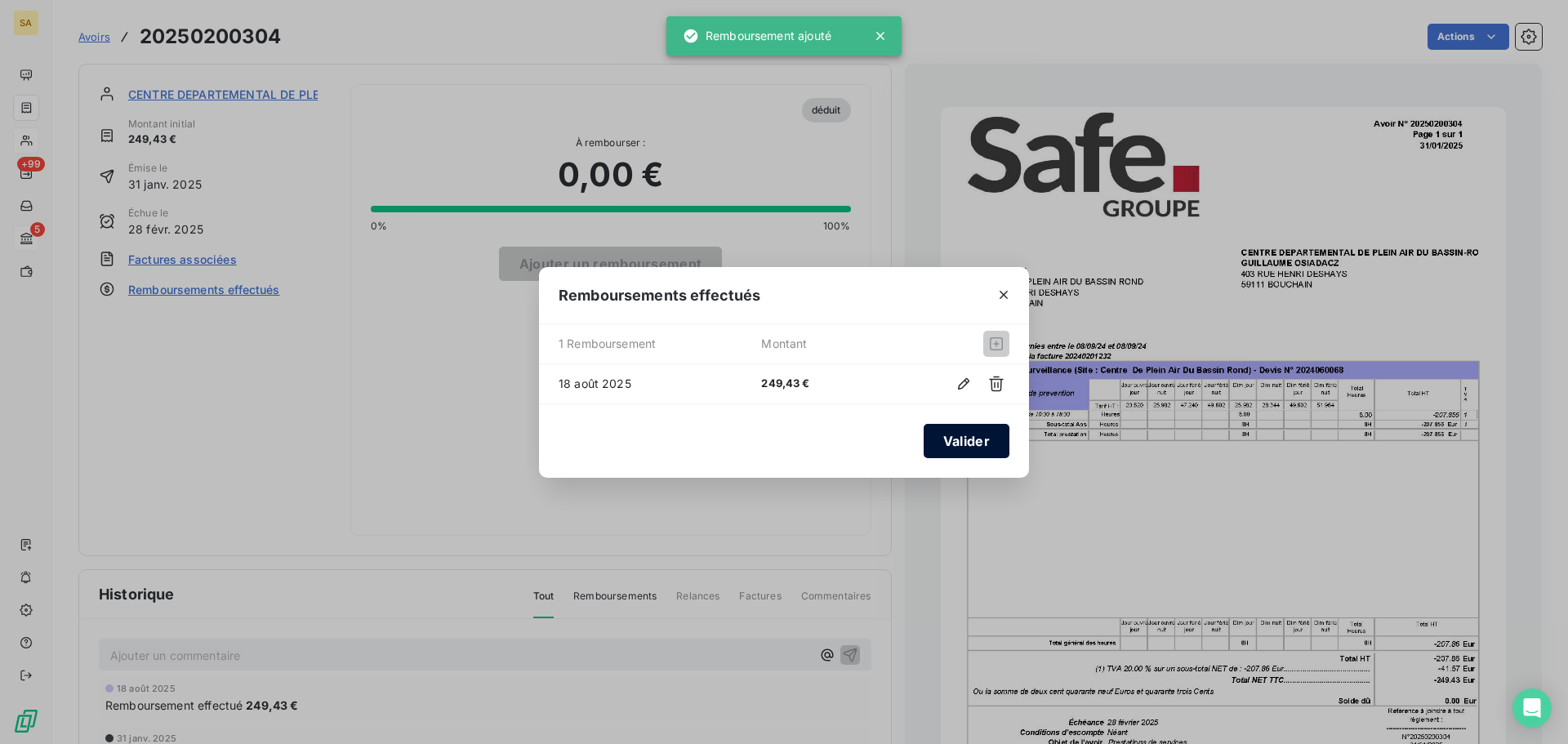
click at [960, 440] on button "Valider" at bounding box center [966, 440] width 85 height 35
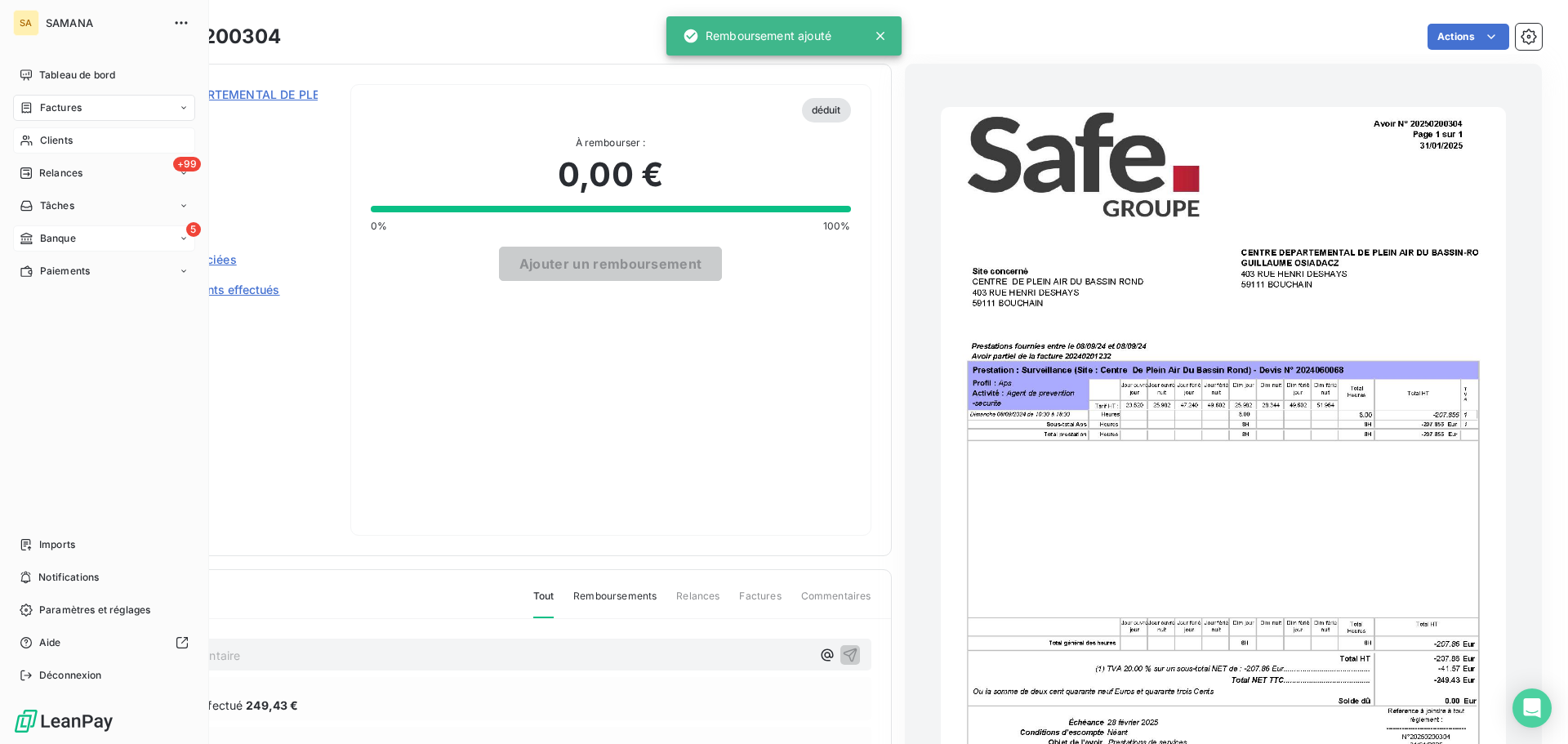
click at [142, 56] on div "SA SAMANA Tableau de bord Factures Clients +99 Relances Tâches 5 Banque Paiemen…" at bounding box center [104, 372] width 209 height 744
click at [77, 70] on span "Tableau de bord" at bounding box center [77, 75] width 76 height 15
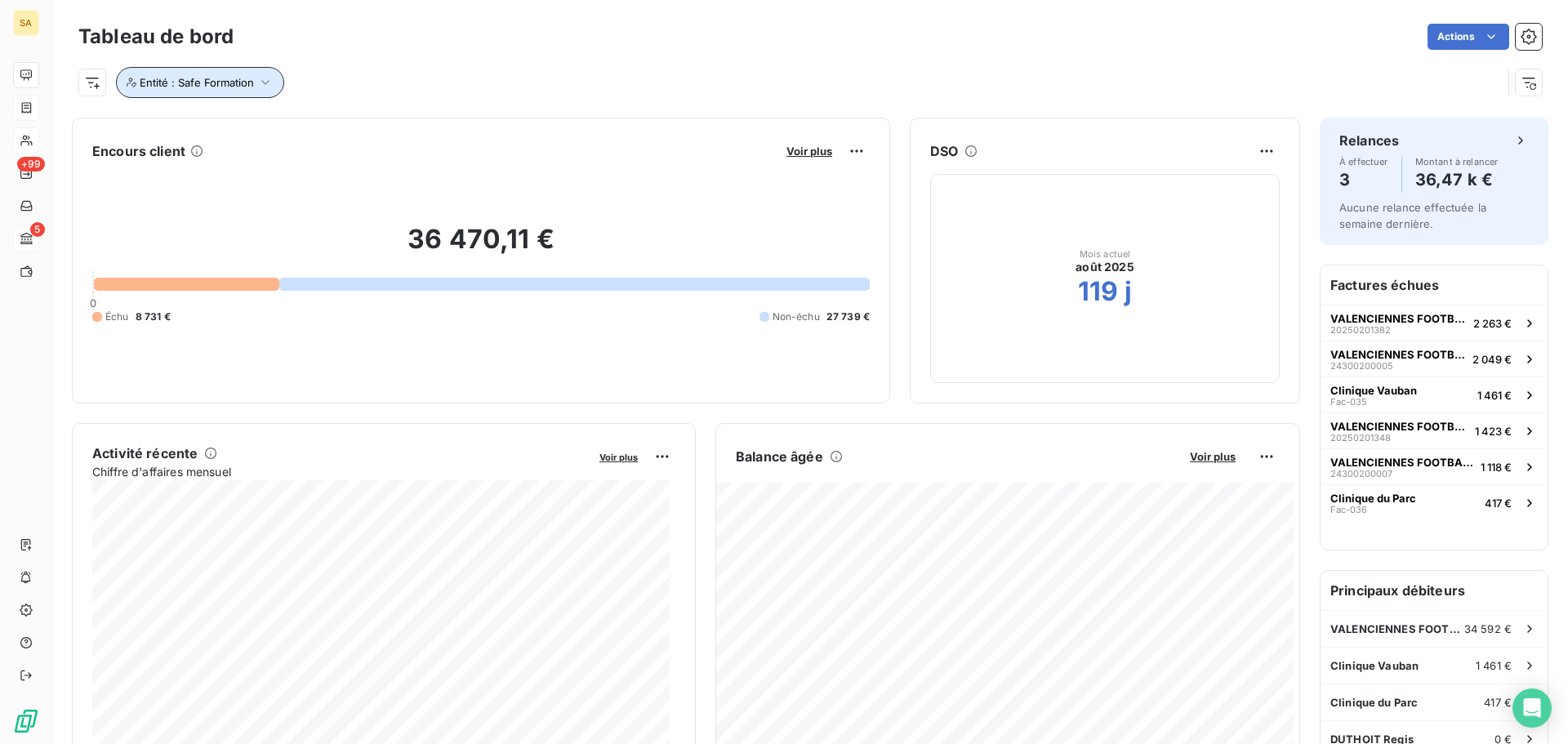
click at [223, 77] on span "Entité : Safe Formation" at bounding box center [197, 82] width 114 height 13
click at [395, 125] on icon at bounding box center [396, 125] width 9 height 9
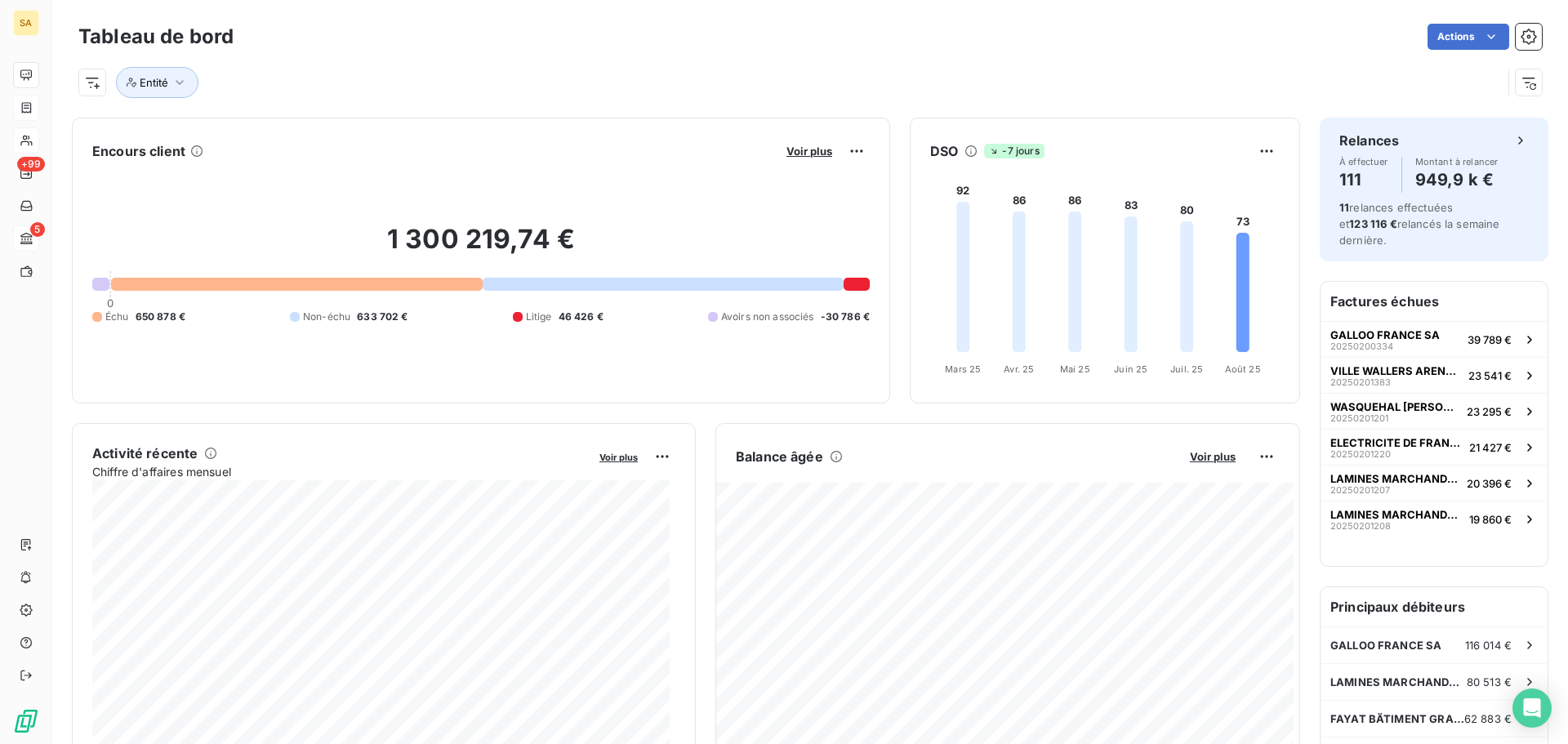
click at [843, 83] on div "Entité" at bounding box center [790, 82] width 1424 height 31
click at [166, 90] on button "Entité" at bounding box center [157, 82] width 82 height 31
drag, startPoint x: 459, startPoint y: 96, endPoint x: 460, endPoint y: 112, distance: 16.0
click at [459, 97] on div "Entité" at bounding box center [790, 82] width 1424 height 31
click at [187, 82] on icon "button" at bounding box center [179, 82] width 16 height 16
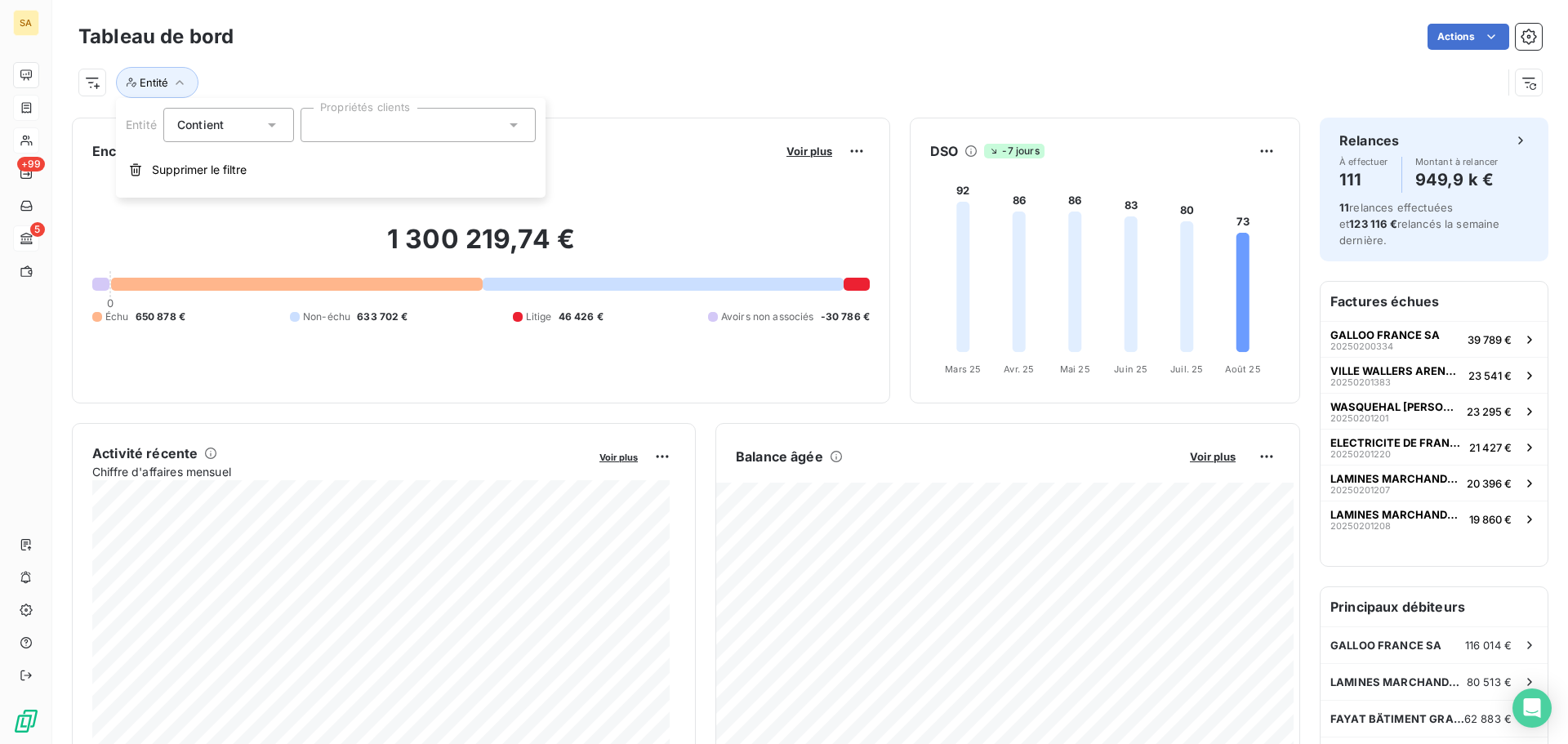
click at [495, 117] on div at bounding box center [418, 125] width 235 height 35
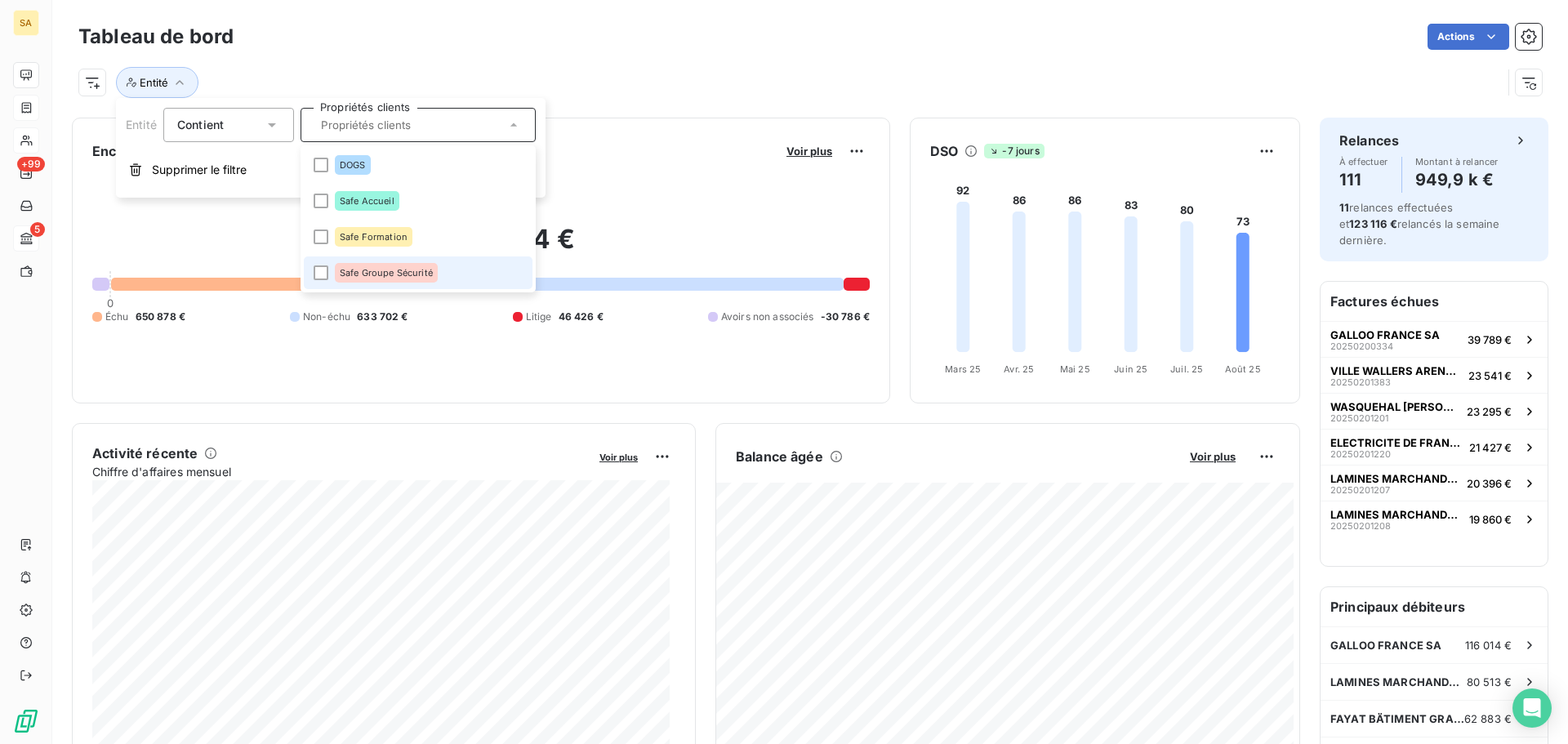
click at [380, 268] on div "Safe Groupe Sécurité" at bounding box center [386, 273] width 103 height 20
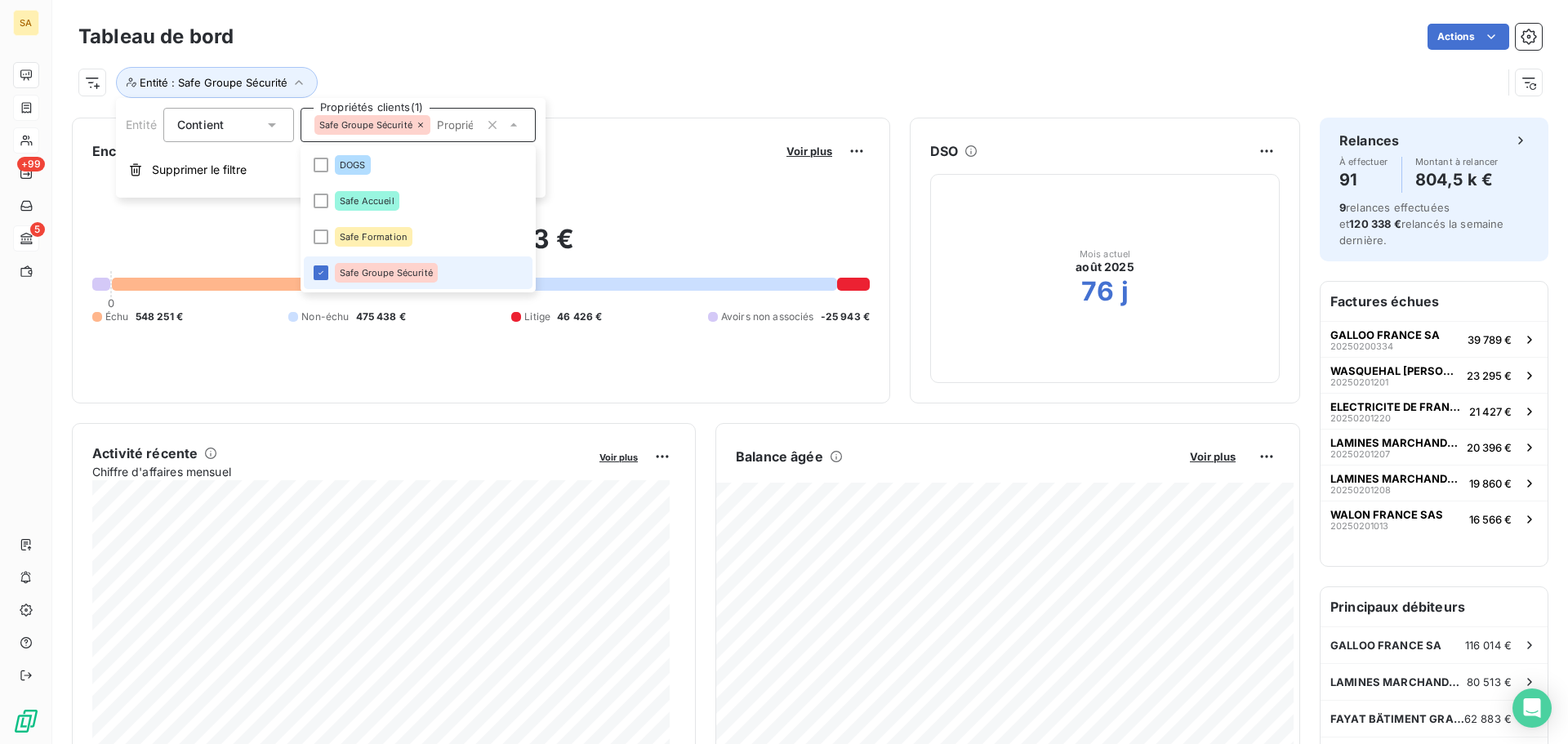
click at [381, 268] on span "Safe Groupe Sécurité" at bounding box center [385, 273] width 93 height 9
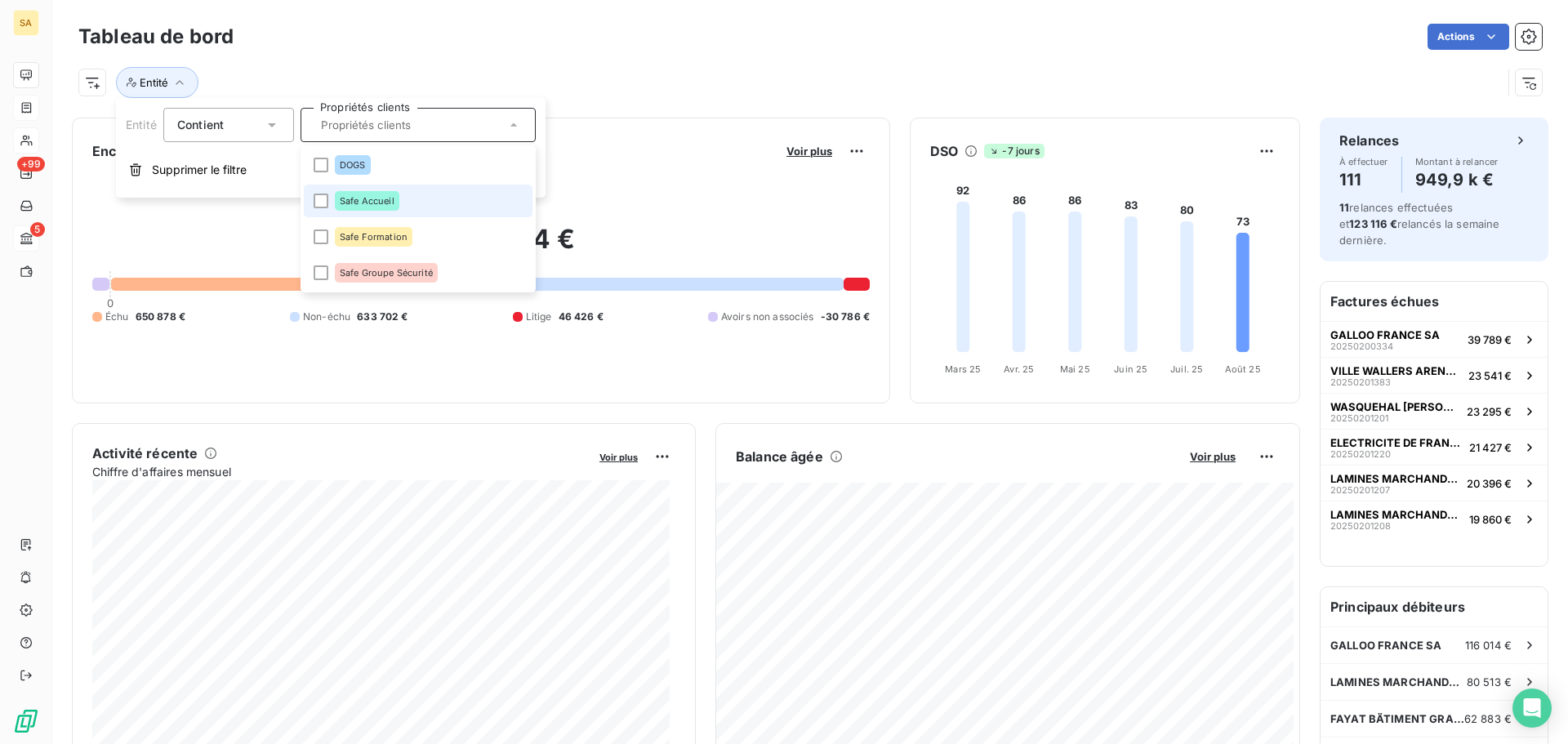
click at [365, 201] on span "Safe Accueil" at bounding box center [366, 201] width 54 height 9
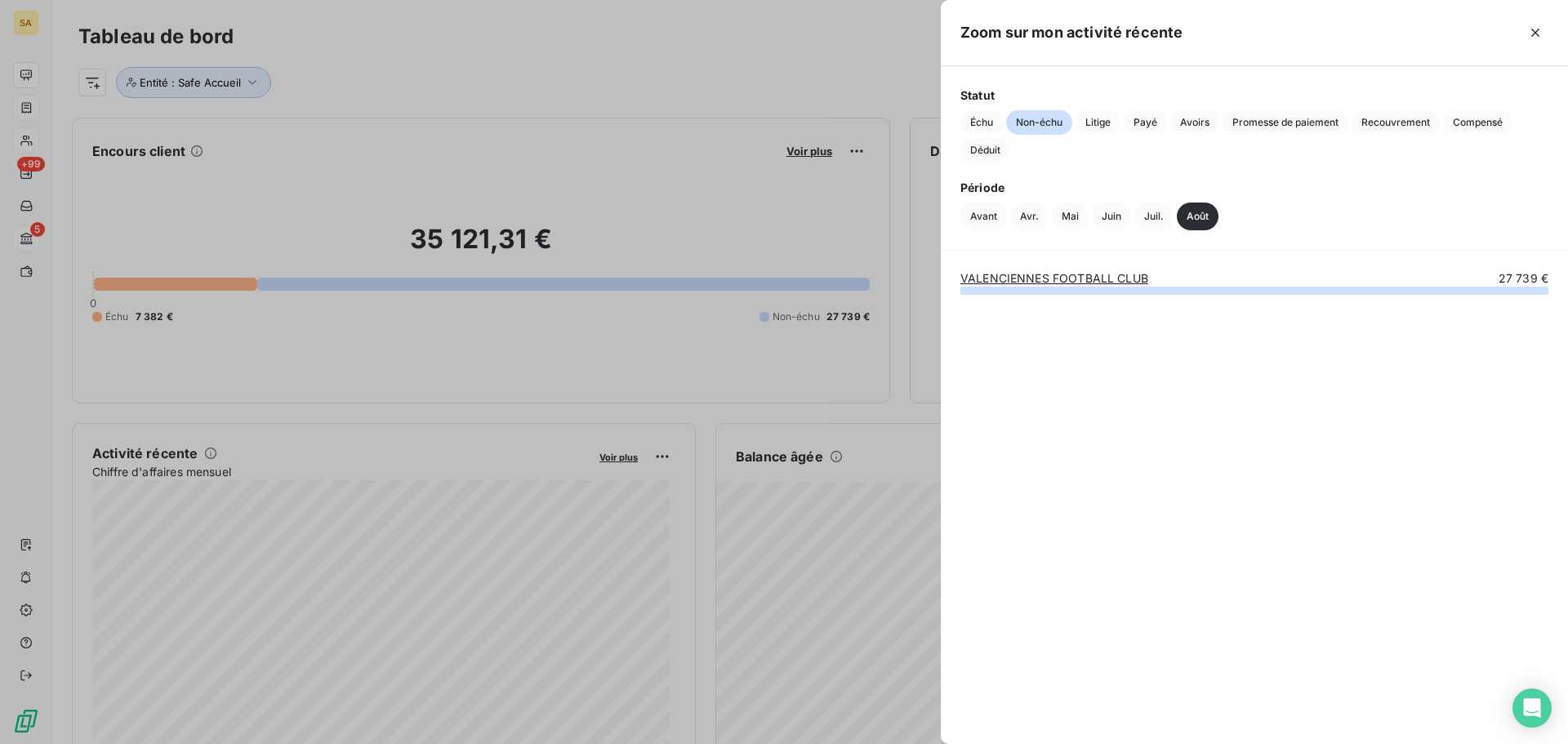
click at [1041, 278] on link "VALENCIENNES FOOTBALL CLUB" at bounding box center [1054, 277] width 187 height 14
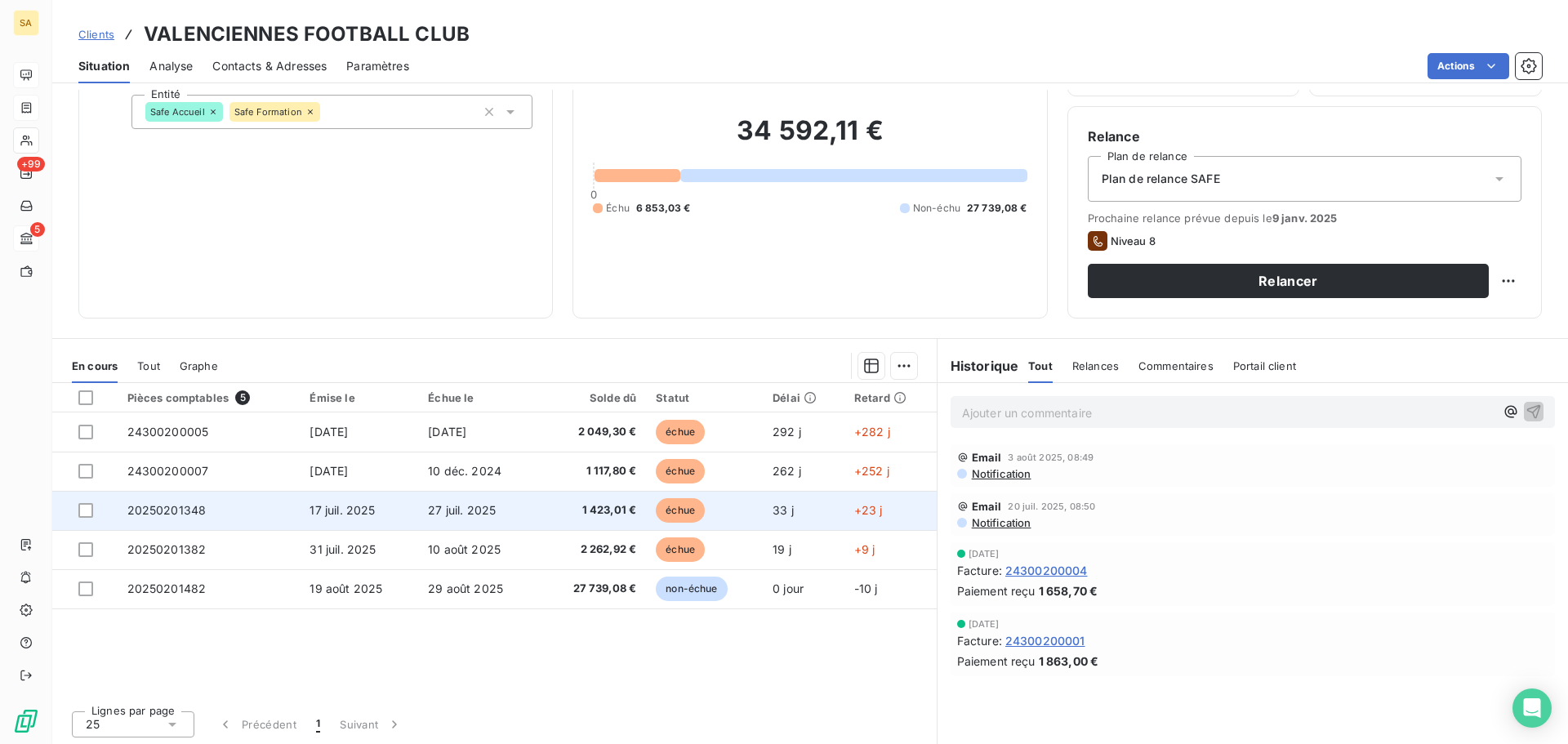
scroll to position [111, 0]
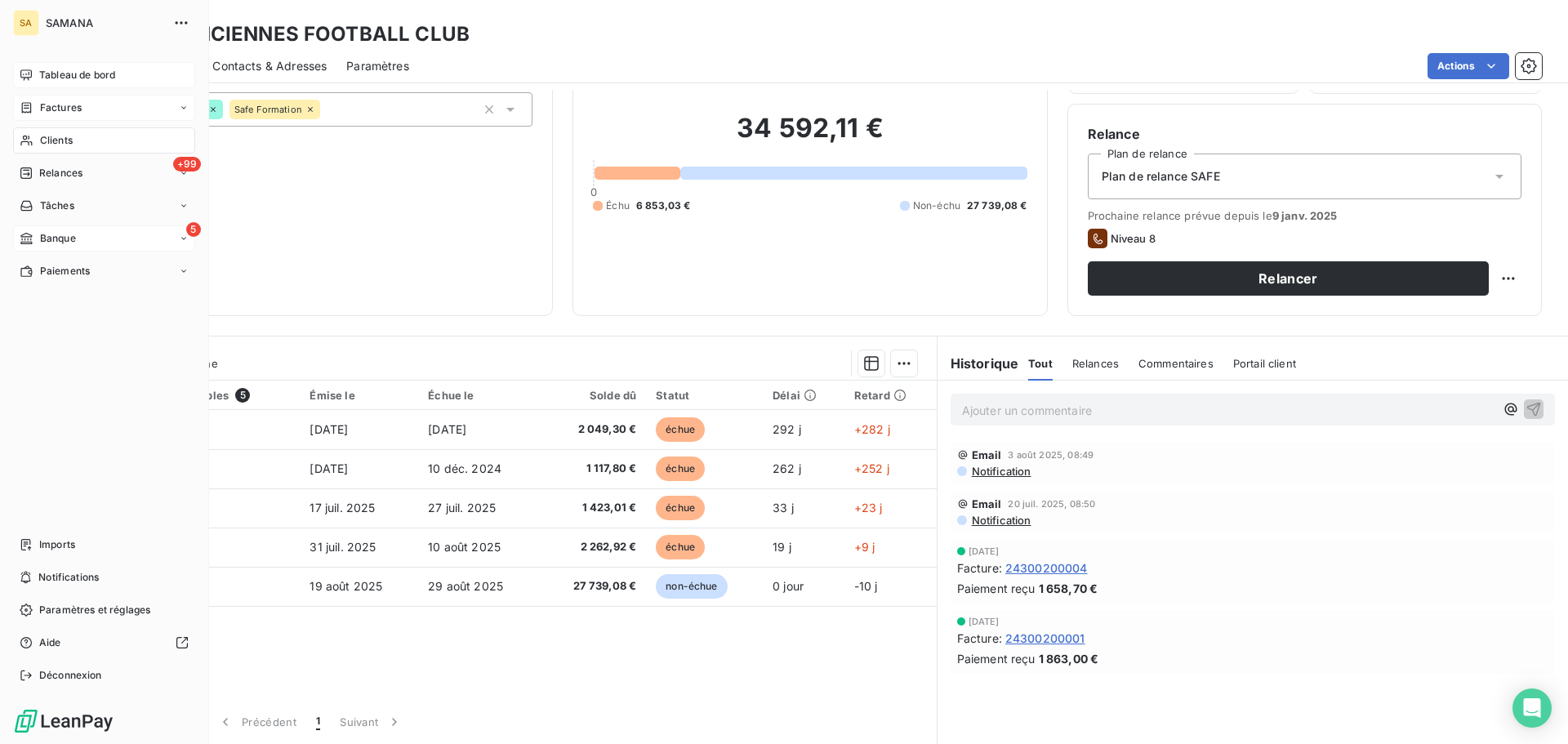
click at [40, 76] on span "Tableau de bord" at bounding box center [77, 75] width 76 height 15
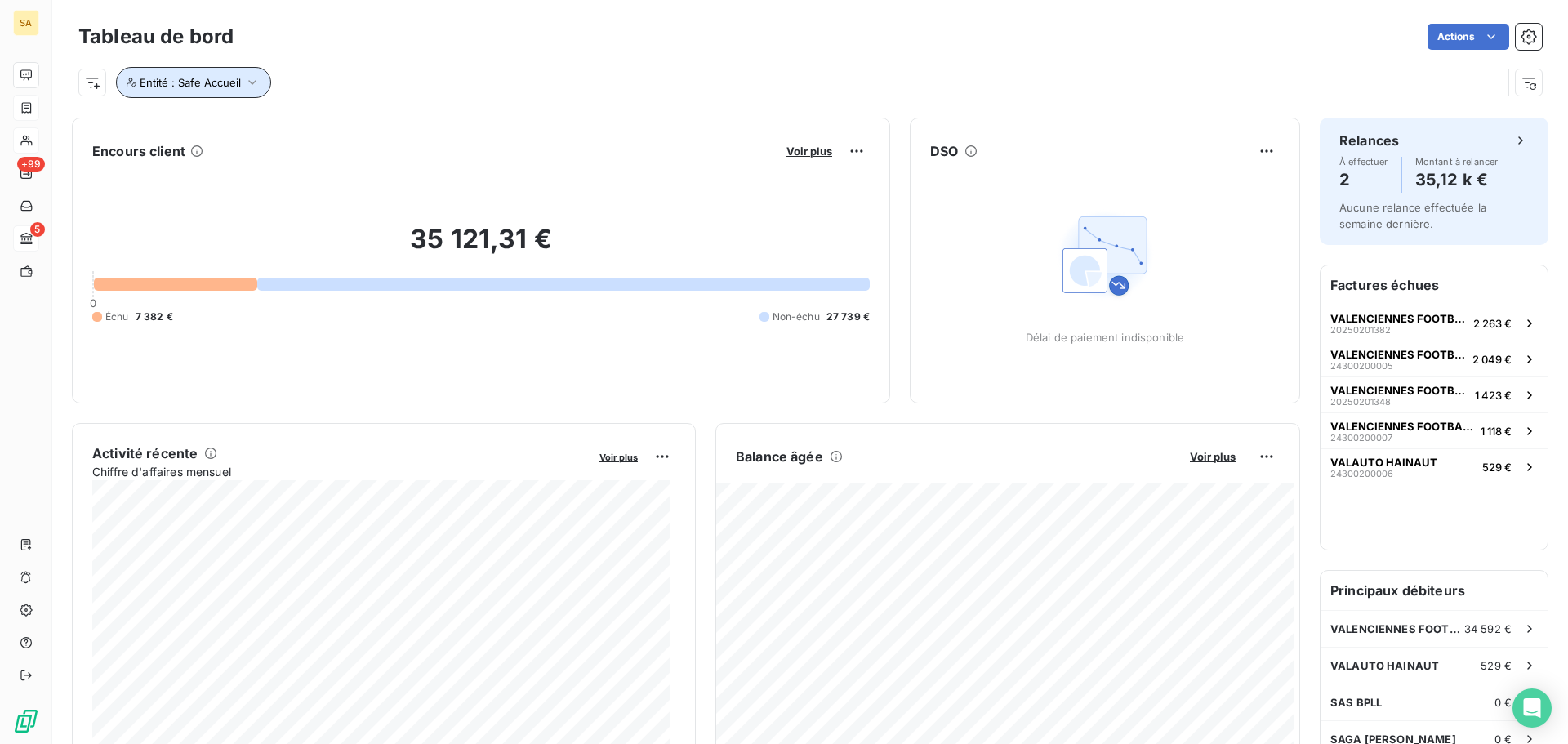
click at [240, 79] on button "Entité : Safe Accueil" at bounding box center [194, 82] width 156 height 31
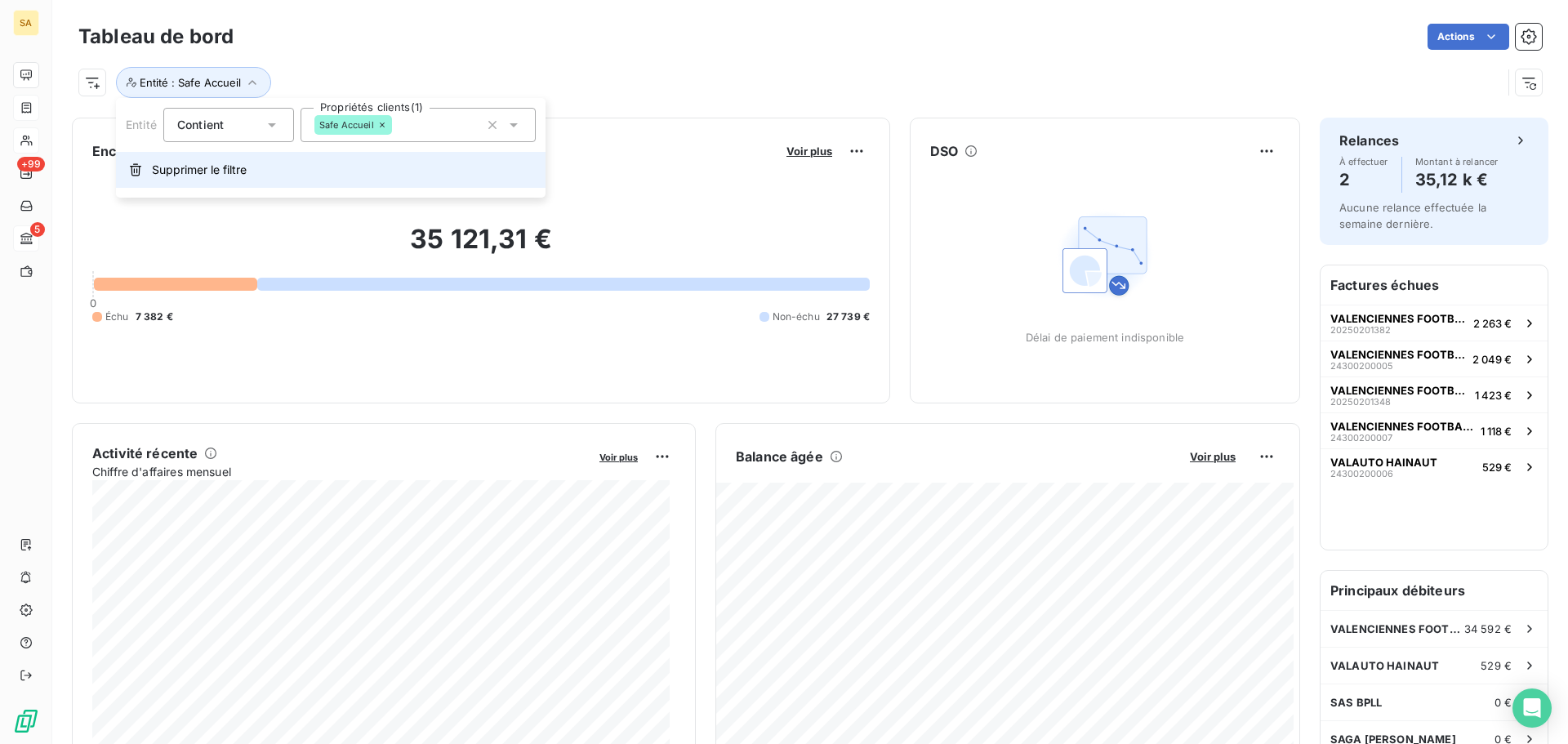
click at [235, 174] on span "Supprimer le filtre" at bounding box center [199, 170] width 95 height 16
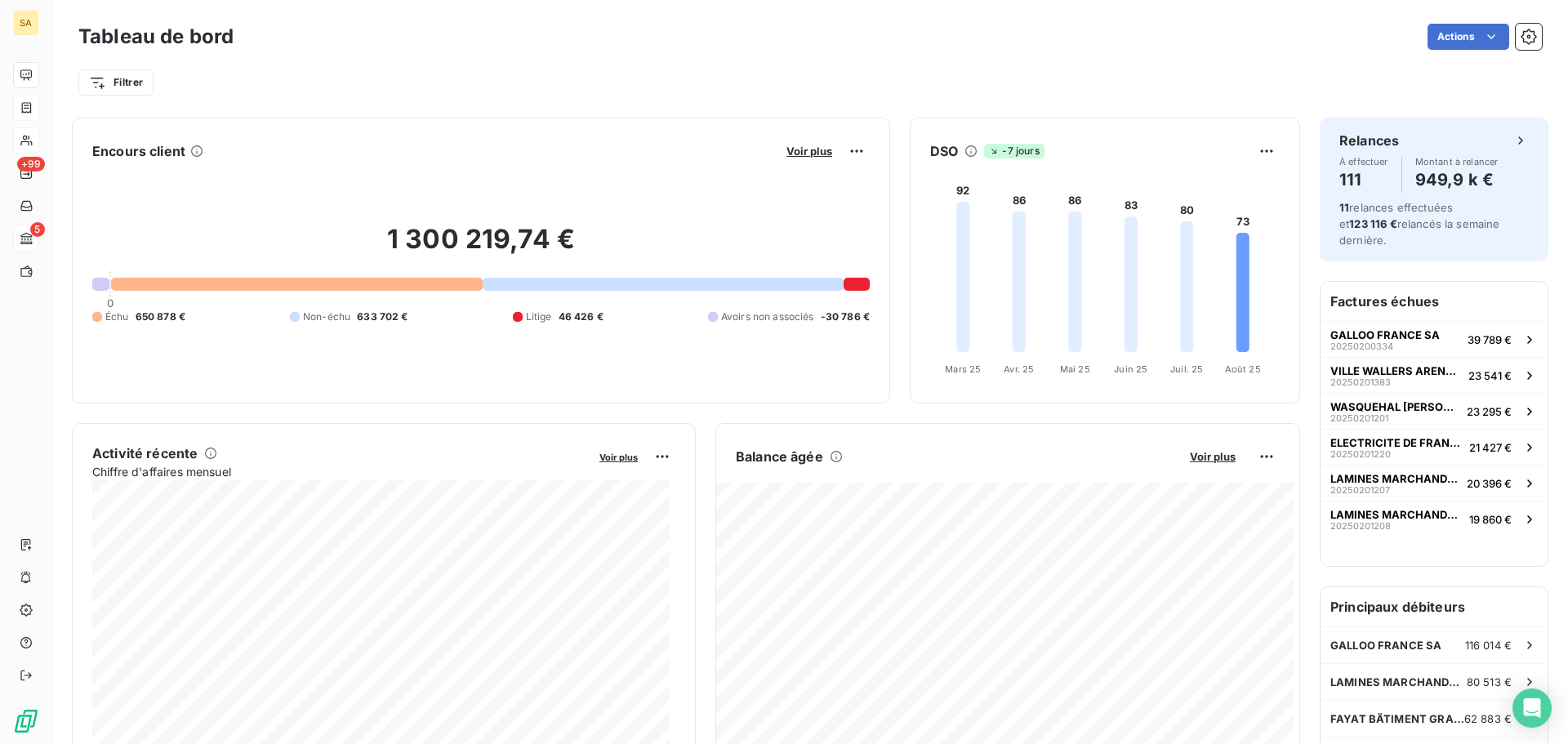
click at [751, 44] on div "Actions" at bounding box center [897, 37] width 1289 height 26
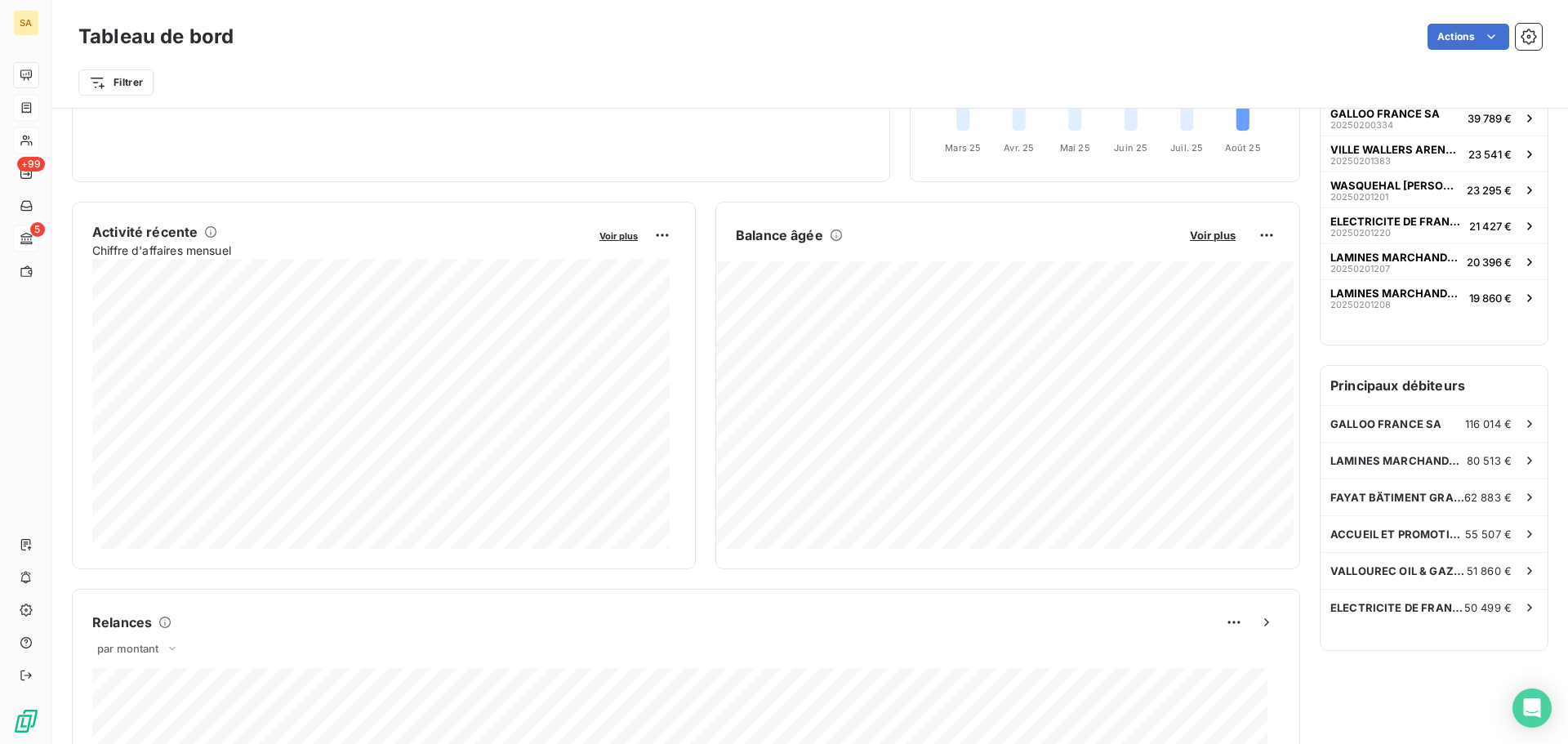
scroll to position [246, 0]
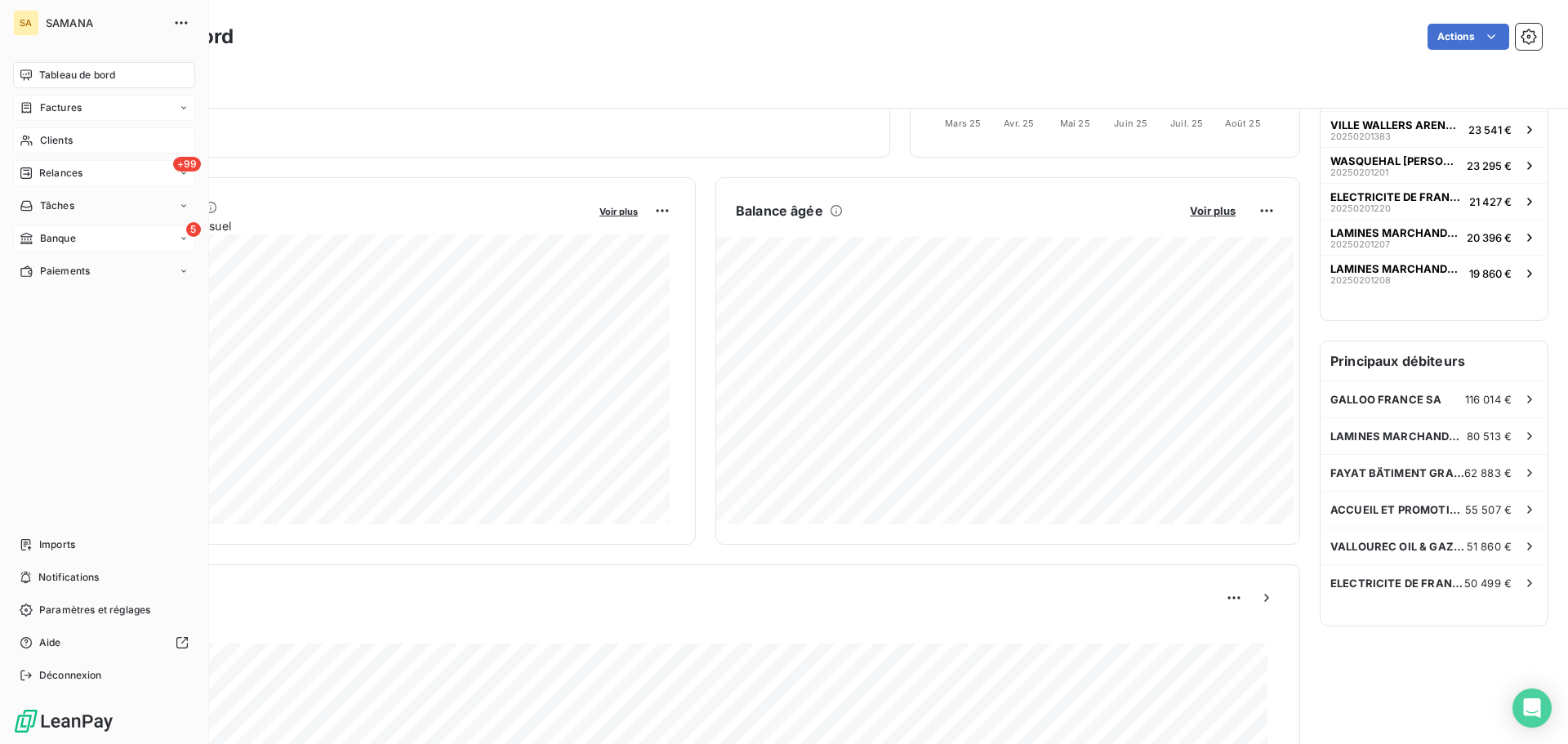
click at [98, 173] on div "+99 Relances" at bounding box center [104, 173] width 182 height 26
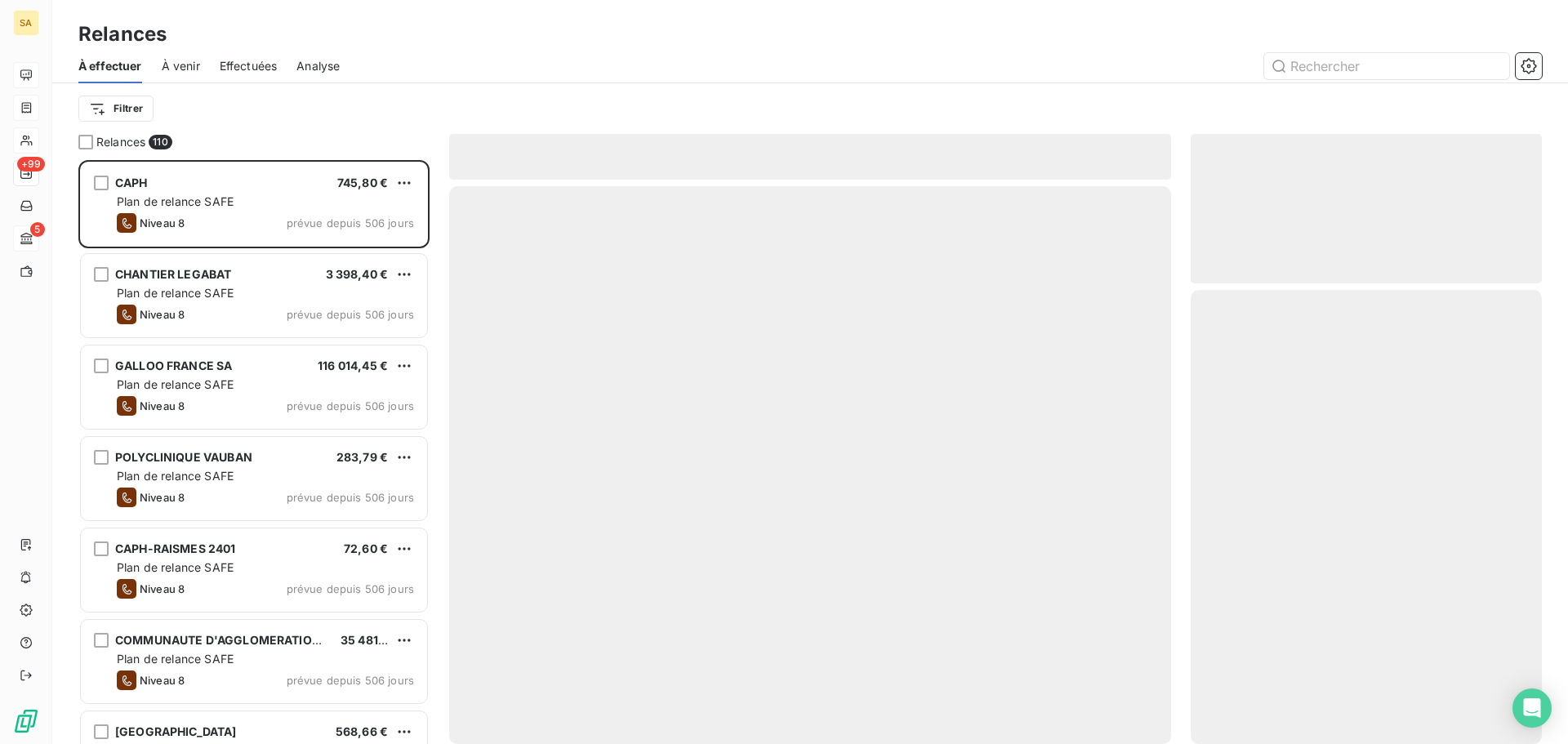
scroll to position [572, 339]
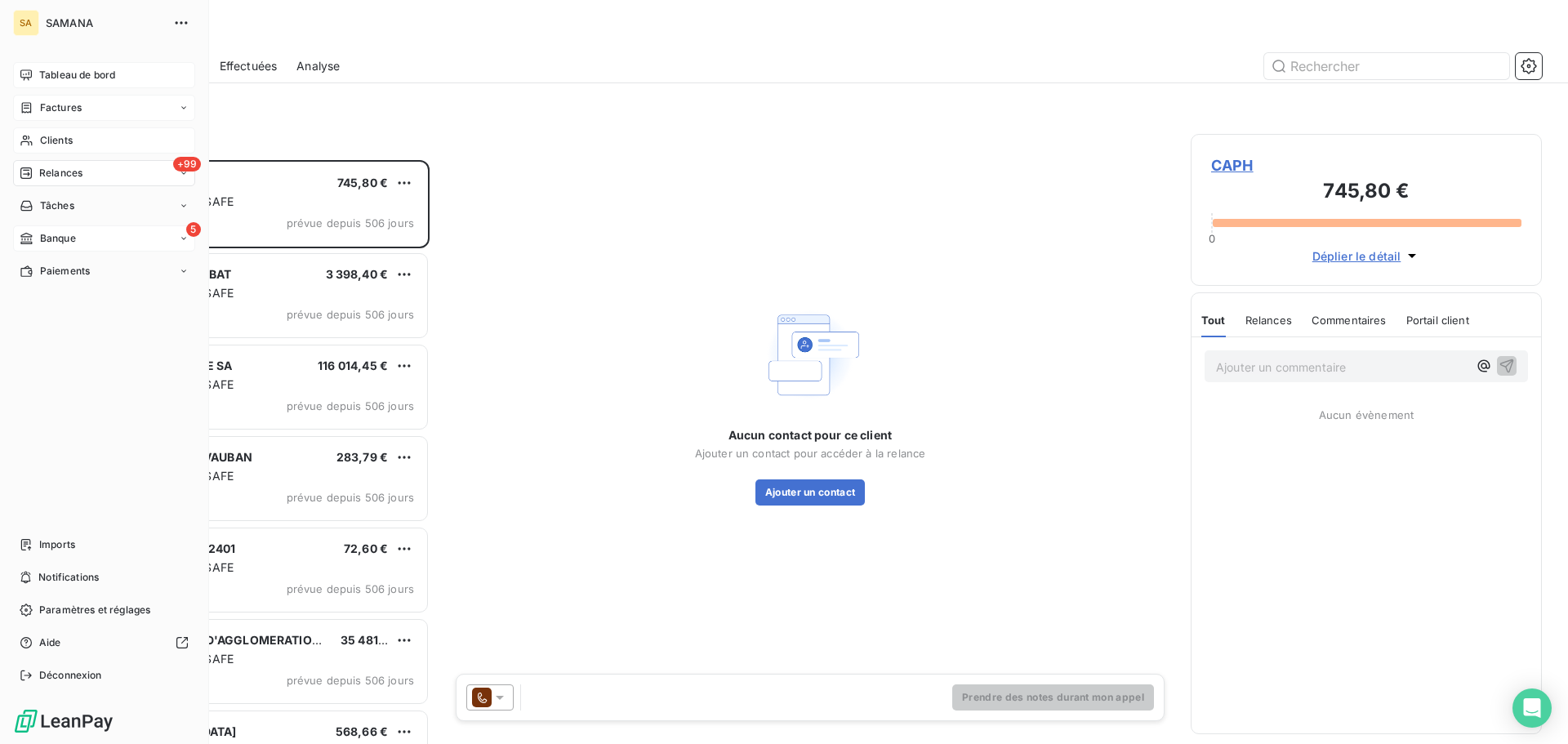
click at [30, 83] on div "Tableau de bord" at bounding box center [104, 75] width 182 height 26
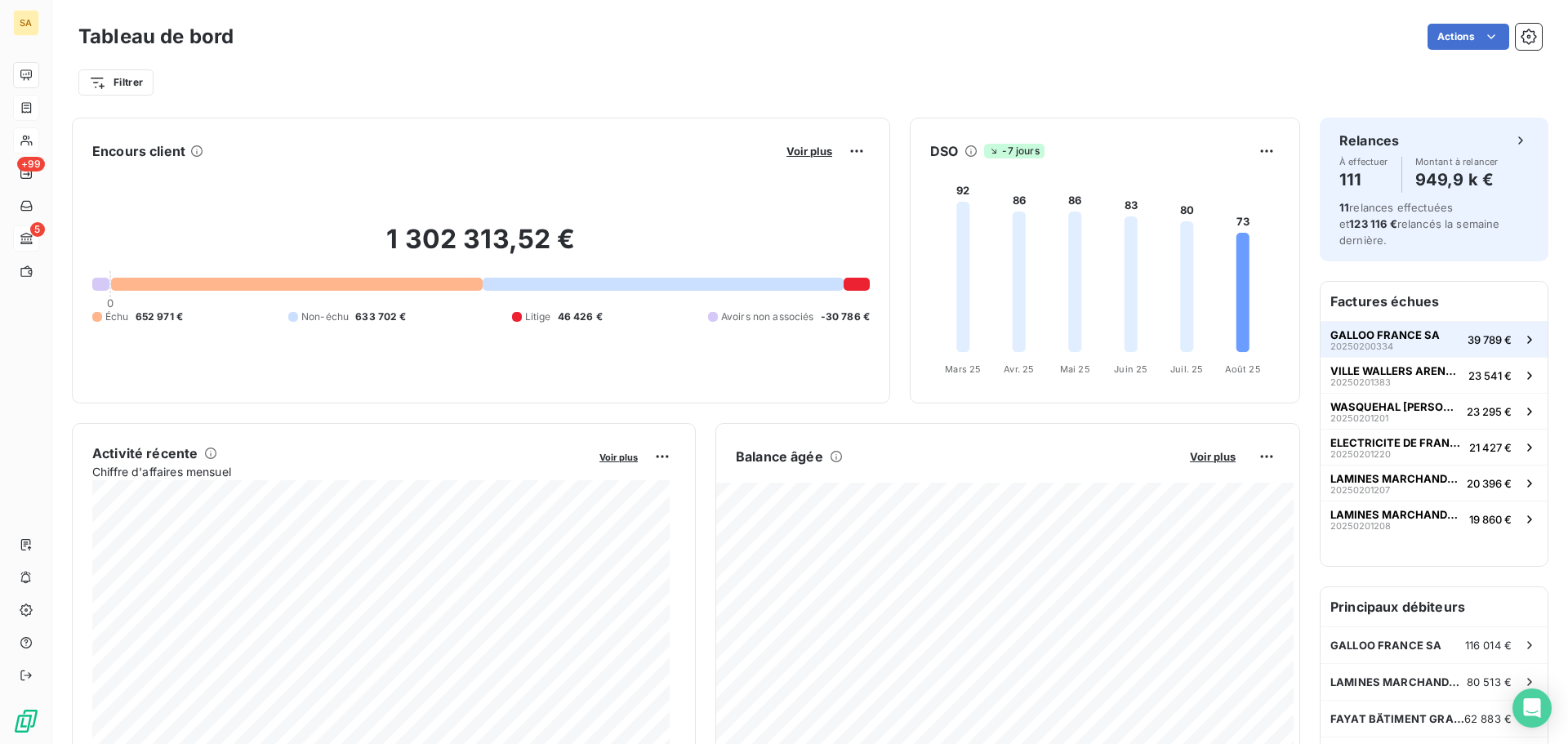
click at [1429, 320] on button "GALLOO [GEOGRAPHIC_DATA] SA 20250200334 39 789 €" at bounding box center [1434, 338] width 227 height 36
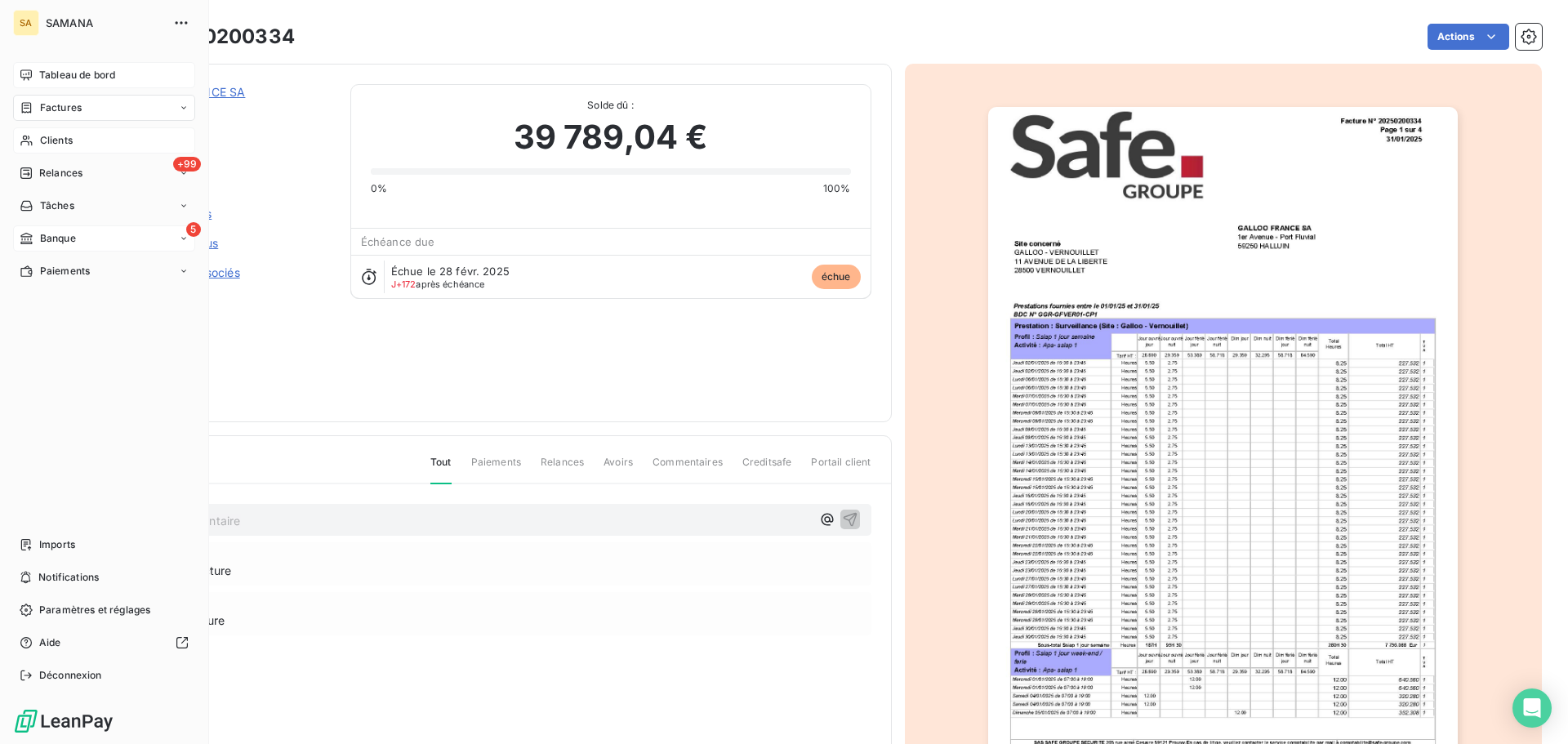
click at [104, 74] on span "Tableau de bord" at bounding box center [77, 75] width 76 height 15
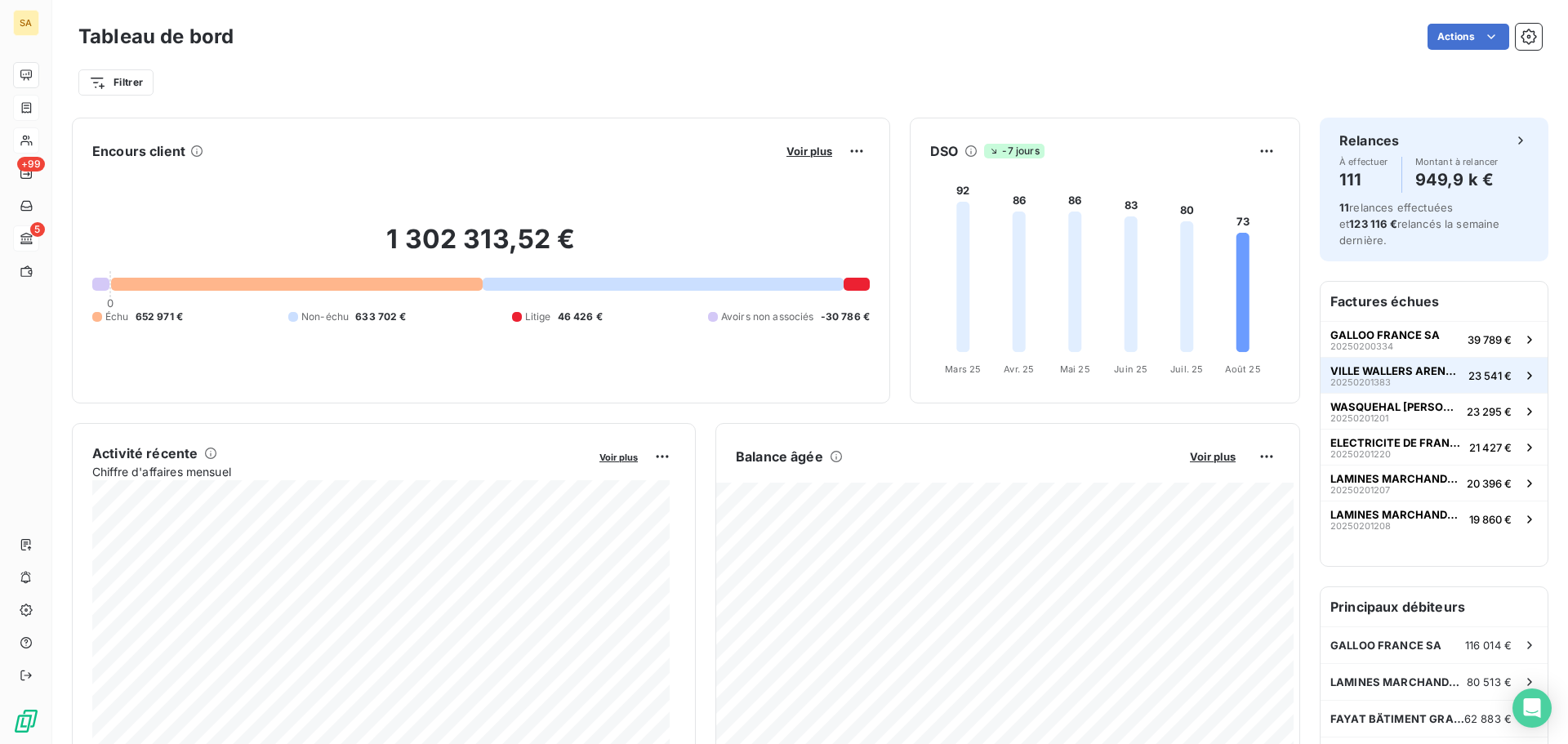
click at [1390, 365] on span "VILLE WALLERS ARENBERG" at bounding box center [1396, 371] width 131 height 13
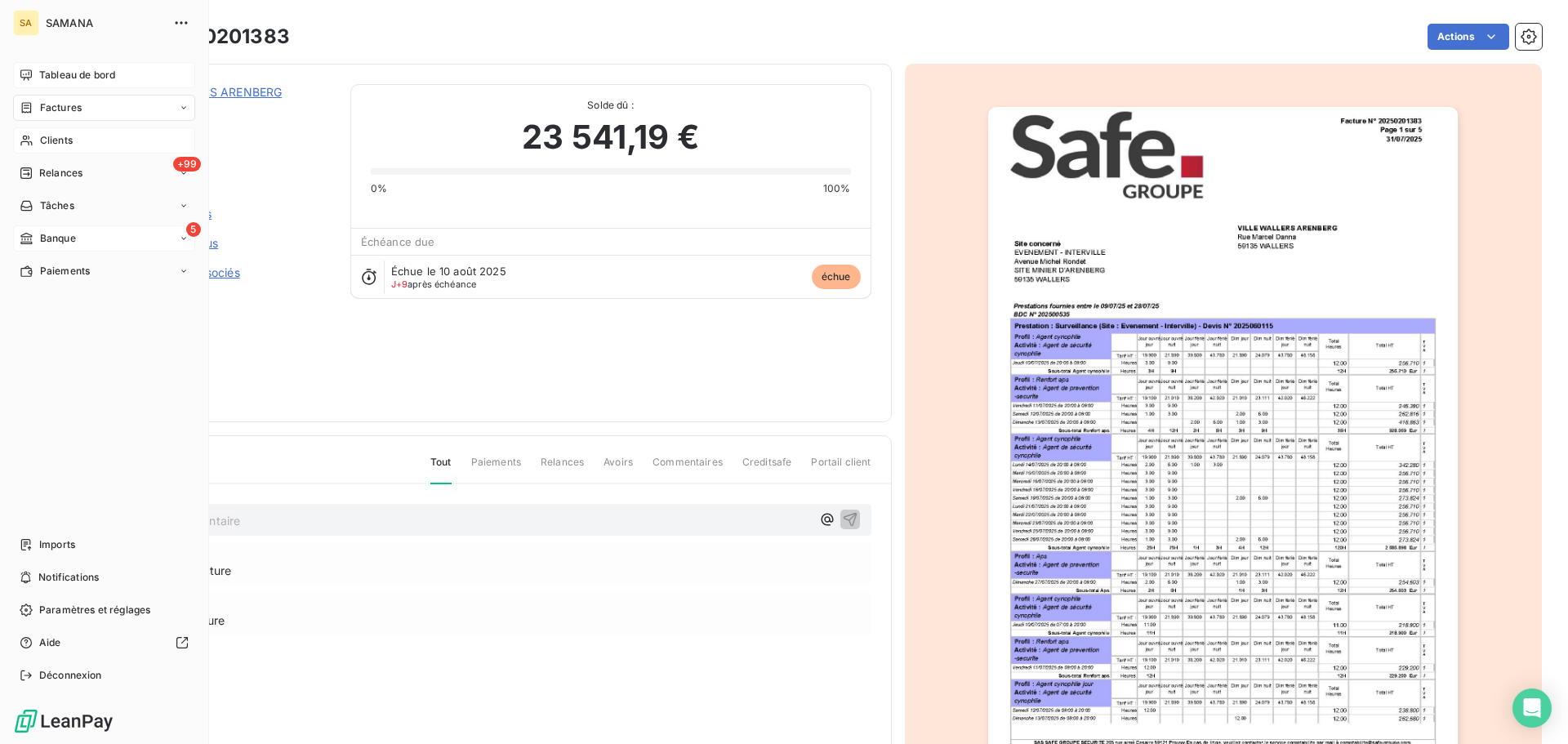
click at [83, 73] on span "Tableau de bord" at bounding box center [77, 75] width 76 height 15
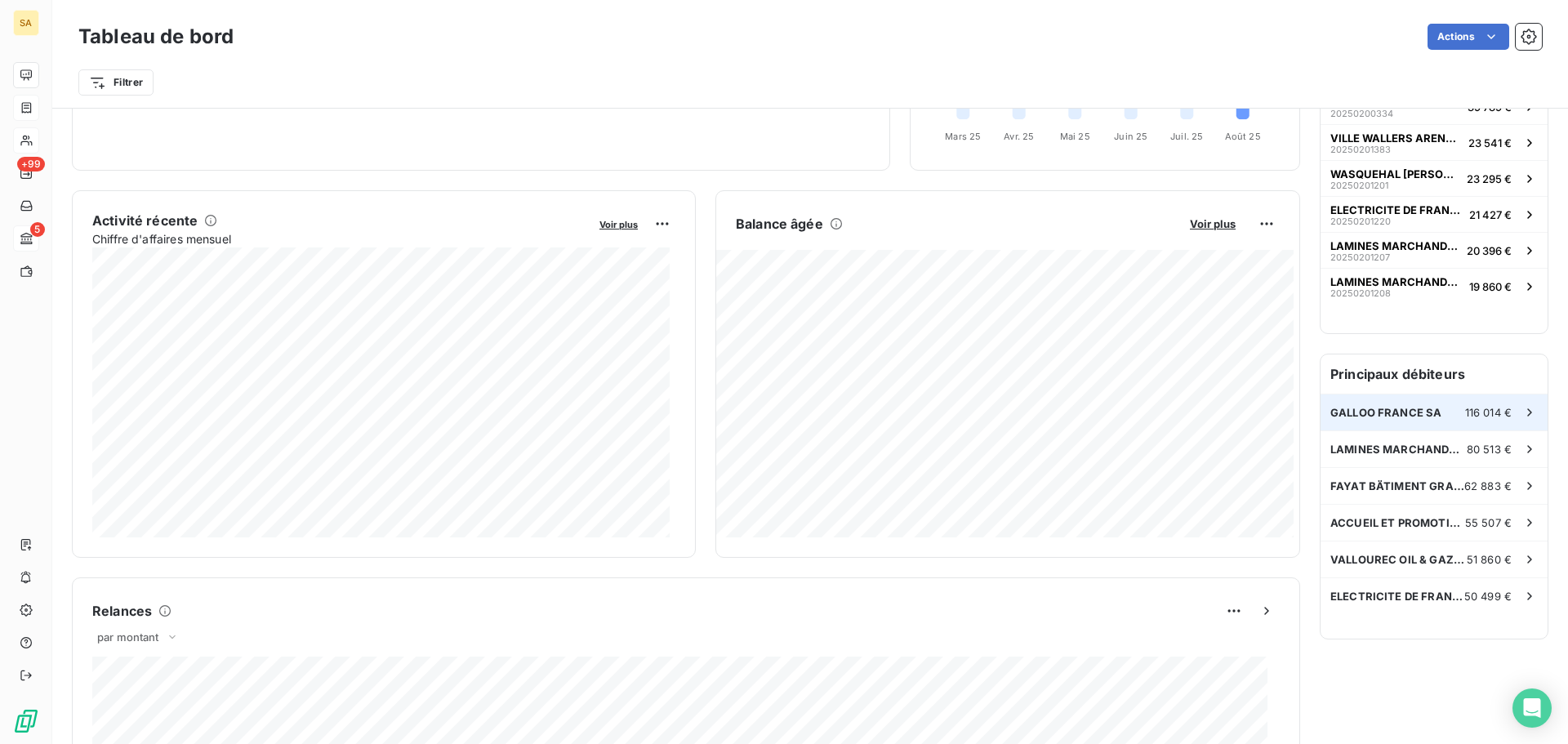
scroll to position [246, 0]
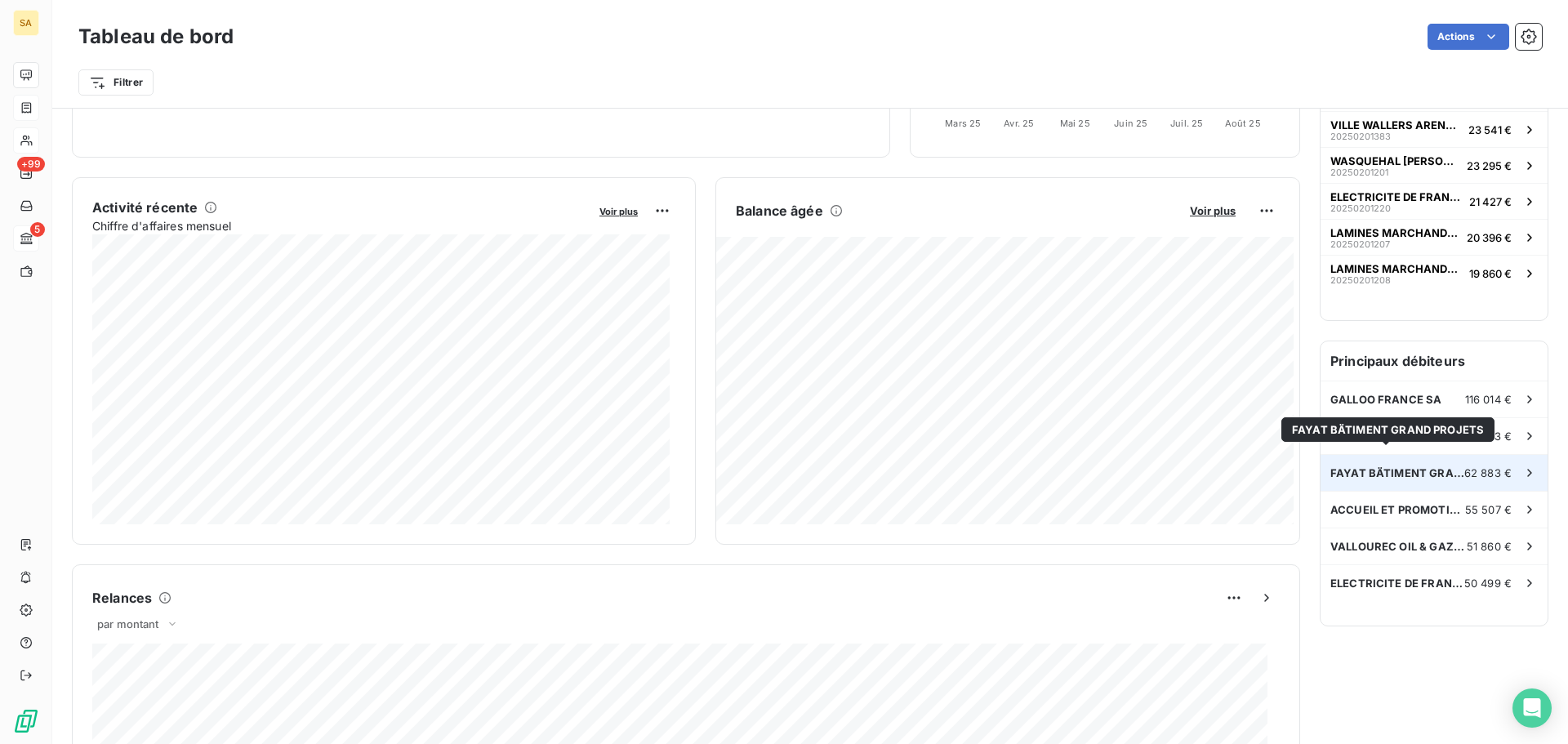
click at [1380, 467] on span "FAYAT BÄTIMENT GRAND PROJETS" at bounding box center [1396, 473] width 134 height 13
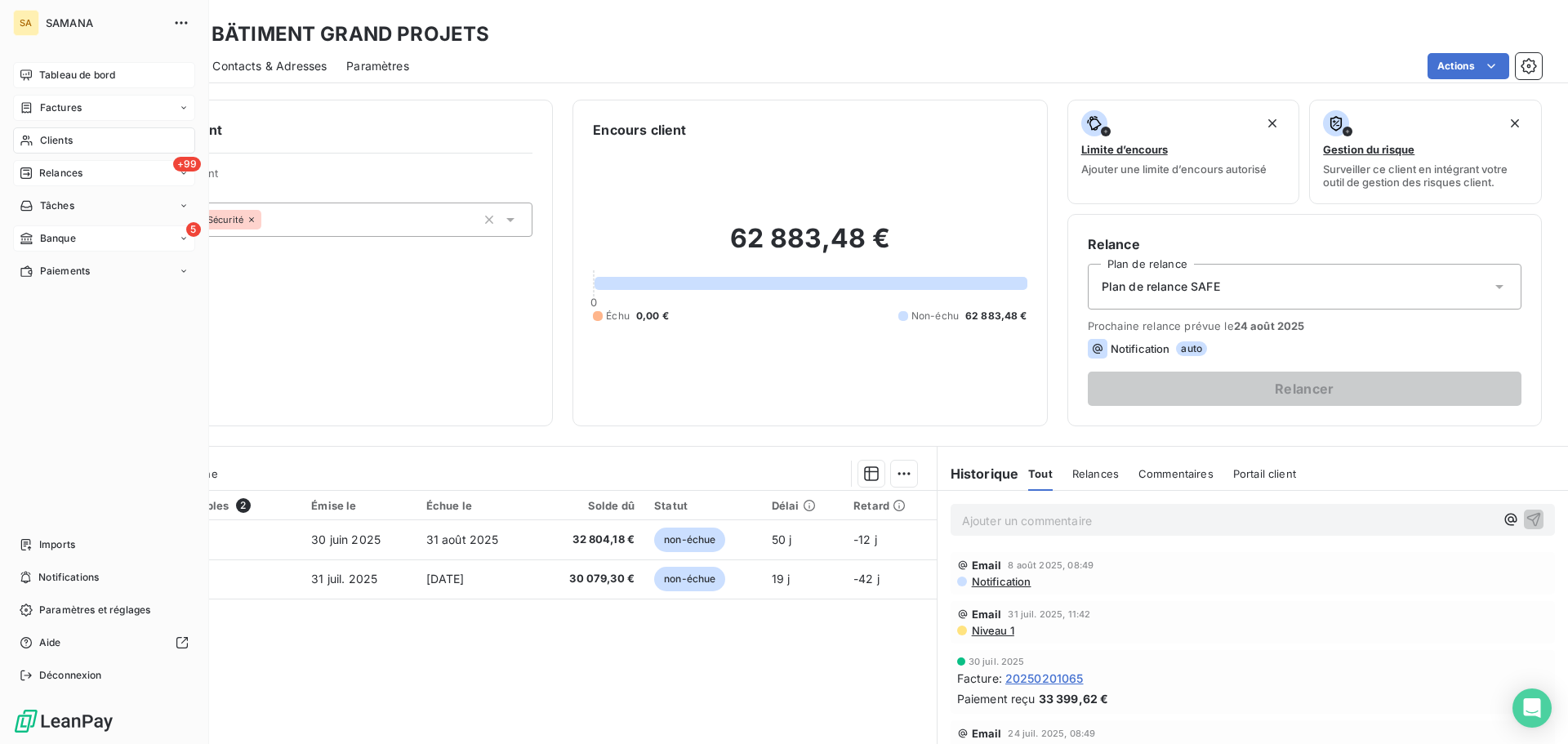
click at [42, 178] on span "Relances" at bounding box center [61, 173] width 43 height 15
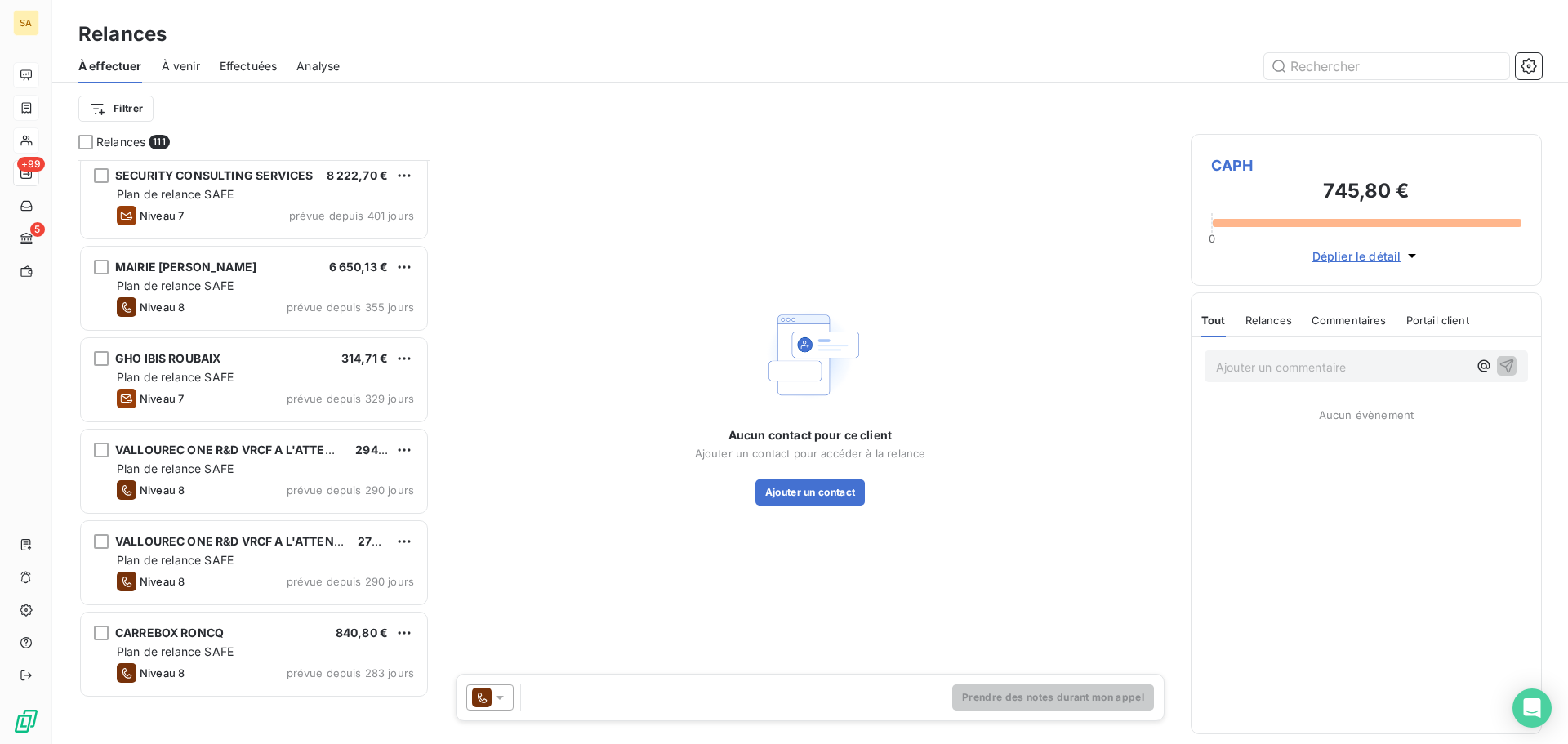
scroll to position [573, 0]
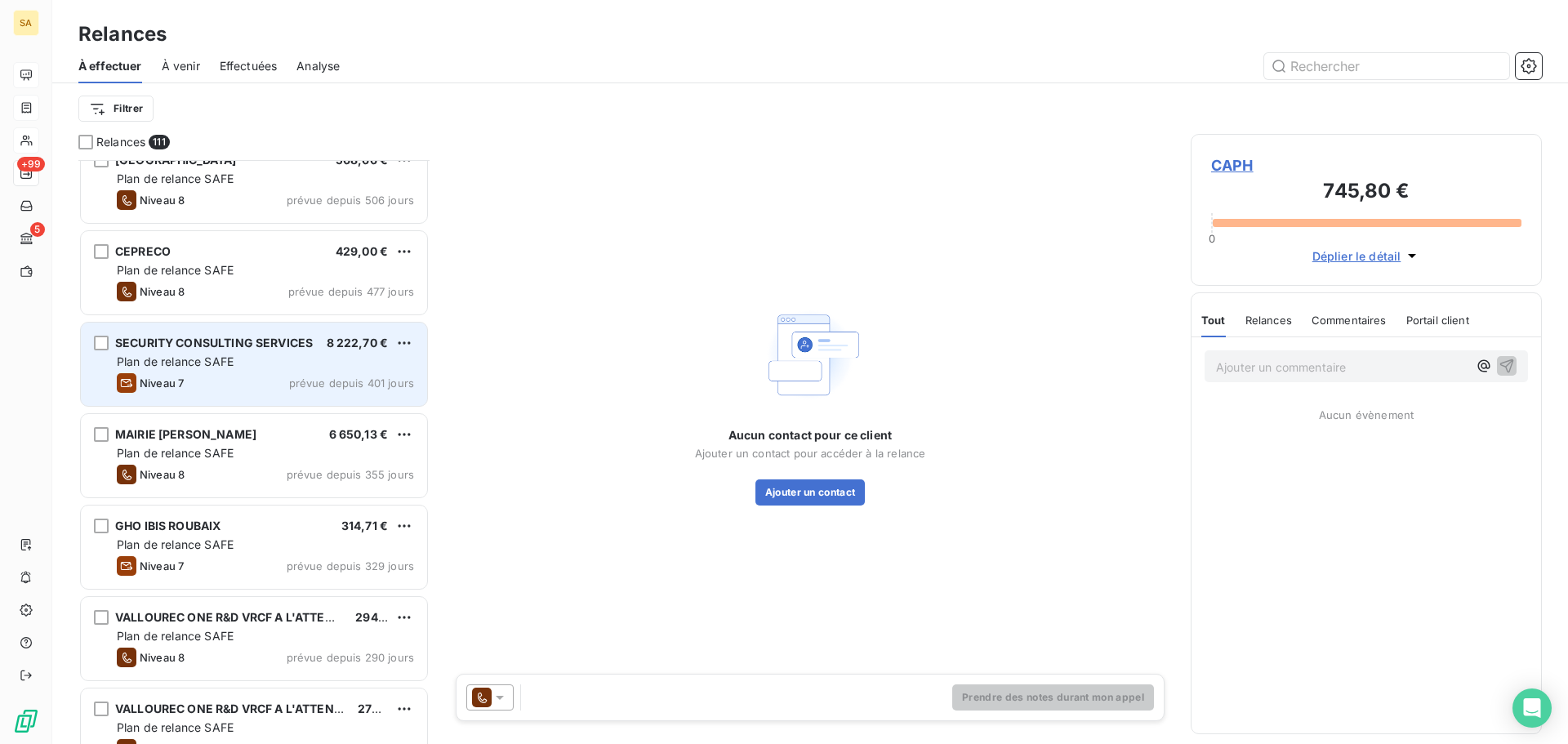
click at [202, 343] on span "SECURITY CONSULTING SERVICES" at bounding box center [214, 342] width 198 height 14
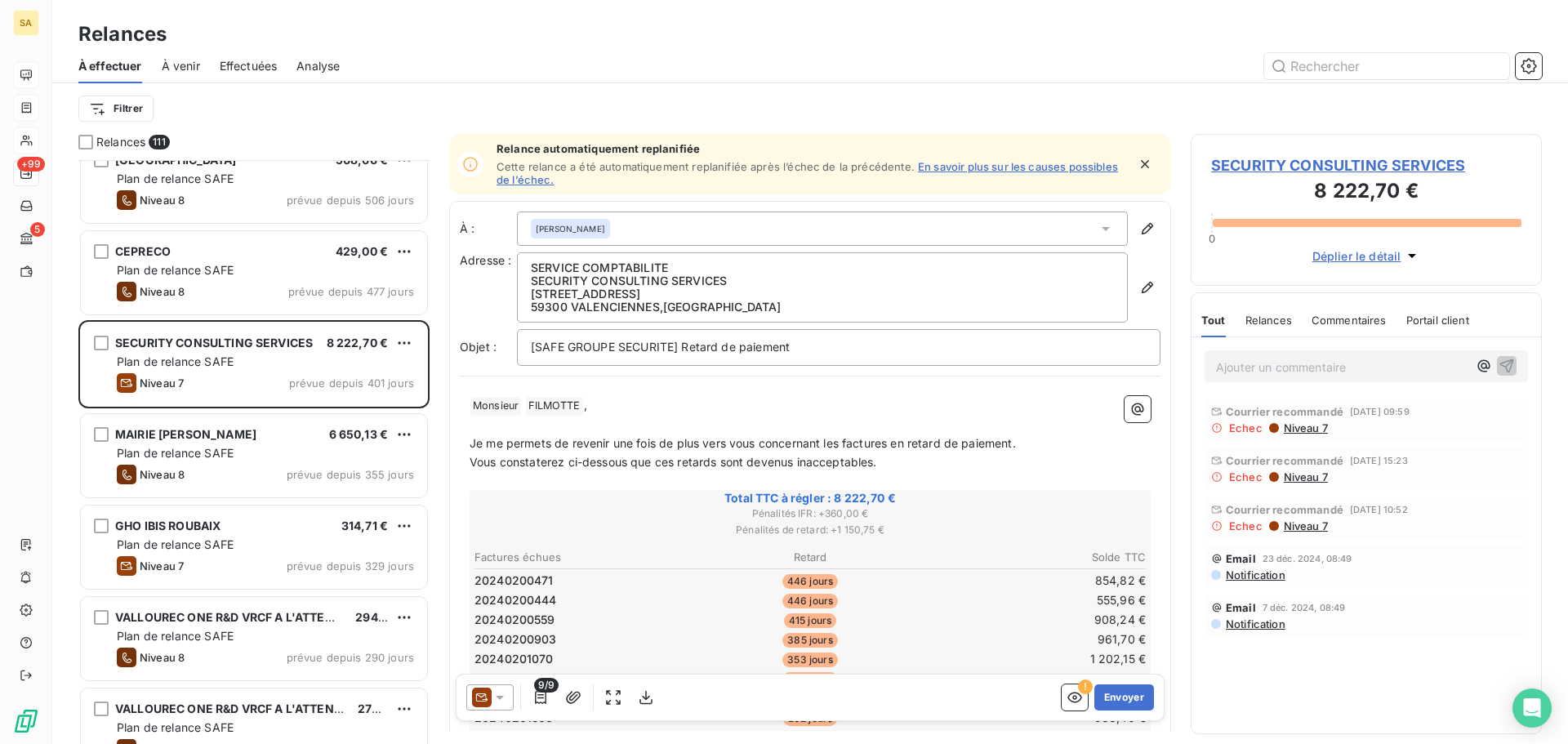
click at [1101, 226] on div "[PERSON_NAME]" at bounding box center [823, 229] width 611 height 35
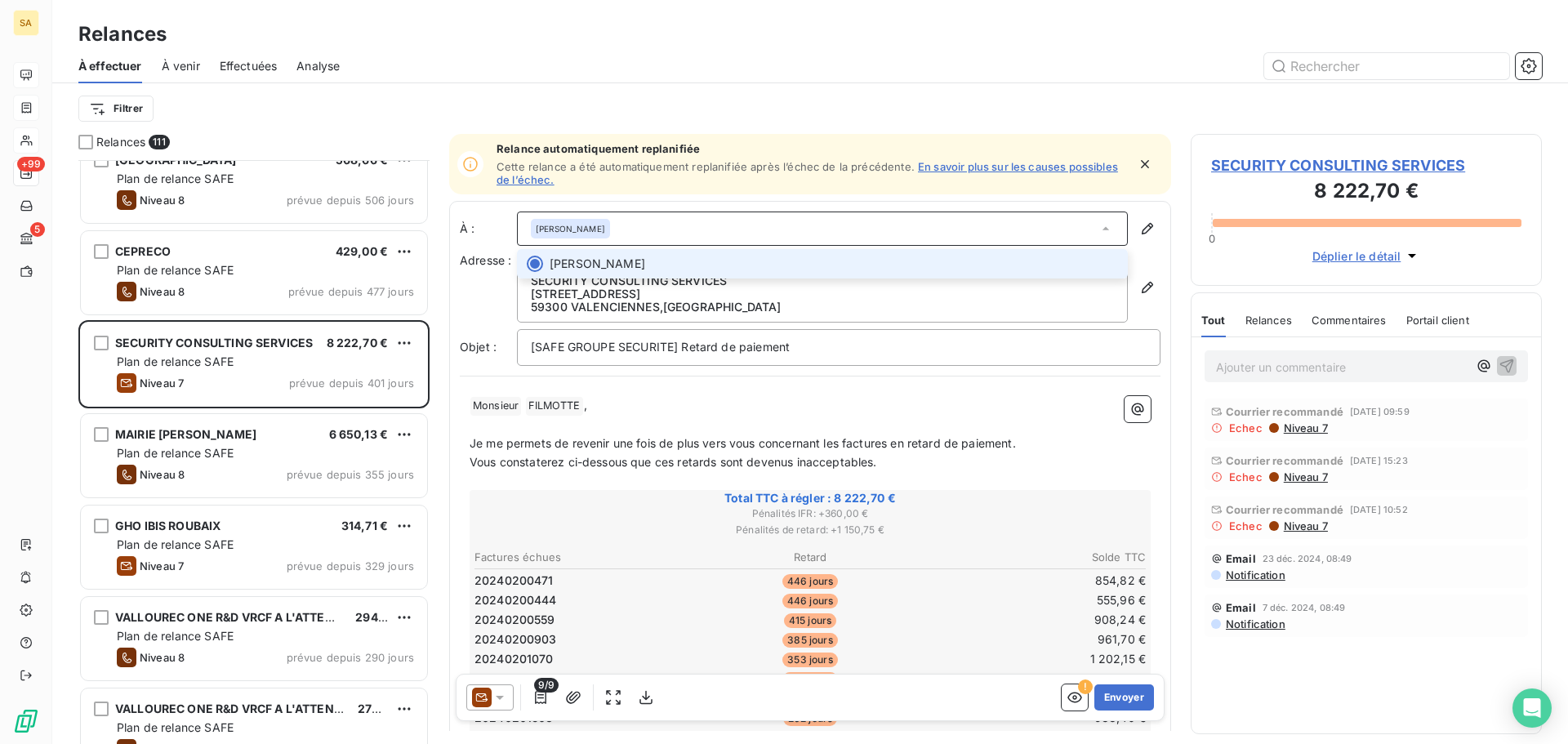
click at [1100, 226] on icon at bounding box center [1105, 228] width 16 height 16
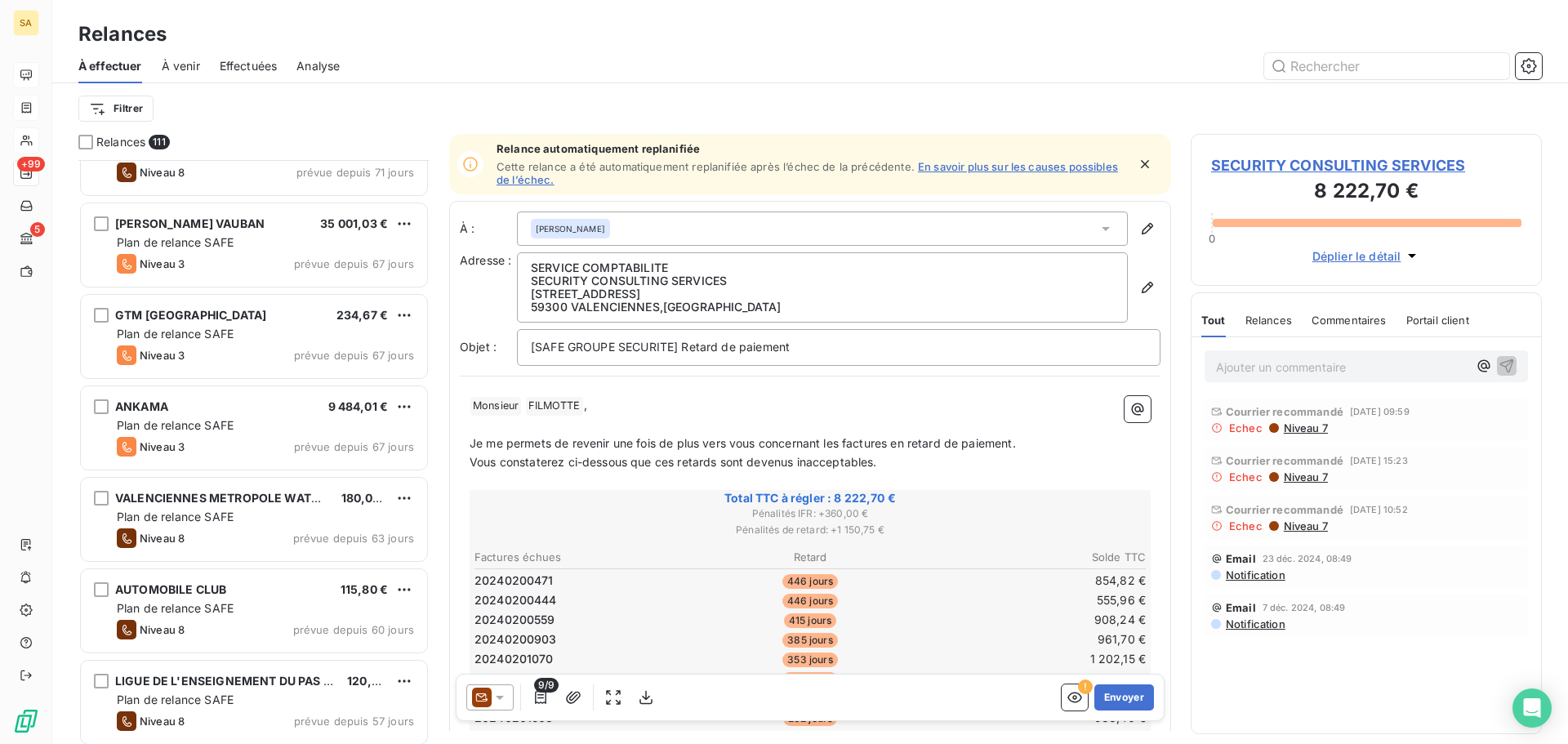
scroll to position [5634, 0]
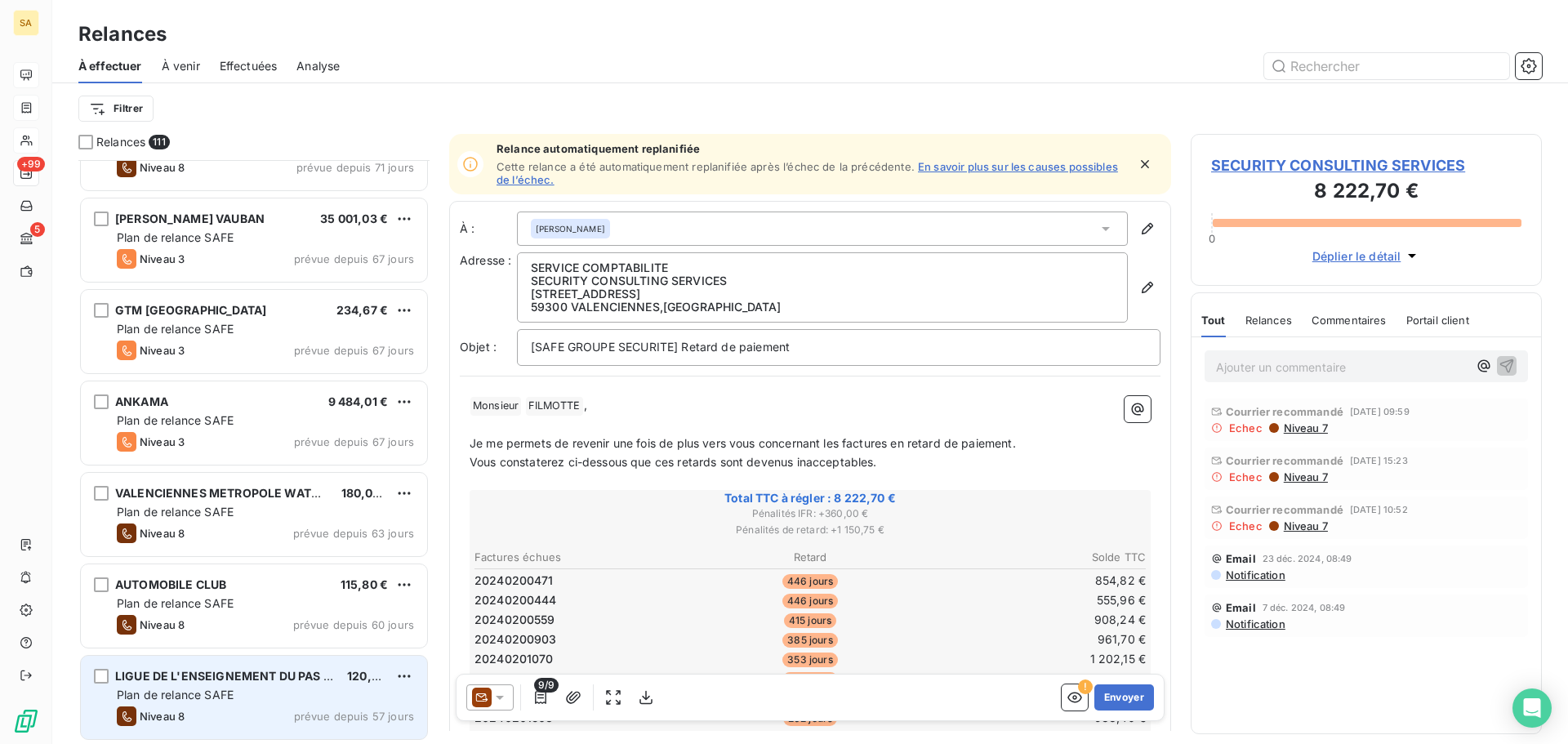
click at [180, 692] on span "Plan de relance SAFE" at bounding box center [175, 694] width 117 height 14
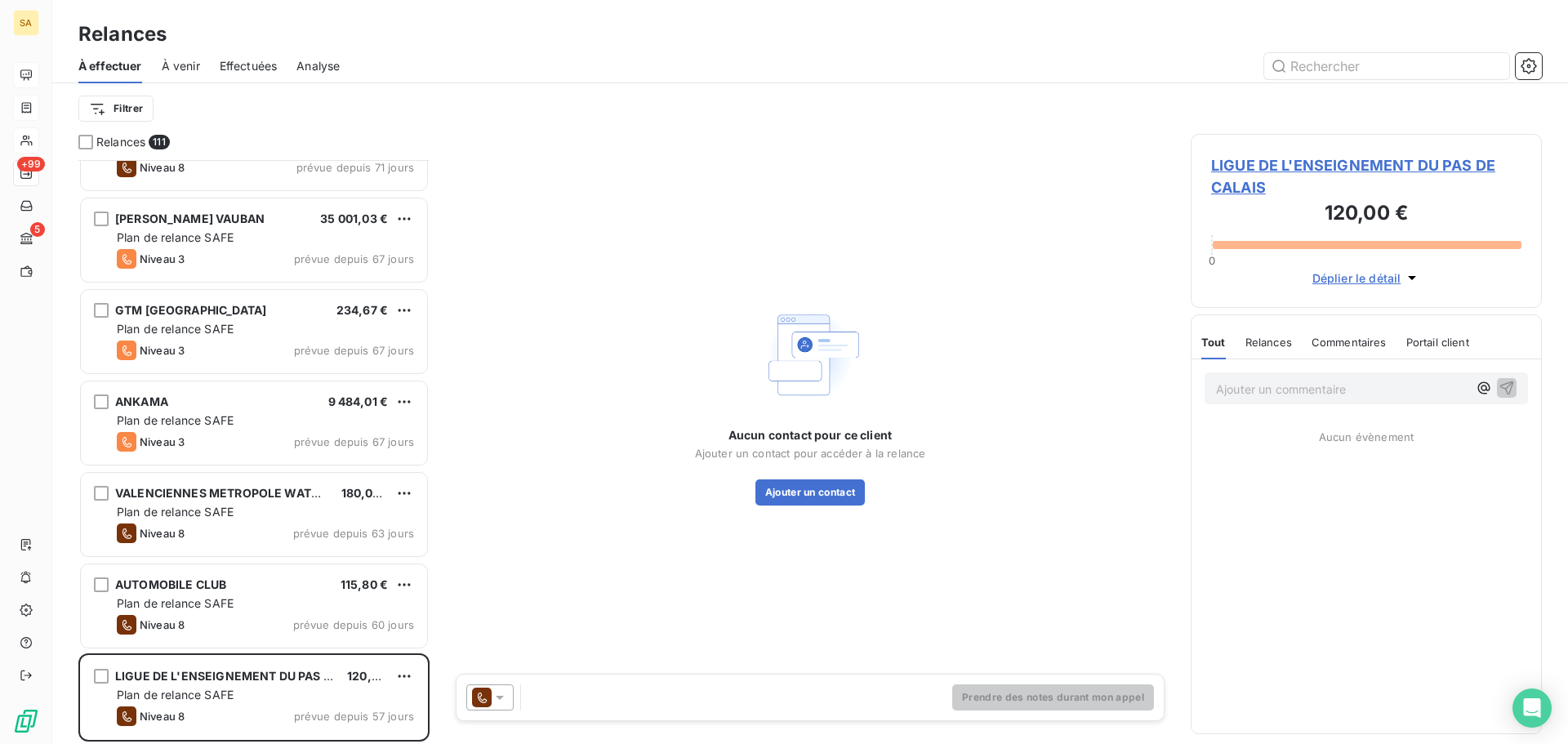
click at [1354, 162] on span "LIGUE DE L'ENSEIGNEMENT DU PAS DE CALAIS" at bounding box center [1366, 176] width 310 height 44
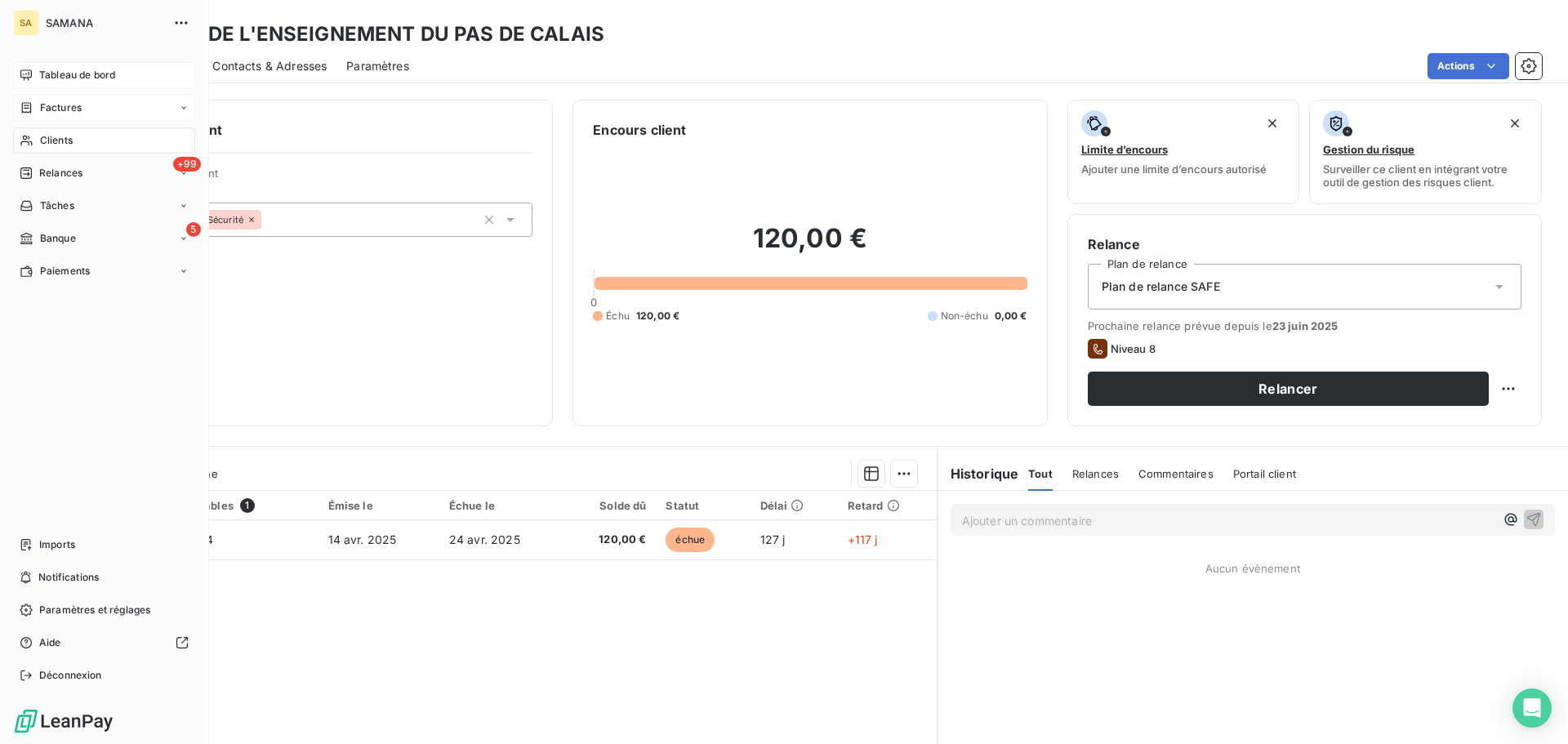
click at [52, 72] on span "Tableau de bord" at bounding box center [77, 75] width 76 height 15
